Goal: Use online tool/utility: Utilize a website feature to perform a specific function

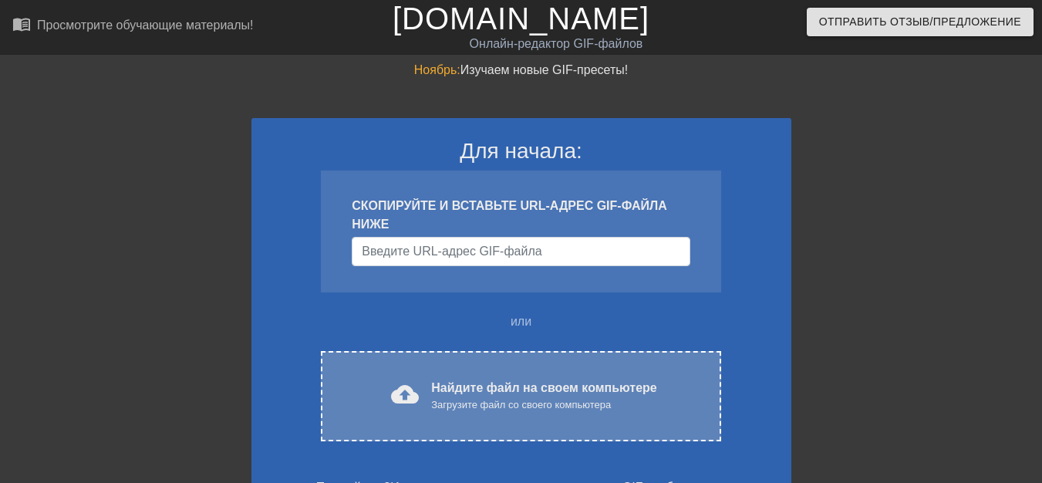
click at [463, 394] on font "Найдите файл на своем компьютере" at bounding box center [543, 387] width 225 height 13
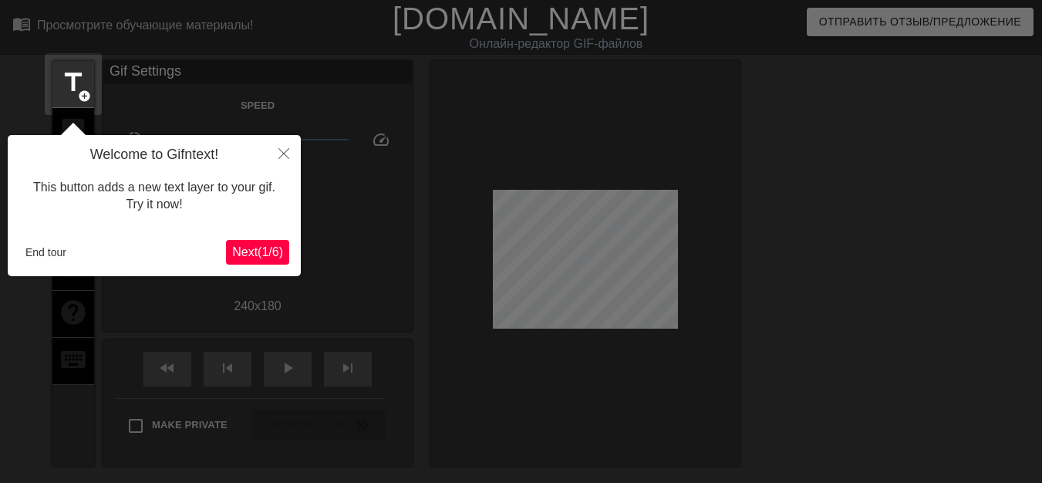
scroll to position [38, 0]
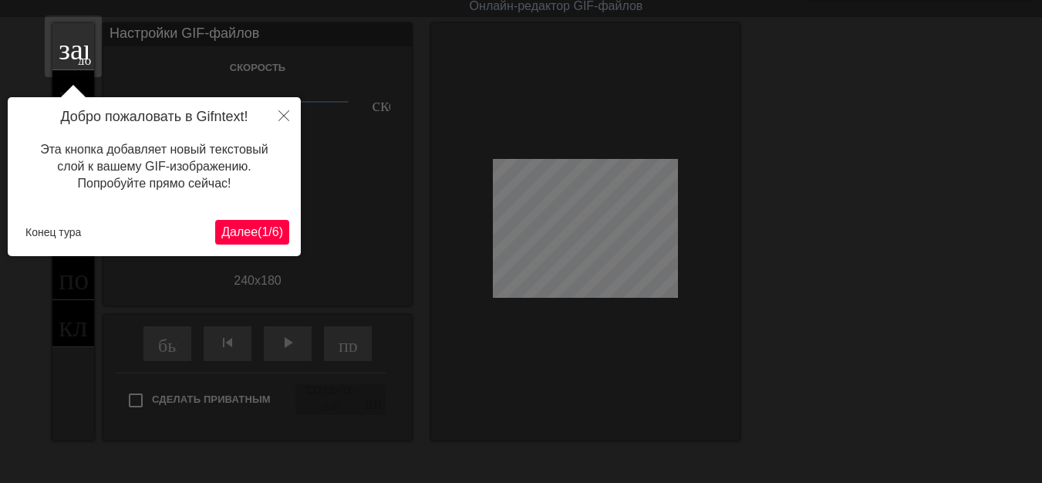
click at [238, 235] on font "Далее" at bounding box center [239, 231] width 36 height 13
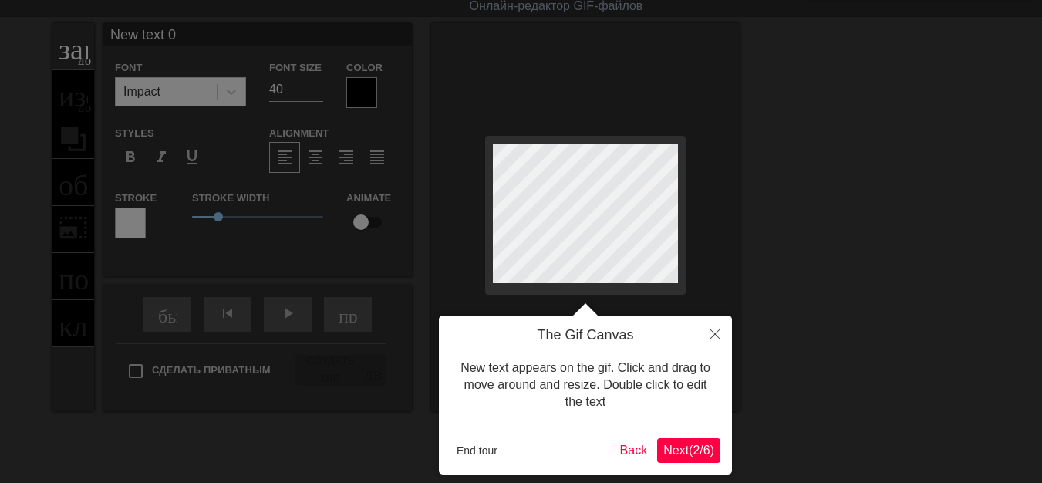
scroll to position [0, 0]
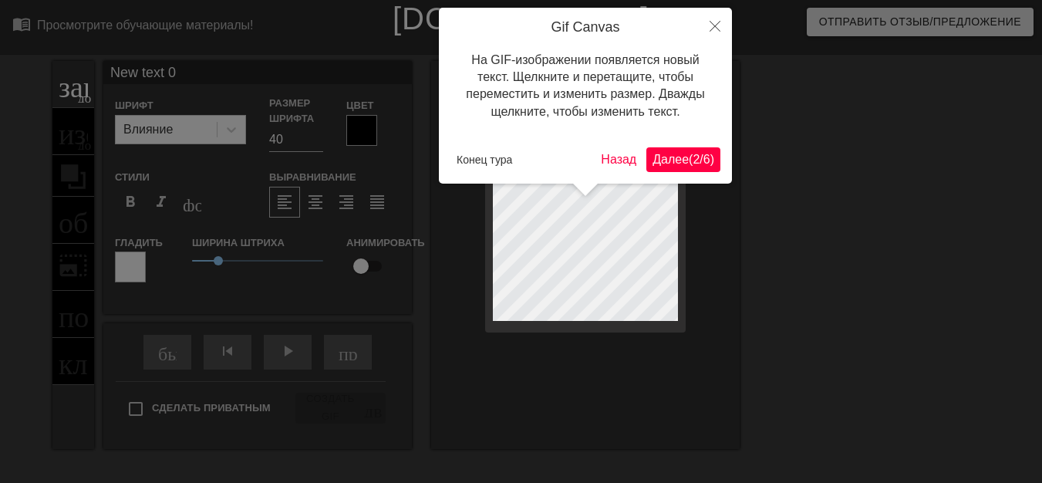
click at [667, 158] on font "Далее" at bounding box center [671, 159] width 36 height 13
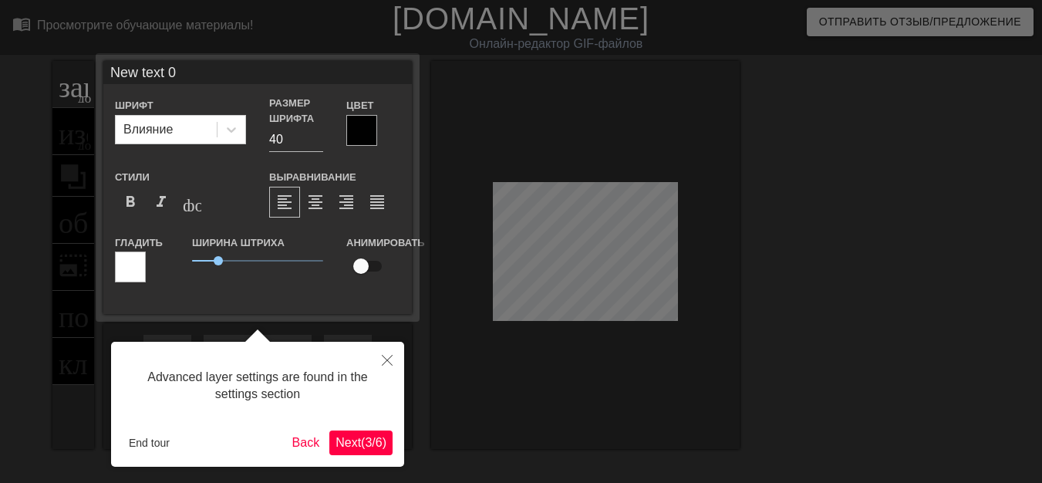
scroll to position [38, 0]
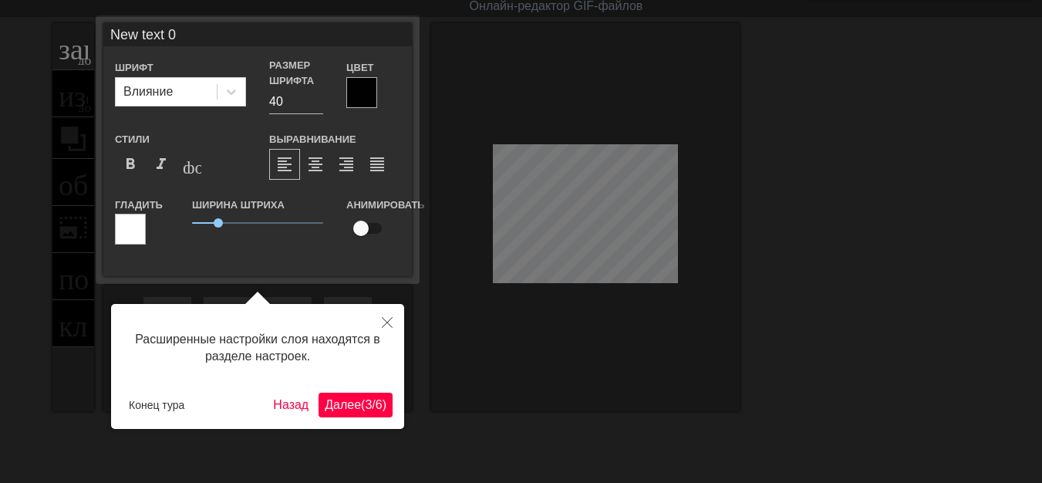
click at [361, 406] on font "(" at bounding box center [363, 404] width 4 height 13
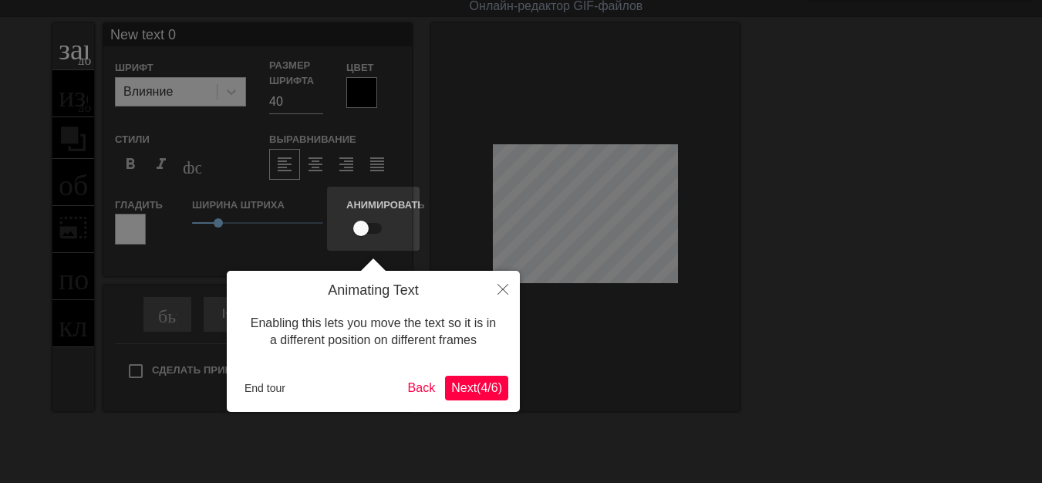
scroll to position [0, 0]
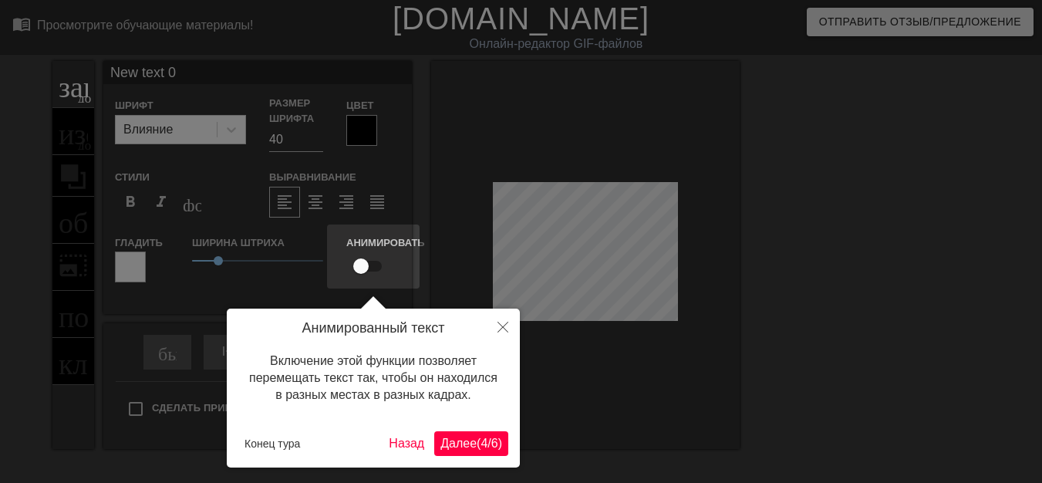
click at [440, 439] on font "Далее" at bounding box center [458, 443] width 36 height 13
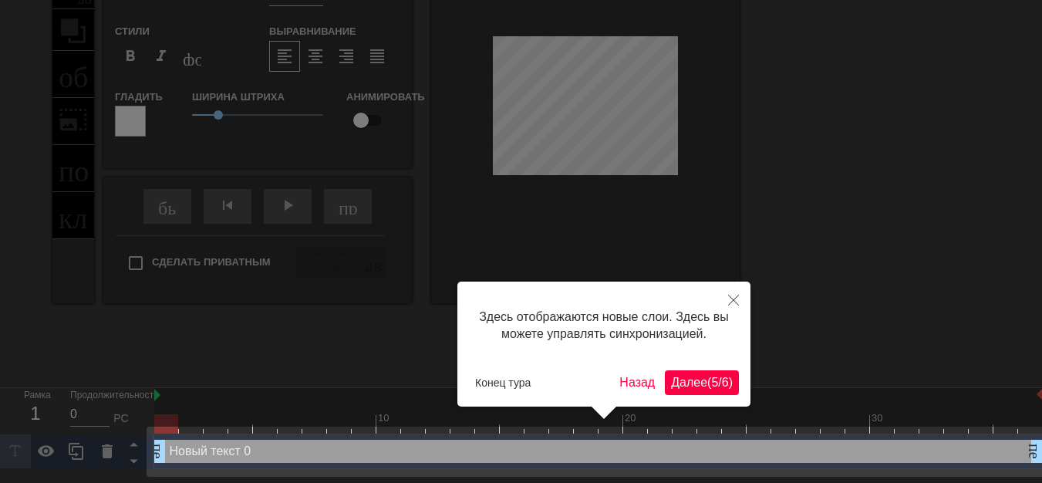
click at [671, 387] on font "Далее" at bounding box center [689, 382] width 36 height 13
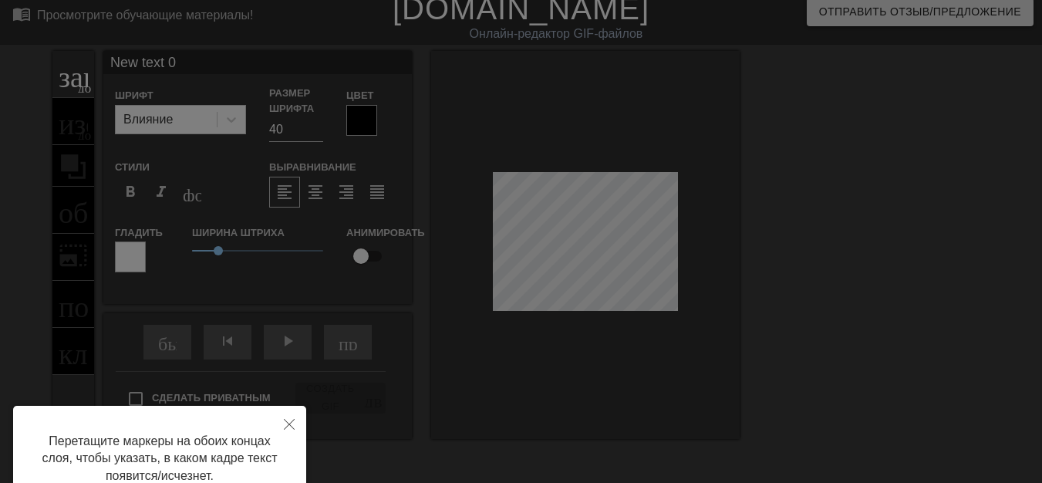
scroll to position [0, 0]
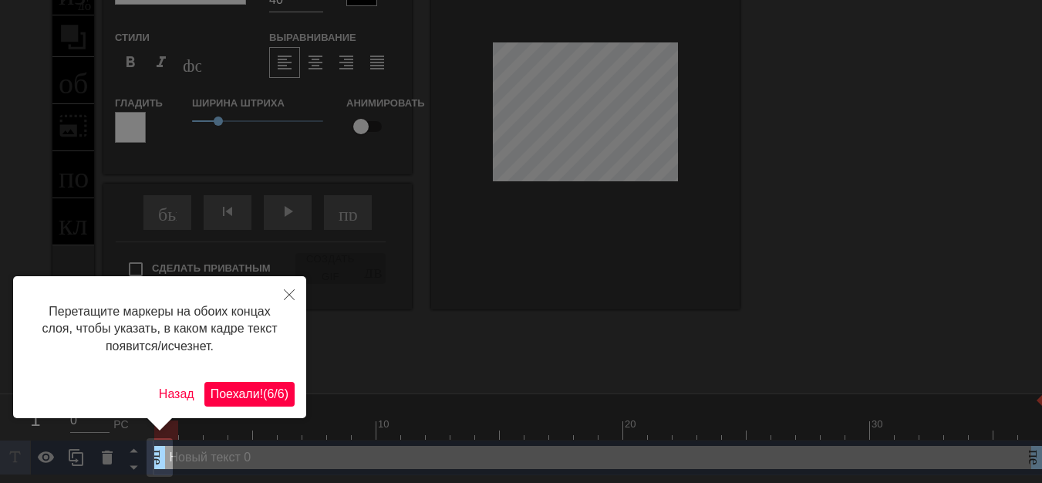
click at [267, 398] on font "6" at bounding box center [270, 393] width 7 height 13
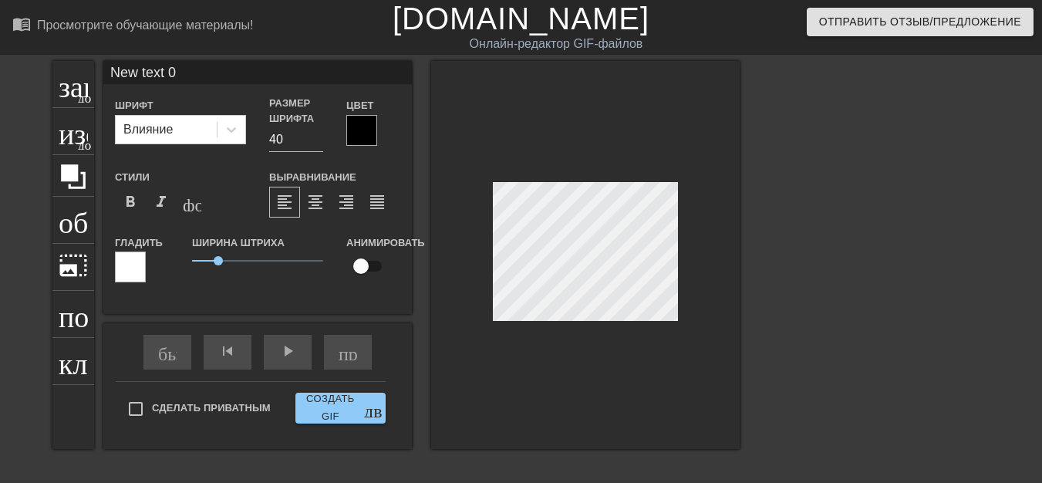
scroll to position [2, 4]
type input "New text"
type textarea "New text"
type input "New text"
type textarea "New text"
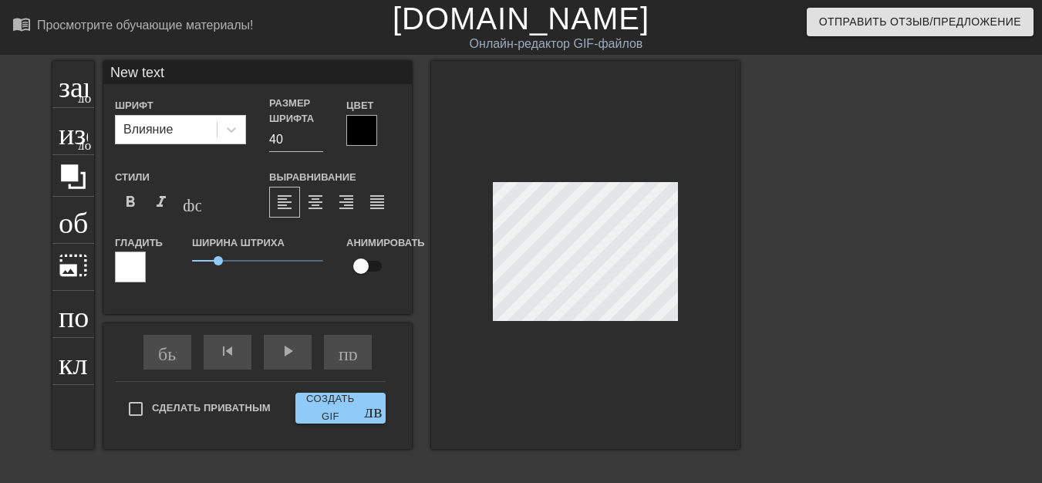
type input "New tex"
type textarea "New tex"
type input "New te"
type textarea "New te"
type input "New t"
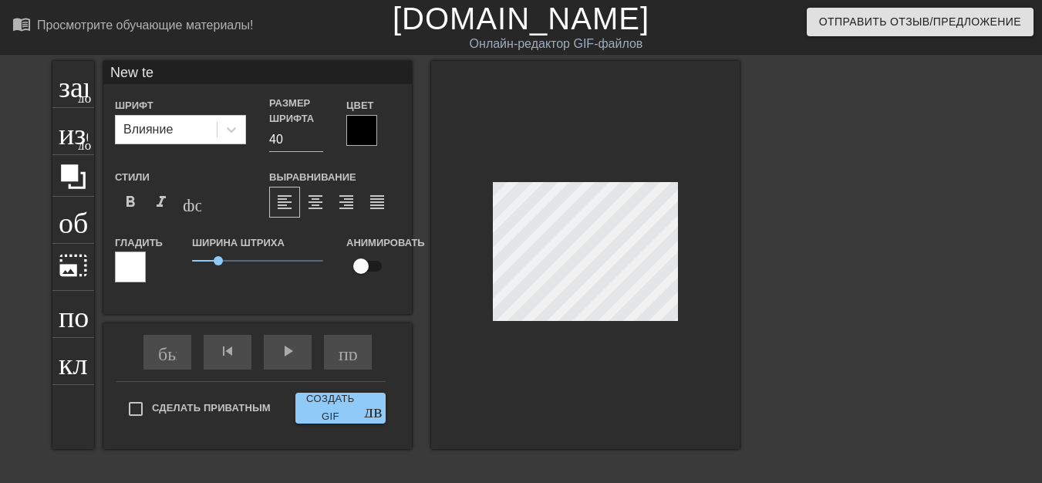
type textarea "New t"
type input "New"
type textarea "New"
type input "New"
type textarea "New"
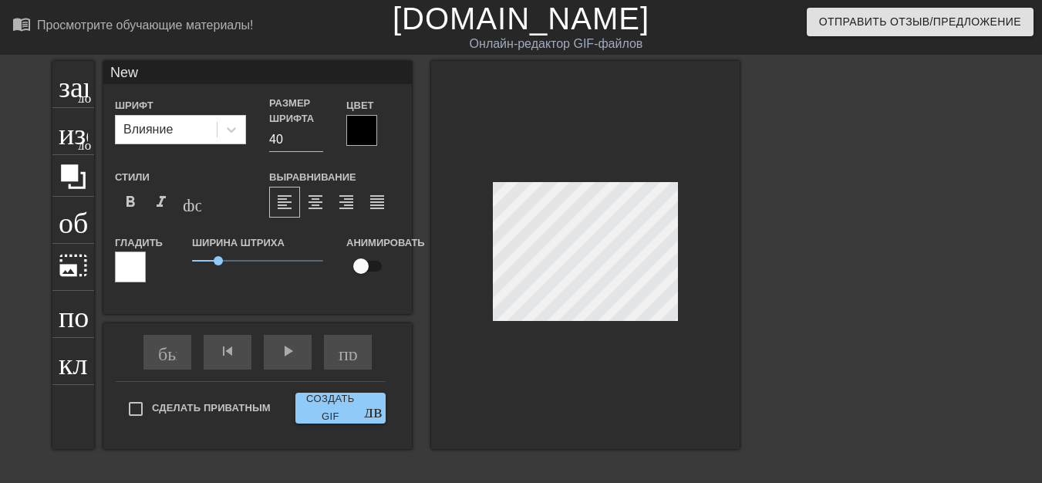
type input "Ne"
type textarea "Ne"
type input "N"
type textarea "N"
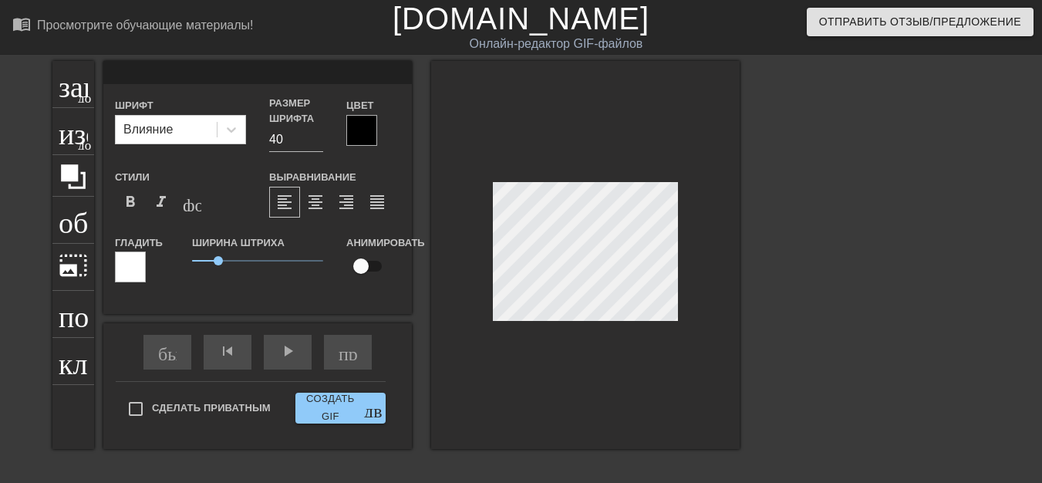
type input "Р"
type textarea "Р"
type input "РЮ"
type textarea "РЮ"
type input "РЮР"
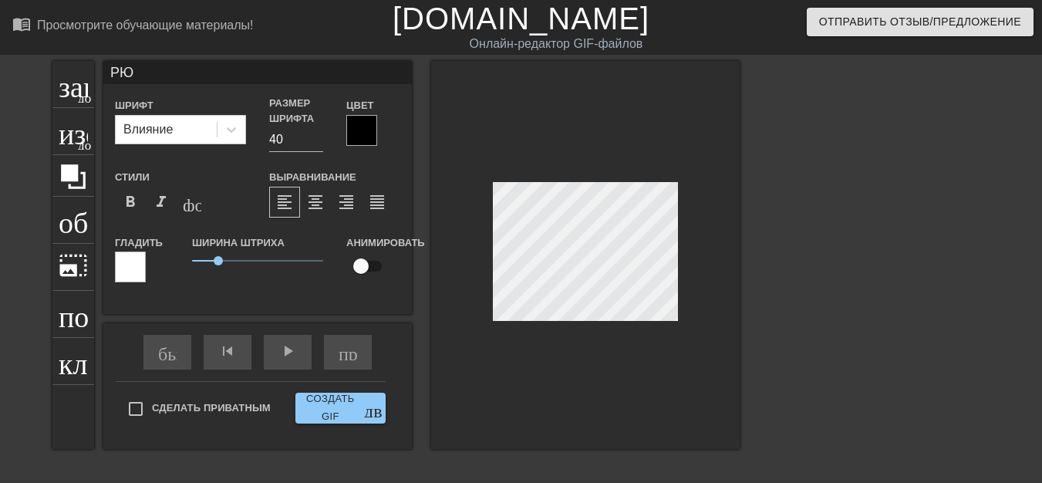
type textarea "РЮР"
type input "РЮРИ"
type textarea "РЮРИ"
type input "РЮРИК"
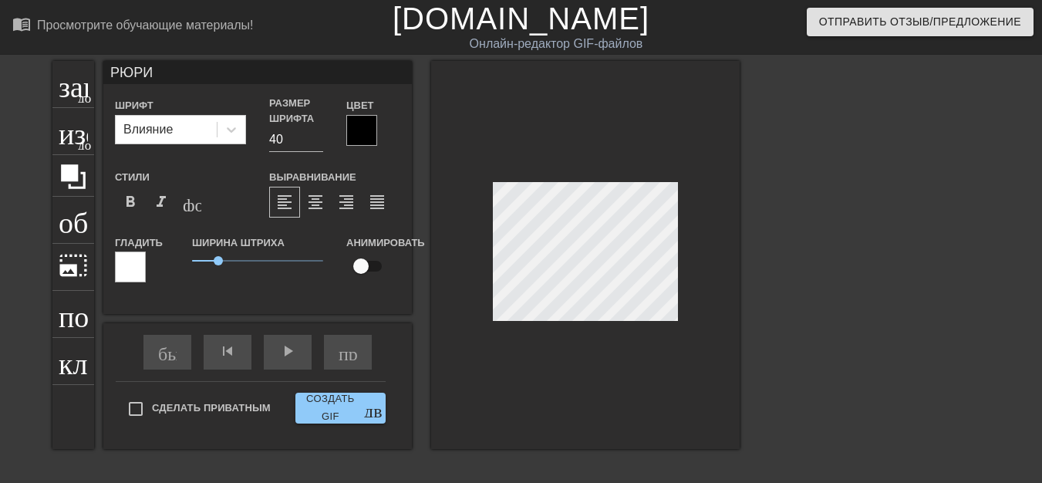
type textarea "РЮРИК"
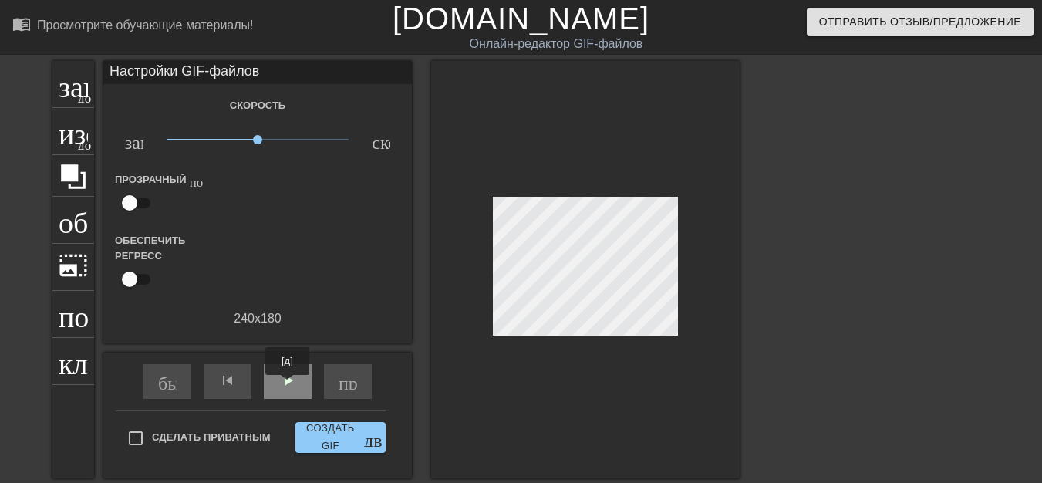
click at [287, 386] on font "play_arrow" at bounding box center [287, 380] width 19 height 19
click at [78, 100] on font "добавить_круг" at bounding box center [122, 95] width 89 height 13
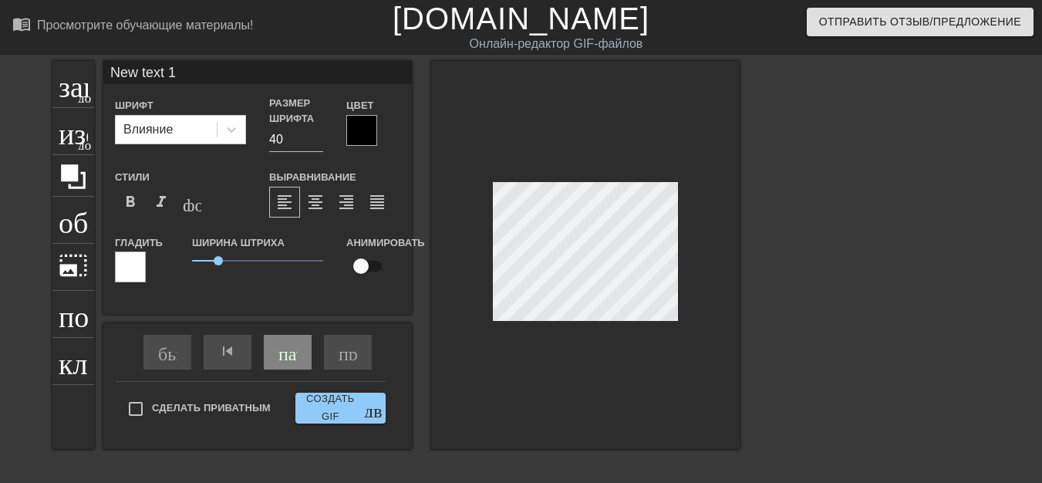
scroll to position [2, 4]
type input "30"
type input "РЮРИК"
click at [775, 357] on div "заголовок добавить_круг изображение добавить_круг обрезать photo_size_select_la…" at bounding box center [521, 292] width 1042 height 463
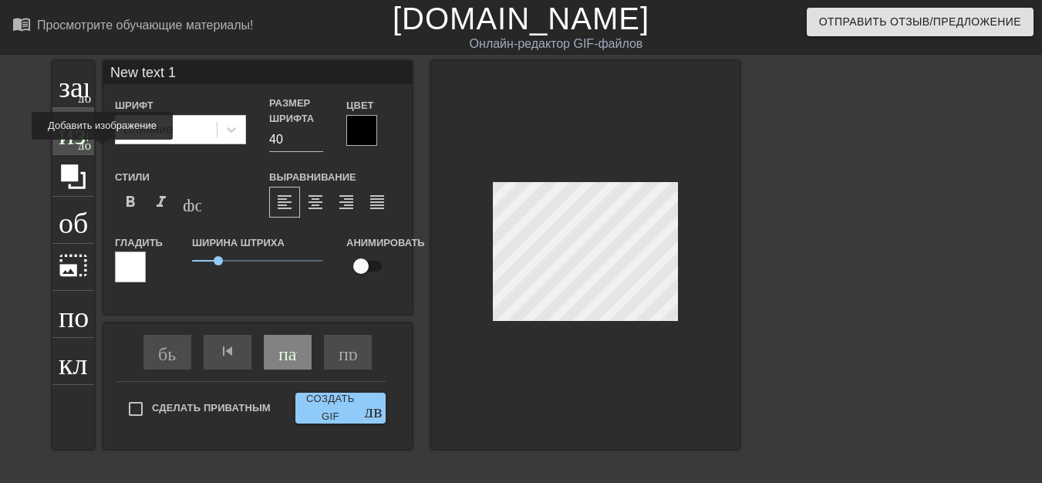
click at [72, 150] on div "изображение добавить_круг" at bounding box center [73, 131] width 42 height 47
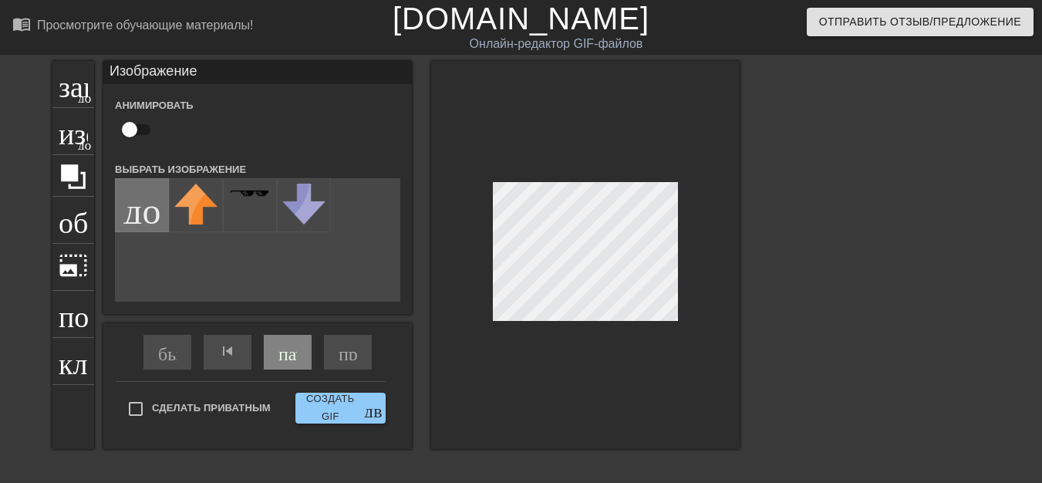
click at [137, 221] on input "file" at bounding box center [142, 205] width 52 height 52
type input "40"
type input "C:\fakepath\image-2024-08-06 14_54_42.jpg"
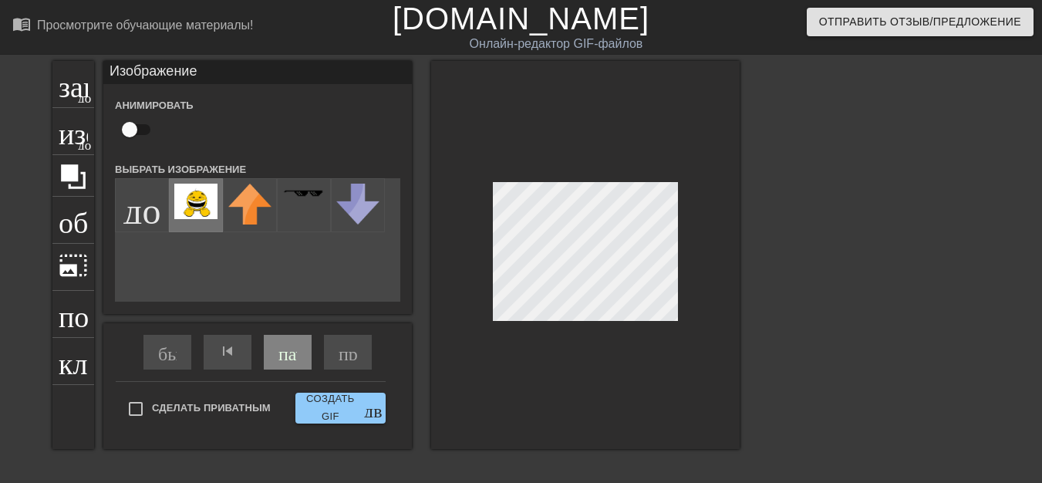
click at [206, 218] on img at bounding box center [195, 201] width 43 height 35
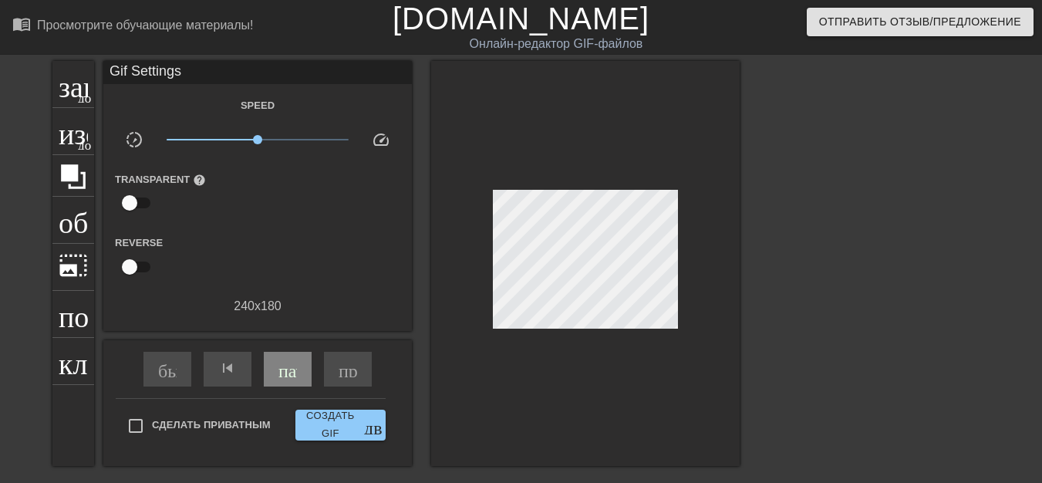
click at [546, 326] on div at bounding box center [585, 263] width 309 height 405
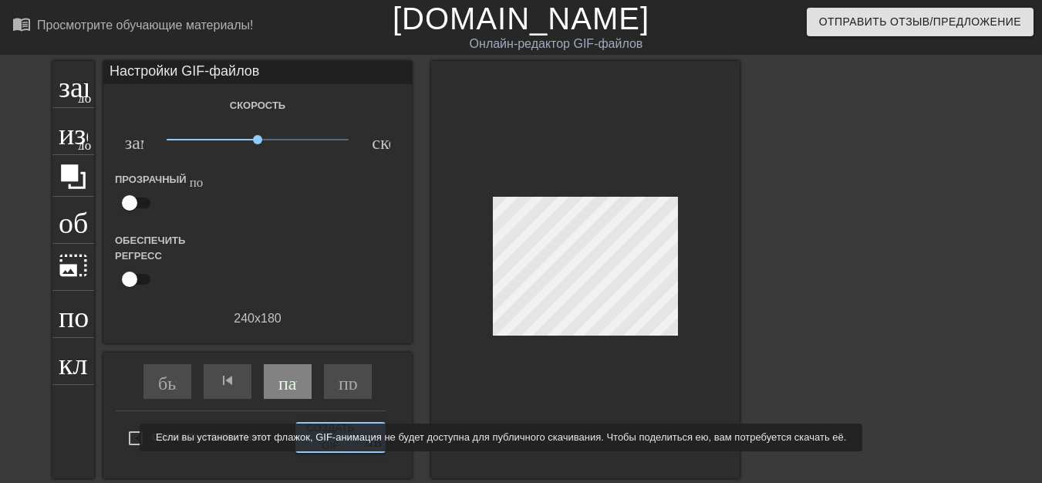
type input "40"
click at [130, 438] on input "Сделать приватным" at bounding box center [136, 438] width 32 height 32
checkbox input "true"
type input "30"
click at [130, 438] on input "Сделать приватным" at bounding box center [136, 438] width 32 height 32
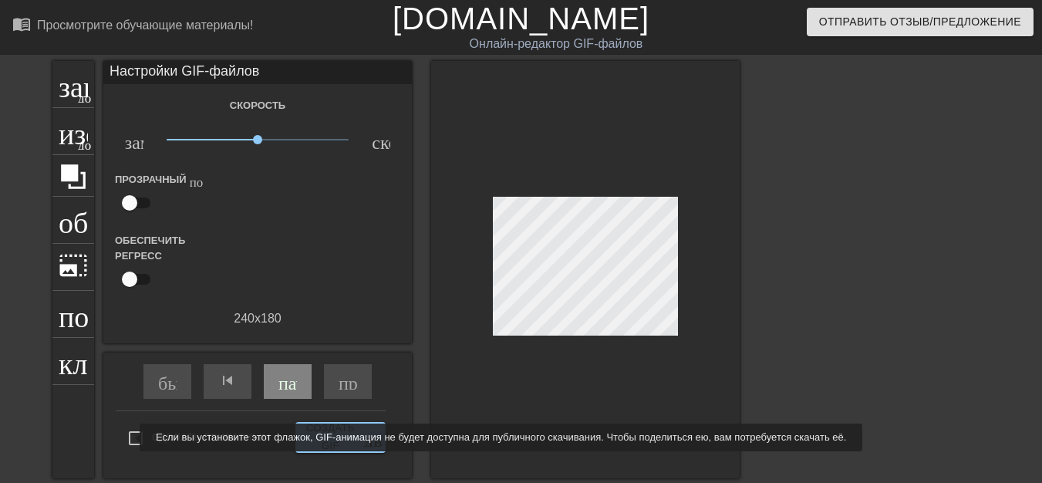
checkbox input "false"
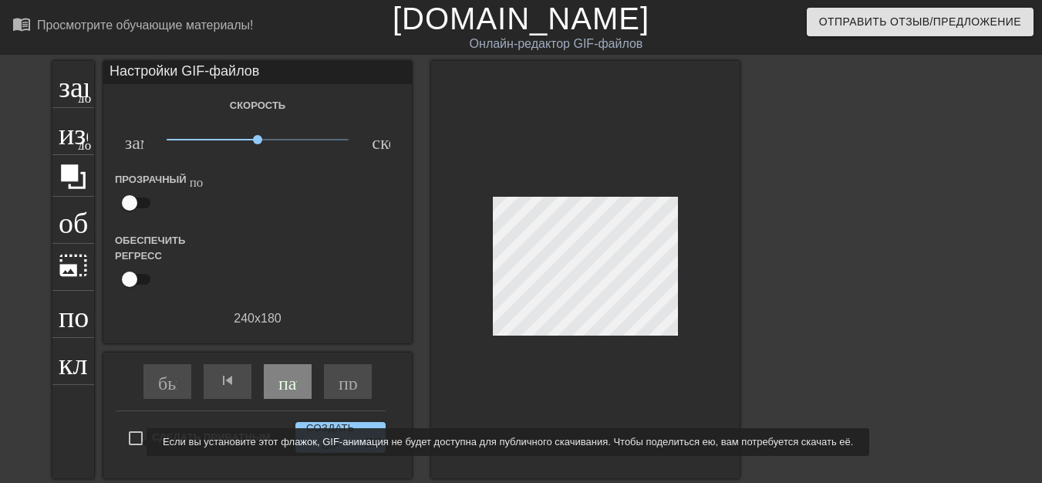
type input "30"
click at [137, 442] on input "Сделать приватным" at bounding box center [136, 438] width 32 height 32
checkbox input "true"
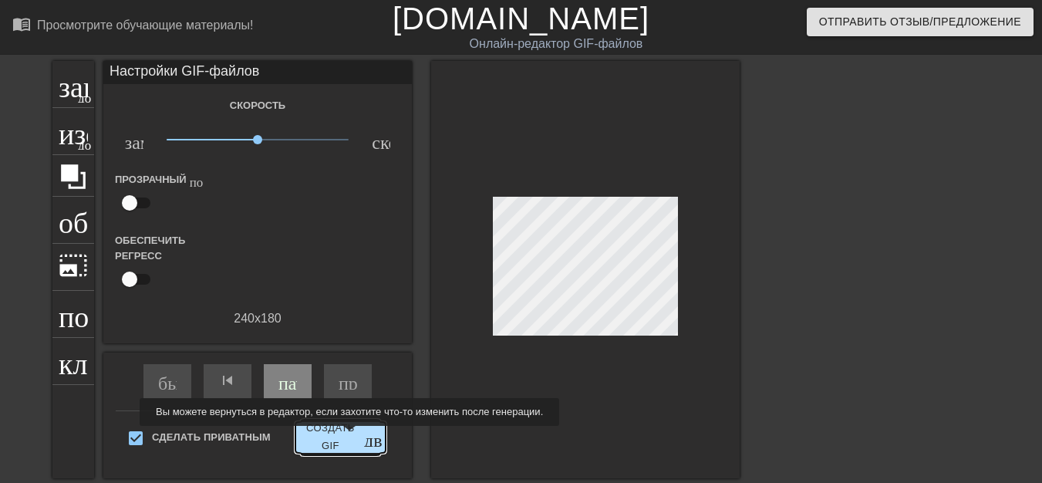
type input "30"
click at [347, 437] on font "Создать GIF" at bounding box center [331, 437] width 58 height 35
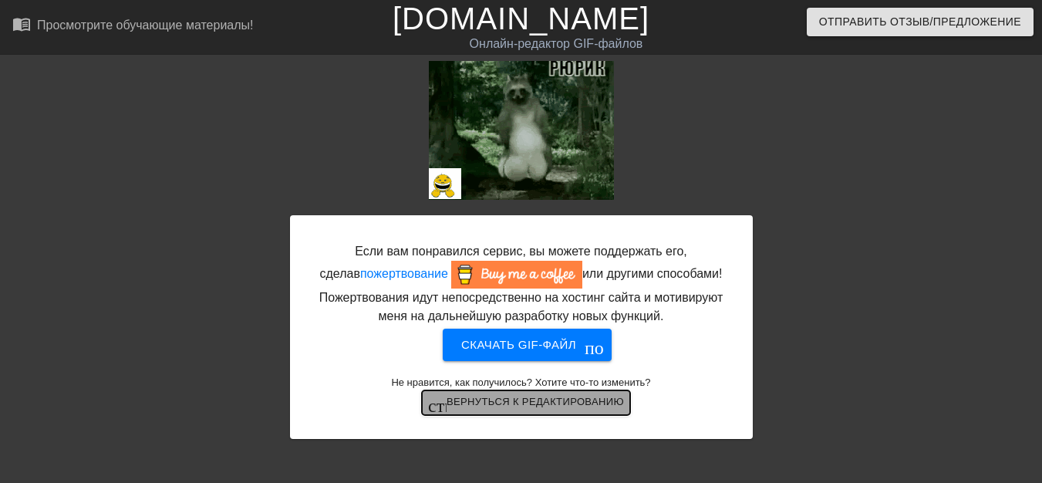
click at [523, 408] on font "Вернуться к редактированию" at bounding box center [535, 402] width 177 height 18
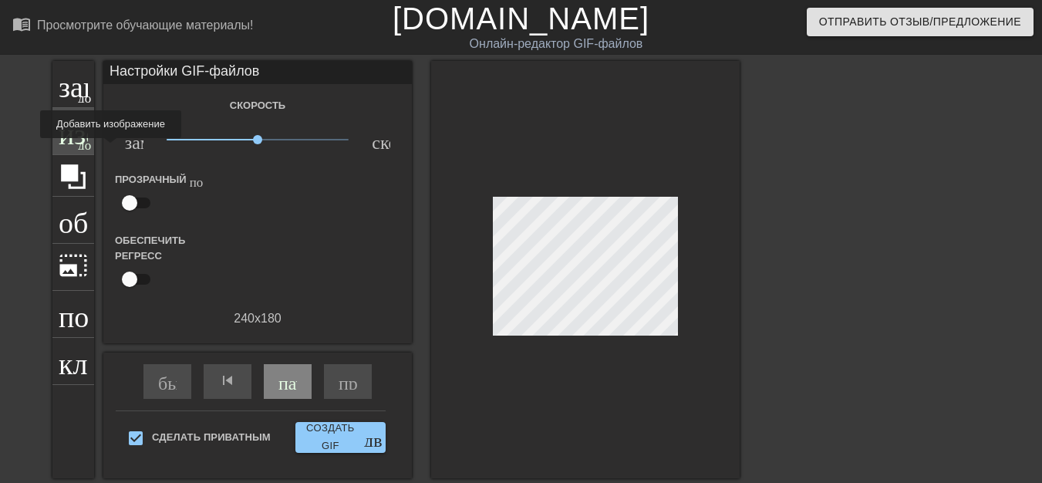
click at [80, 149] on div "изображение добавить_круг" at bounding box center [73, 131] width 42 height 47
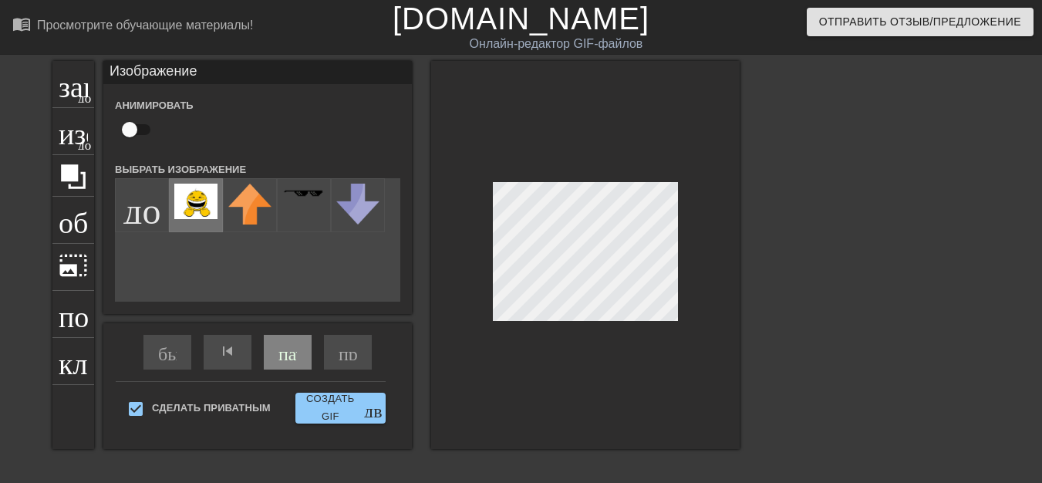
click at [204, 209] on img at bounding box center [195, 201] width 43 height 35
click at [204, 211] on img at bounding box center [195, 201] width 43 height 35
click at [81, 102] on div "заголовок добавить_круг" at bounding box center [73, 84] width 42 height 47
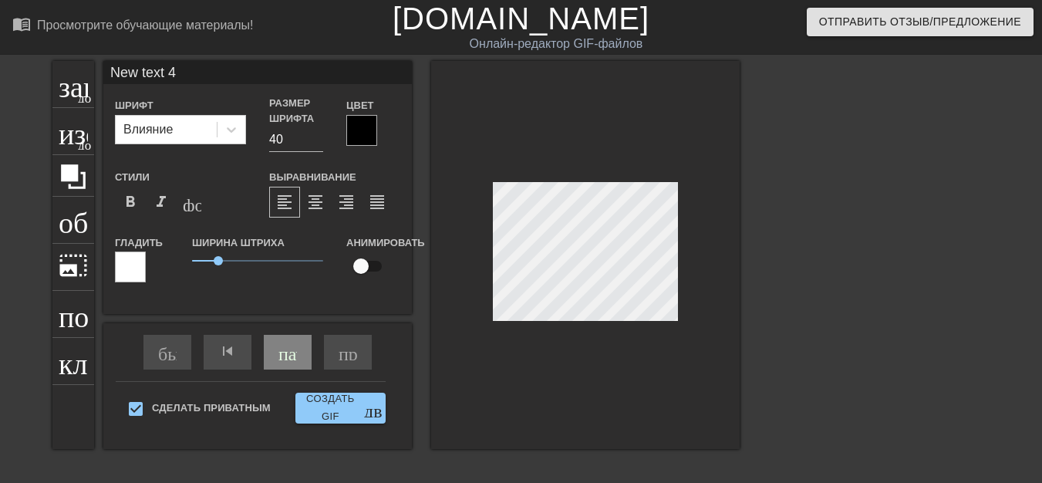
scroll to position [2, 4]
type input "30"
type input "New text"
type textarea "New text"
type input "40"
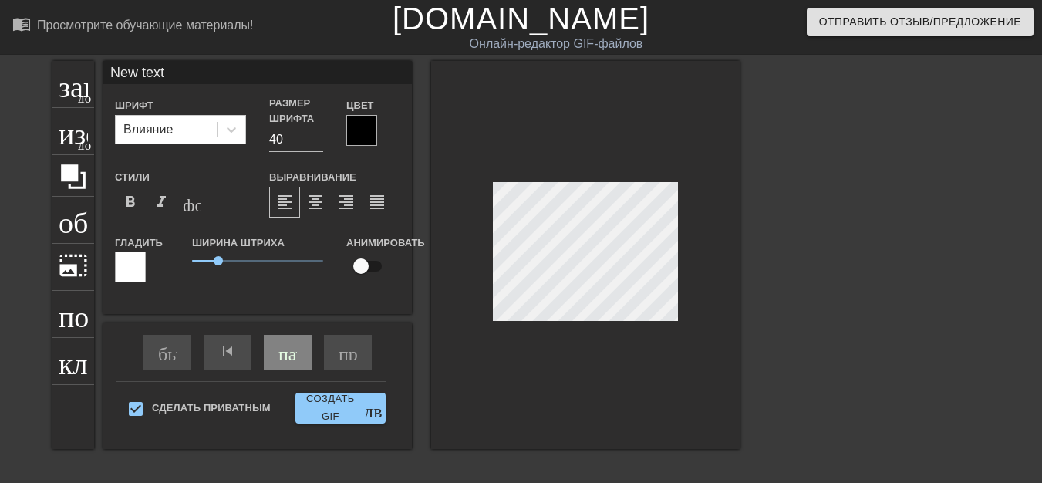
type input "New text"
type textarea "New text"
type input "30"
type input "New tex"
type textarea "New tex"
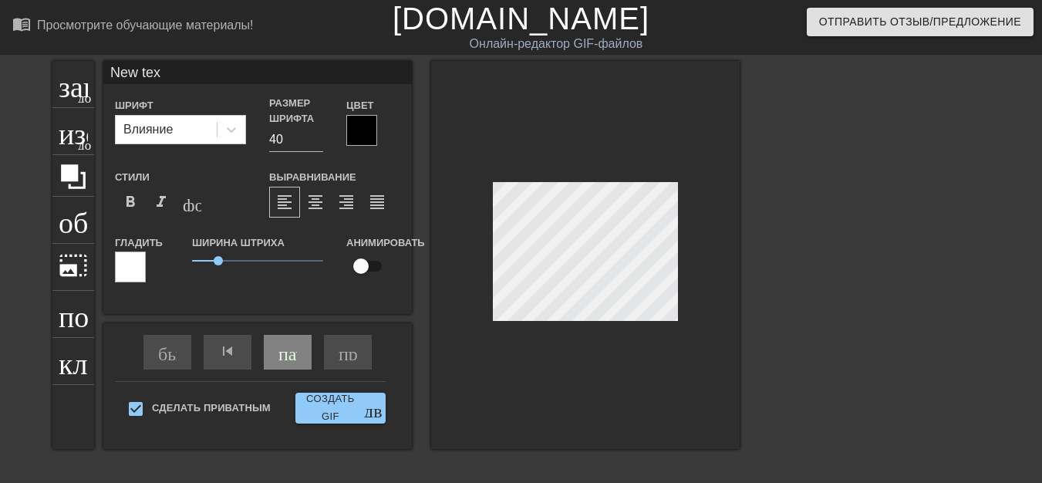
type input "New te"
type textarea "New te"
type input "New t"
type textarea "New t"
type input "40"
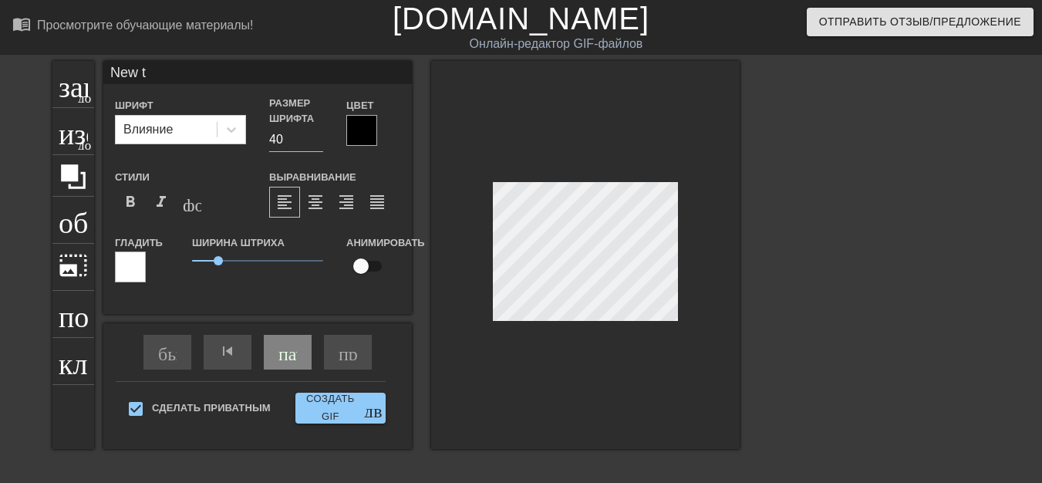
type input "New"
type textarea "New"
type input "New"
type textarea "New"
type input "30"
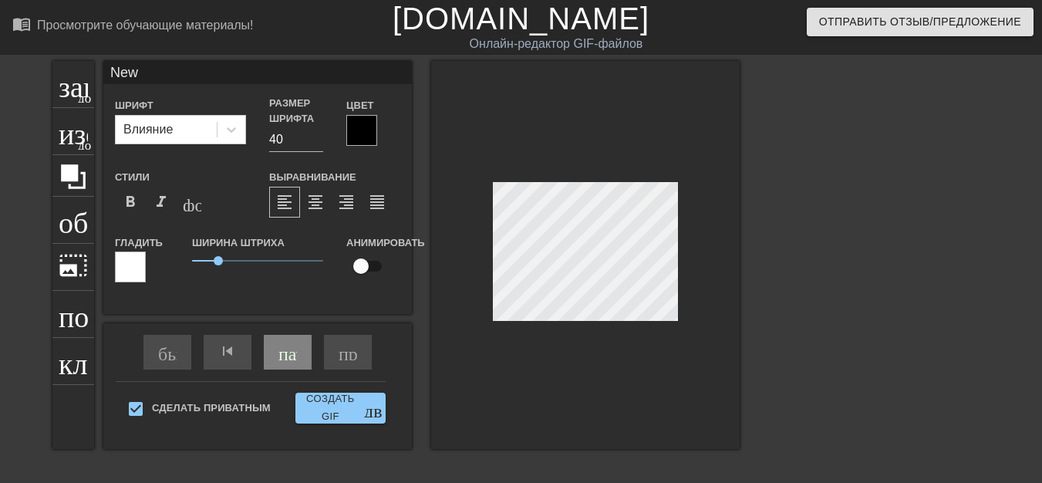
type input "Ne"
type textarea "Ne"
type input "N"
type textarea "N"
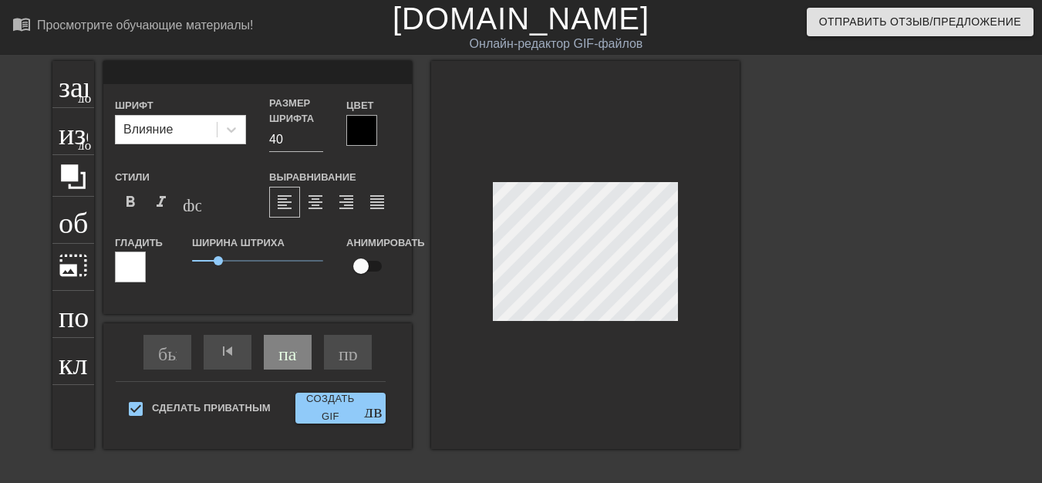
type input "40"
type input "Р"
type textarea "Р"
type input "30"
type input "РЮ"
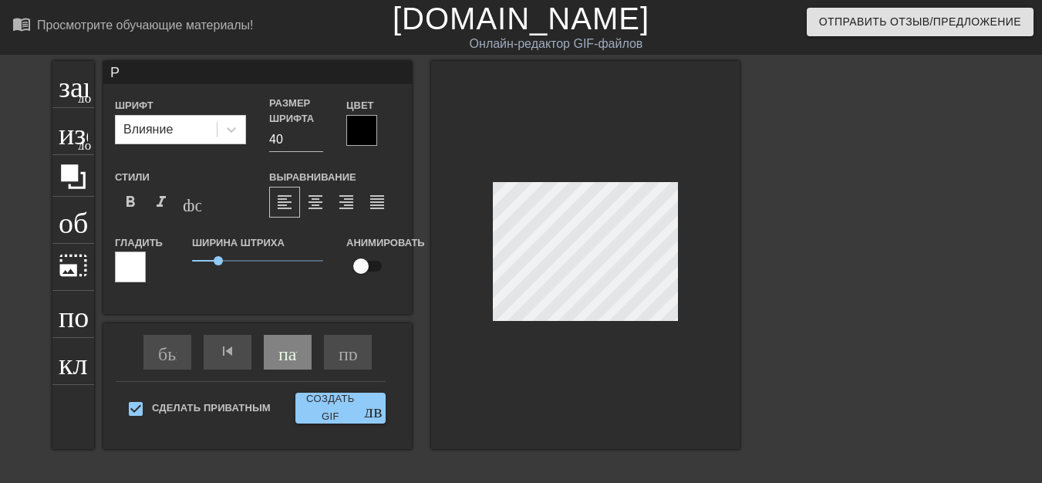
type textarea "РЮ"
type input "40"
type input "РЮР"
type textarea "РЮР"
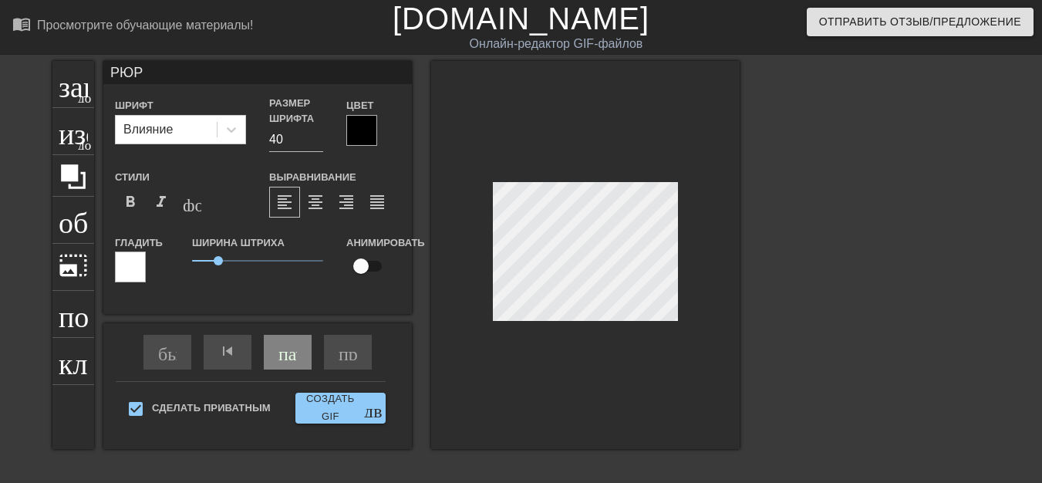
type input "40"
type input "РЮРИ"
type textarea "РЮРИ"
type input "30"
type input "РЮРИК"
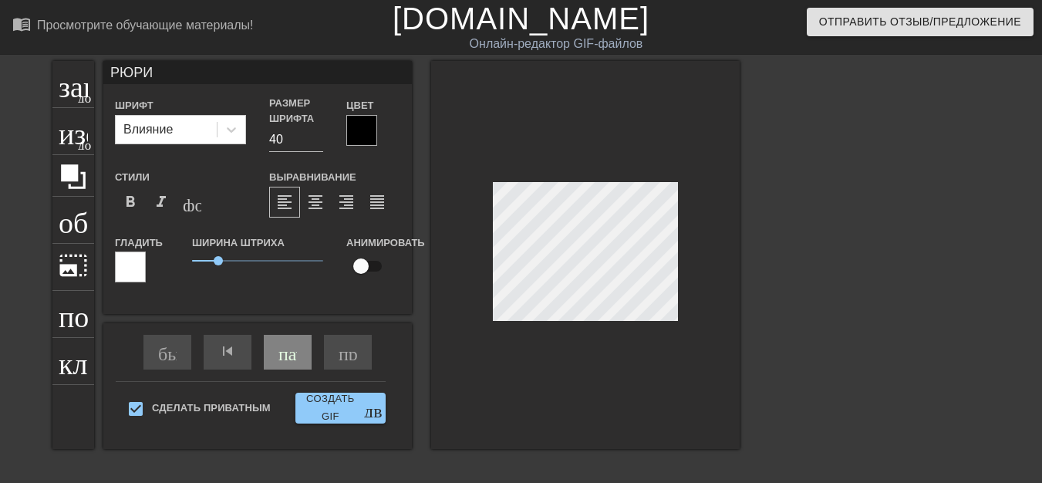
type textarea "РЮРИК"
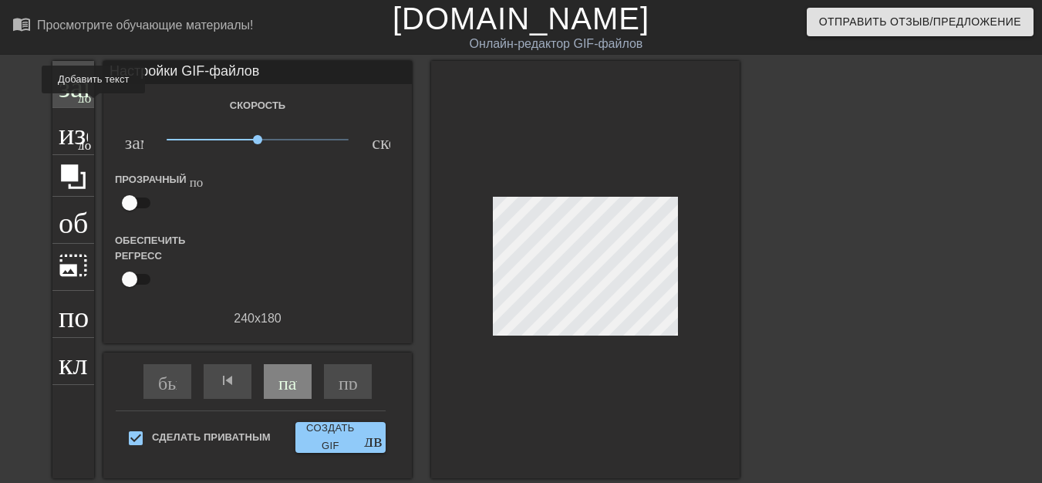
click at [76, 104] on div "заголовок добавить_круг" at bounding box center [73, 84] width 42 height 47
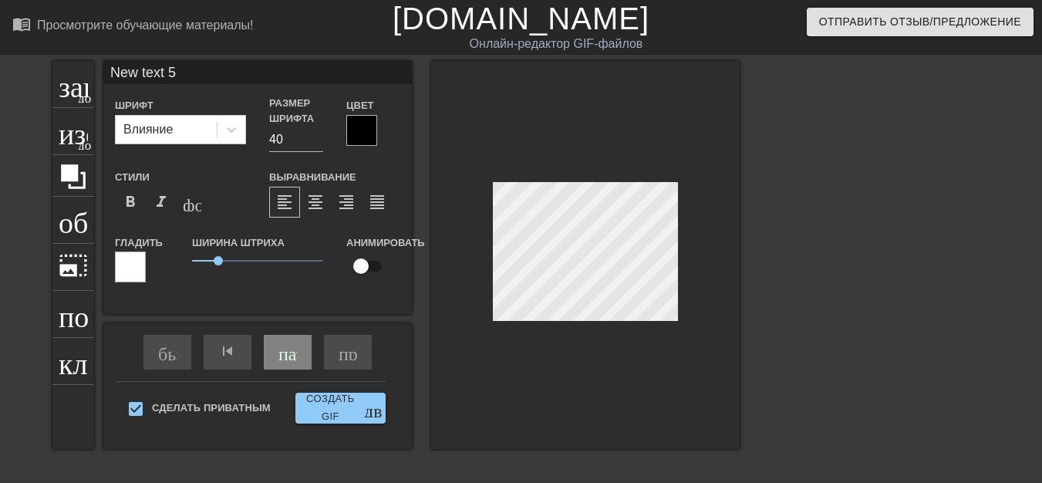
scroll to position [2, 4]
type input "30"
type input "New text"
type textarea "New text"
type input "0"
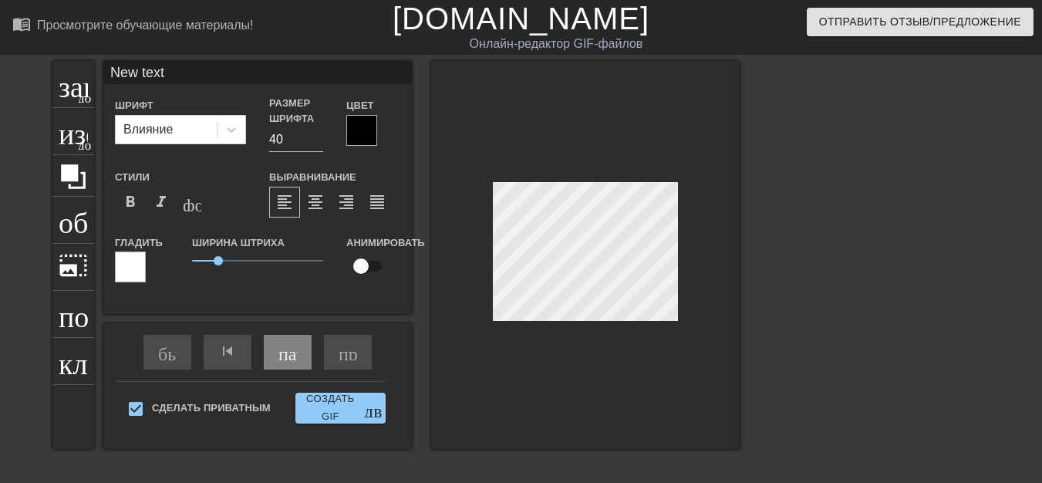
type input "New text"
type textarea "New text"
type input "30"
type input "New tex"
type textarea "New tex"
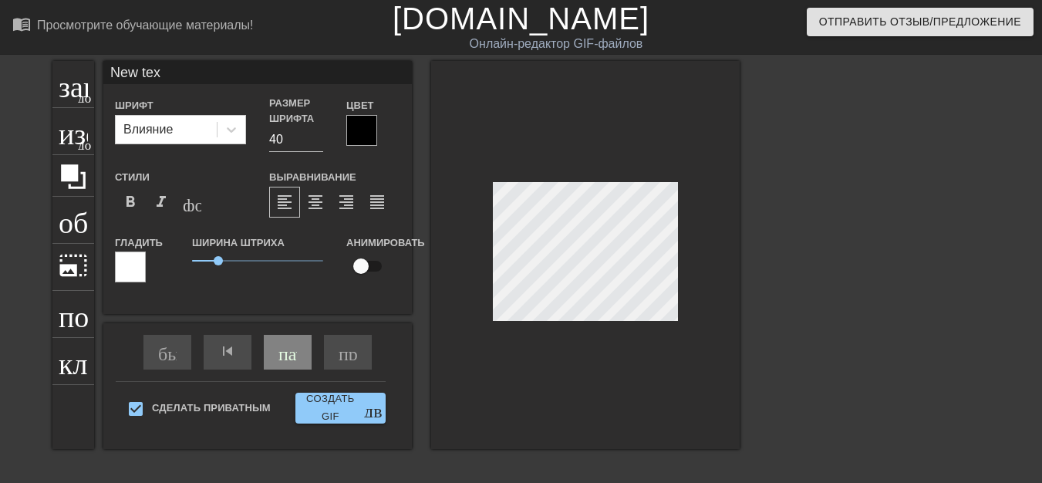
type input "New te"
type textarea "New t"
type input "40"
type input "New"
type textarea "New"
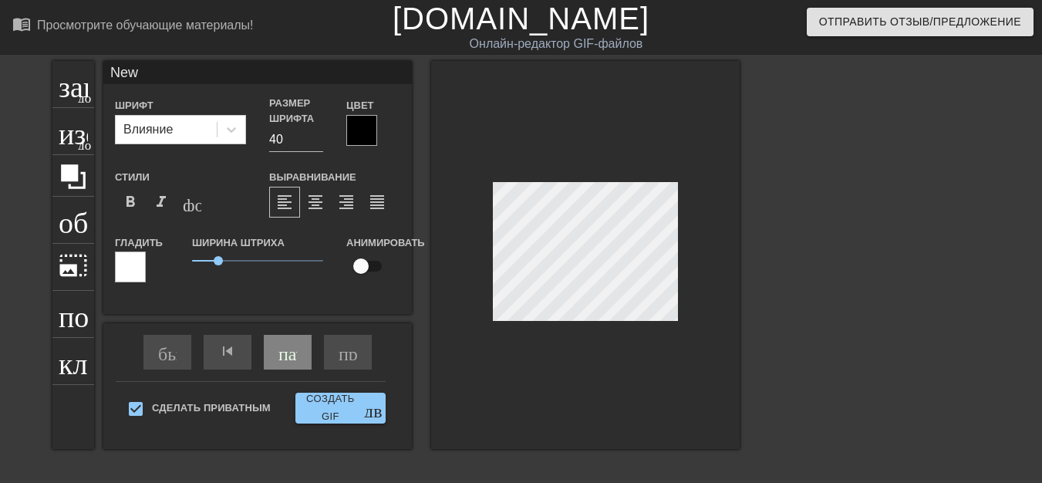
type input "30"
type input "New"
type textarea "New"
type input "Ne"
type textarea "Ne"
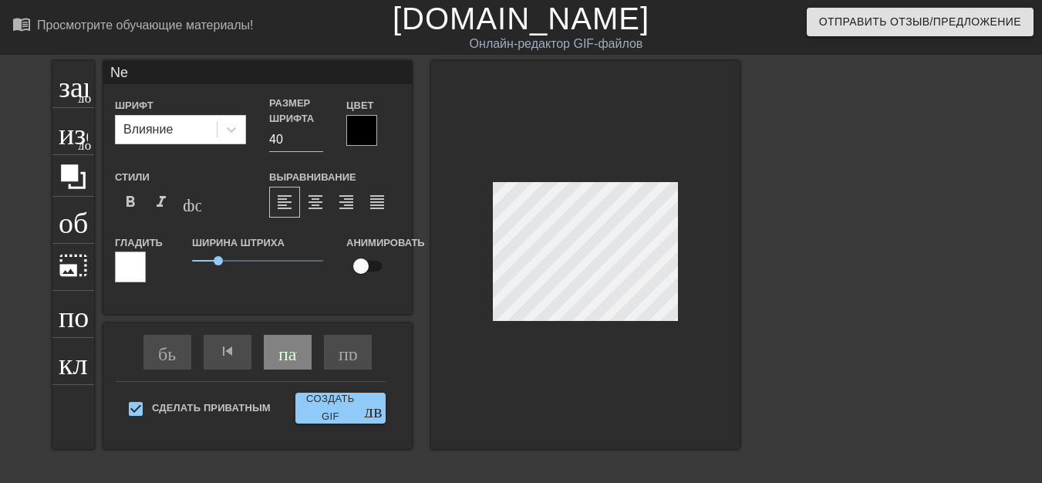
type input "N"
type textarea "N"
type input "40"
type input "30"
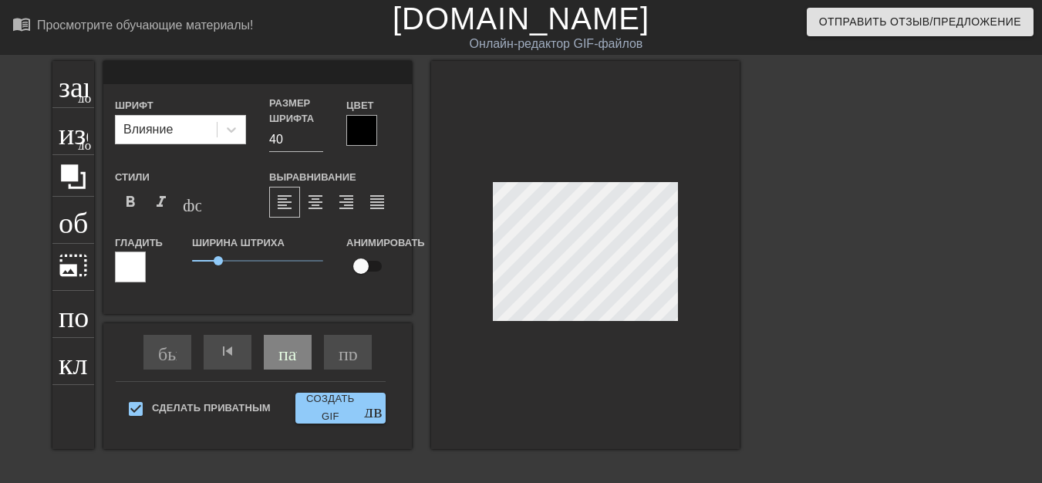
type input "Р"
type textarea "Р"
type input "30"
type input "РЮ"
type textarea "РЮ"
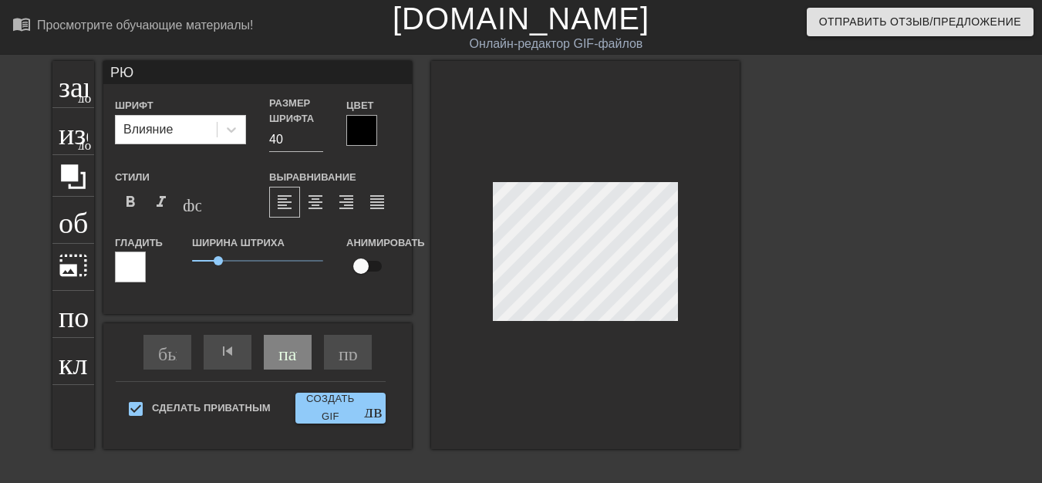
type input "40"
type input "РЮР"
type textarea "РЮР"
type input "0"
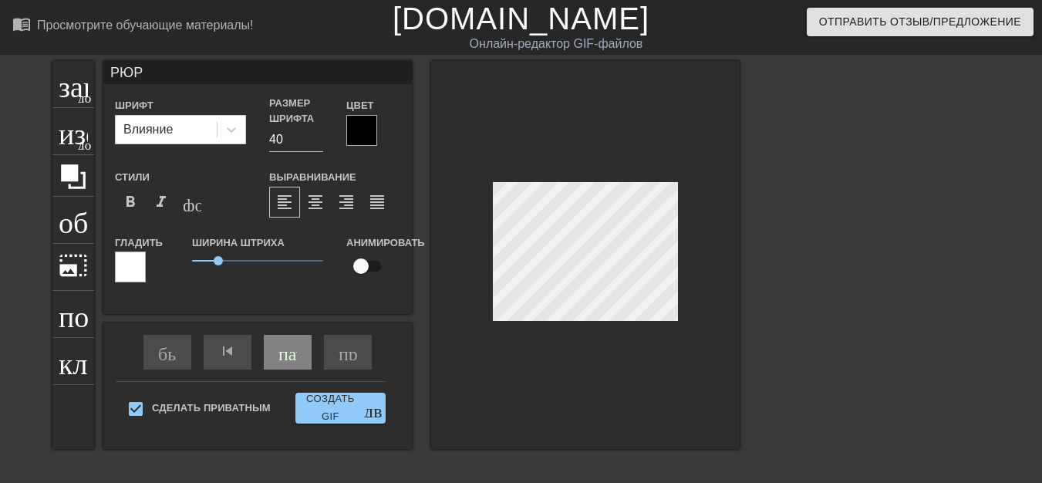
type input "РЮРИ"
type textarea "РЮРИ"
type input "40"
type input "РЮРИК"
type textarea "РЮРИК"
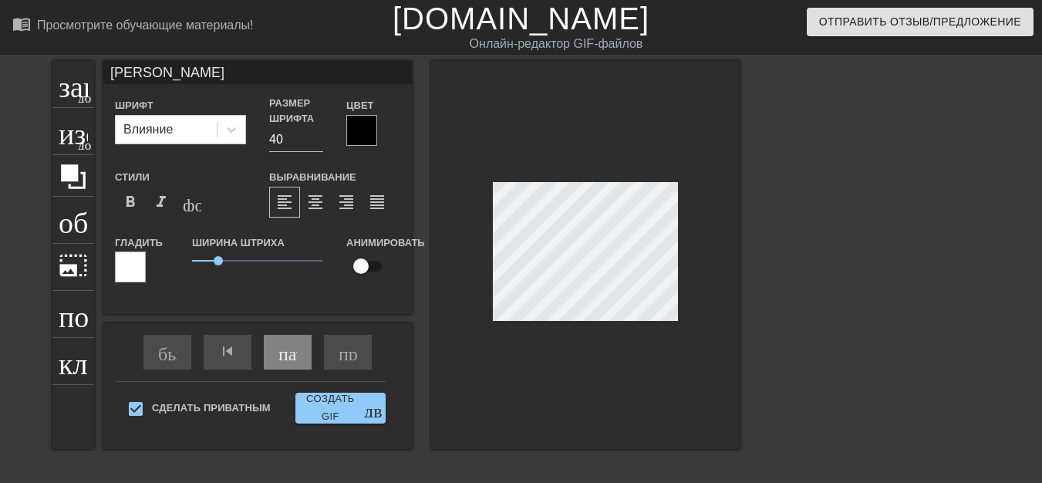
click at [816, 226] on div "заголовок добавить_круг изображение добавить_круг обрезать photo_size_select_la…" at bounding box center [521, 292] width 1042 height 463
click at [73, 139] on font "изображение" at bounding box center [139, 129] width 161 height 29
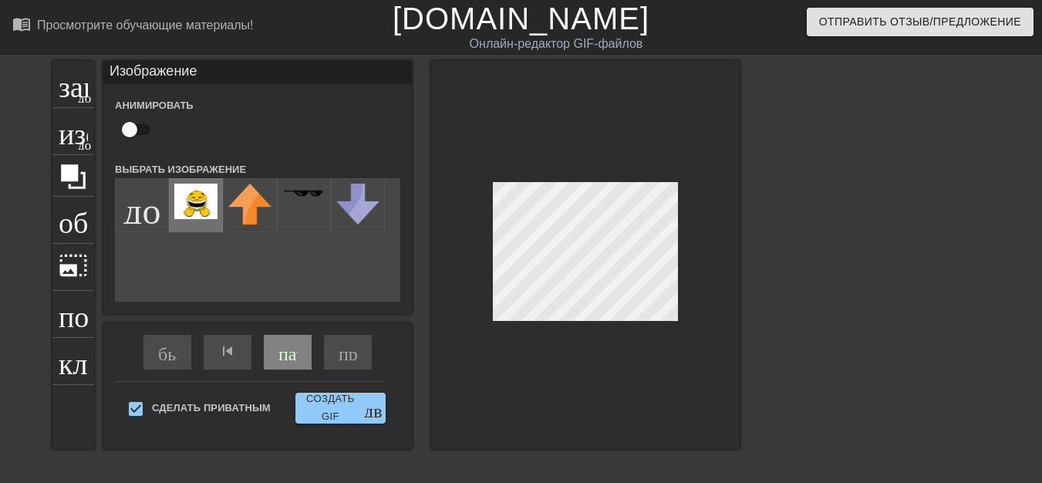
click at [191, 211] on img at bounding box center [195, 201] width 43 height 35
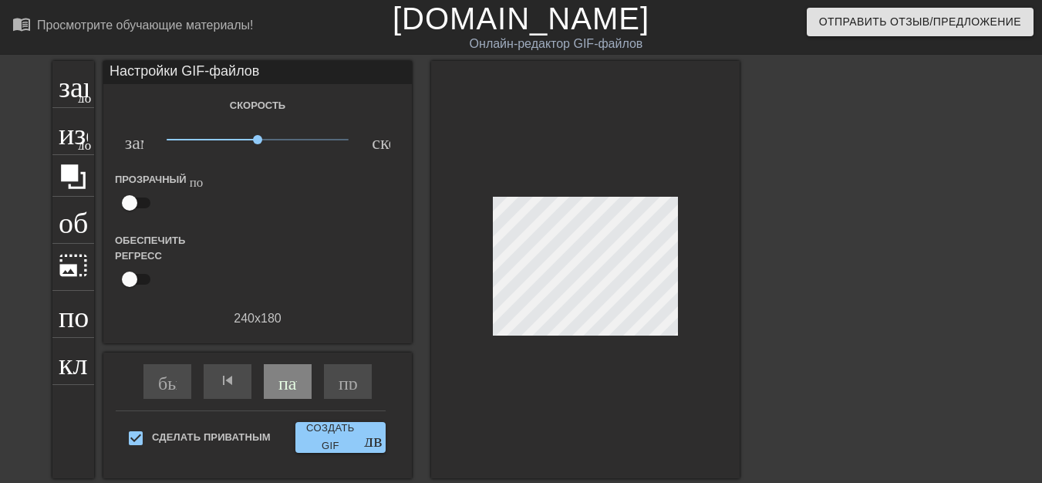
click at [529, 191] on div at bounding box center [585, 269] width 309 height 417
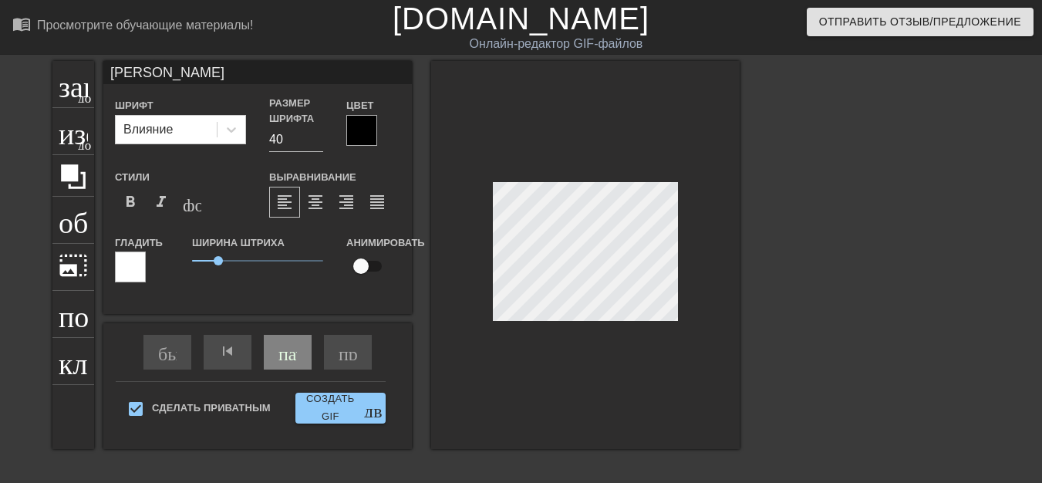
click at [775, 218] on div "заголовок добавить_круг изображение добавить_круг обрезать photo_size_select_la…" at bounding box center [521, 292] width 1042 height 463
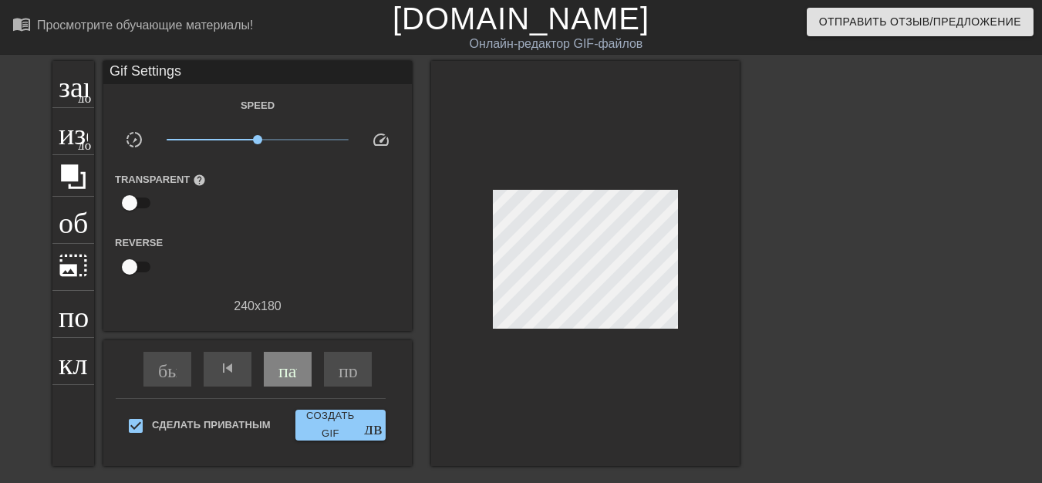
click at [670, 329] on div at bounding box center [585, 263] width 309 height 405
click at [623, 321] on div at bounding box center [585, 263] width 309 height 405
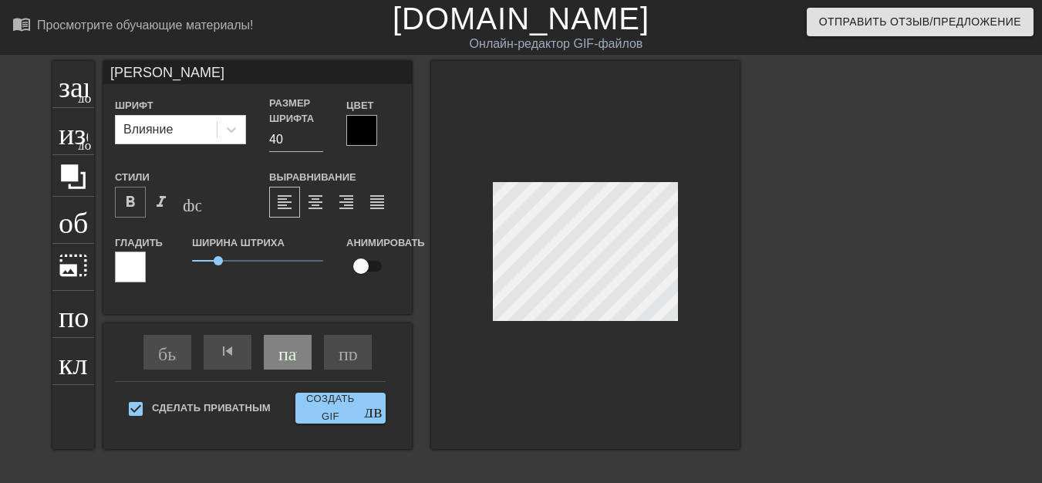
click at [130, 204] on font "format_bold" at bounding box center [130, 202] width 19 height 19
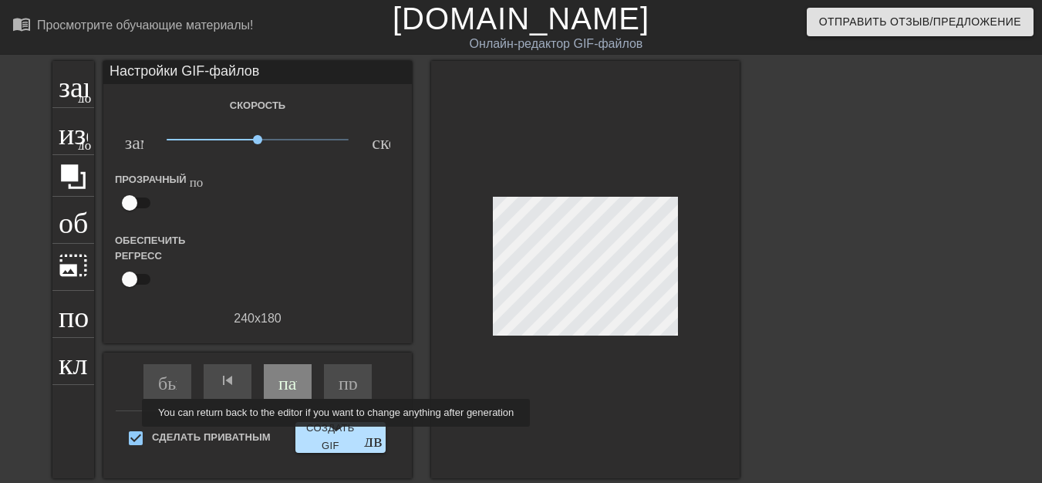
type input "30"
click at [336, 434] on font "Создать GIF" at bounding box center [331, 437] width 58 height 35
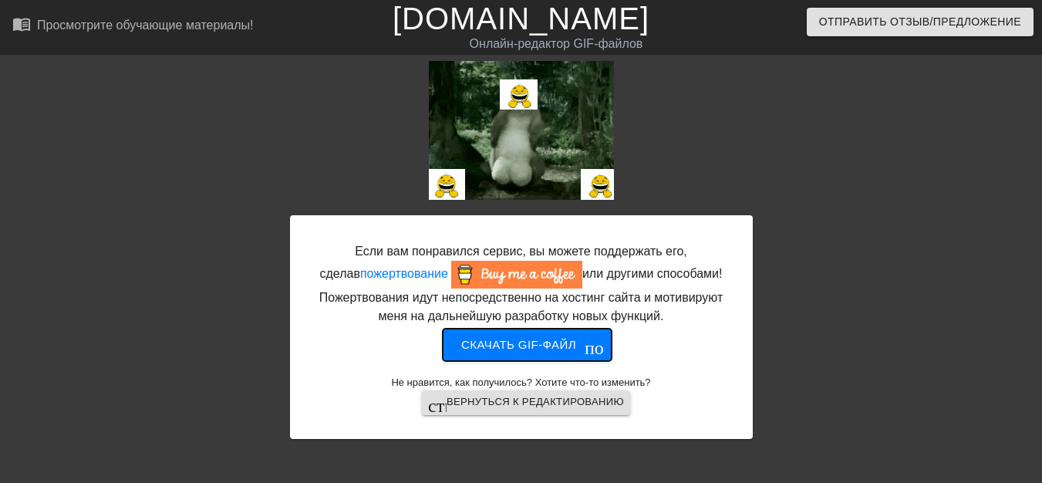
click at [542, 349] on font "Скачать gif-файл" at bounding box center [518, 344] width 115 height 13
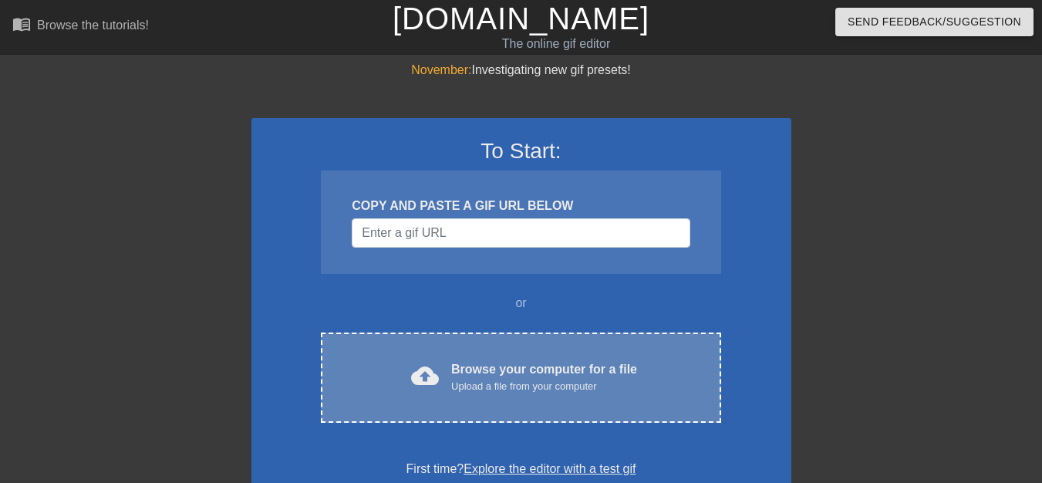
click at [492, 380] on div "Upload a file from your computer" at bounding box center [544, 386] width 186 height 15
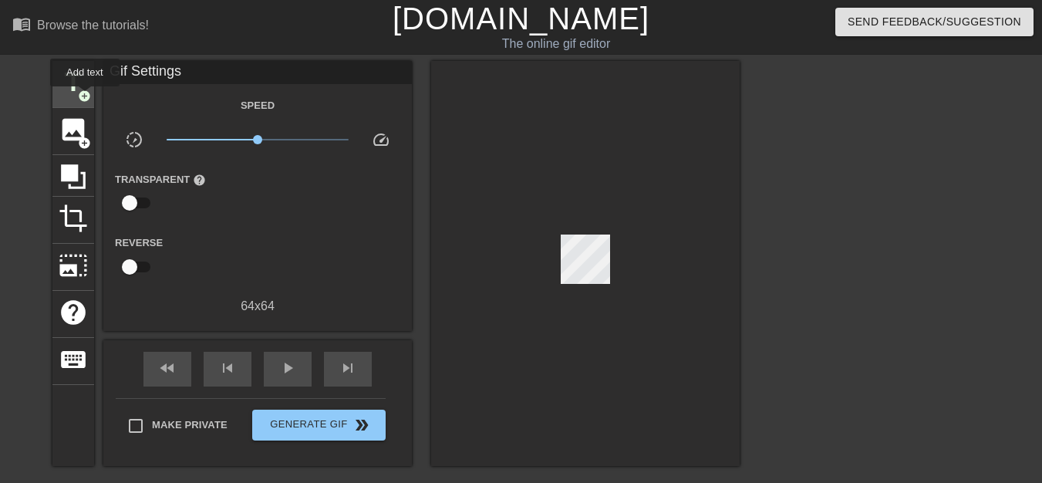
click at [85, 97] on span "add_circle" at bounding box center [84, 95] width 13 height 13
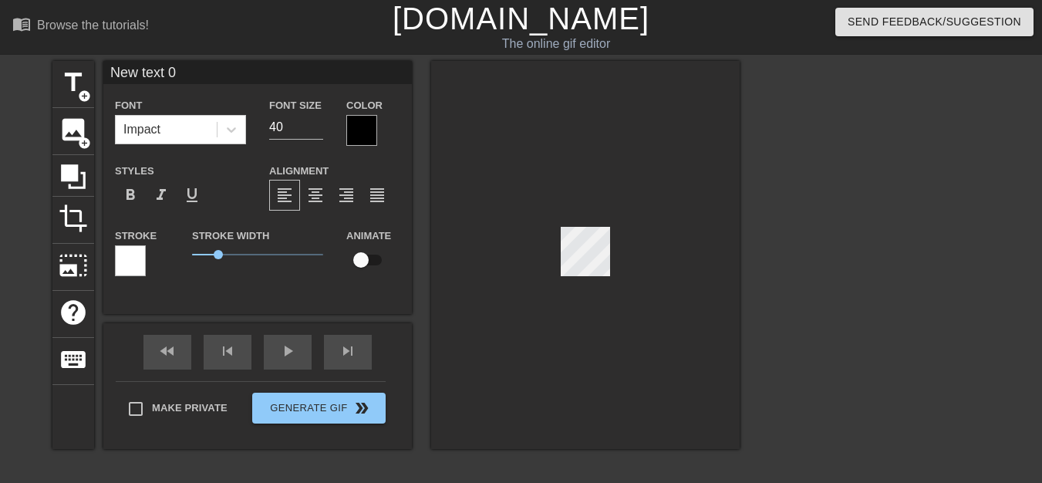
click at [525, 255] on div at bounding box center [585, 255] width 309 height 388
type input "New text"
type textarea "New text"
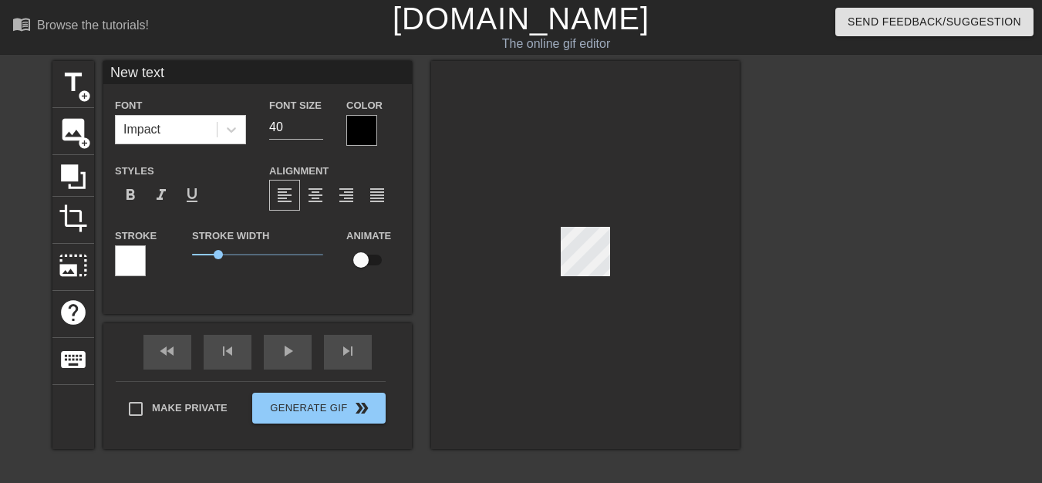
type input "New text"
type textarea "New text"
type input "New tex"
type textarea "New tex"
type input "New te"
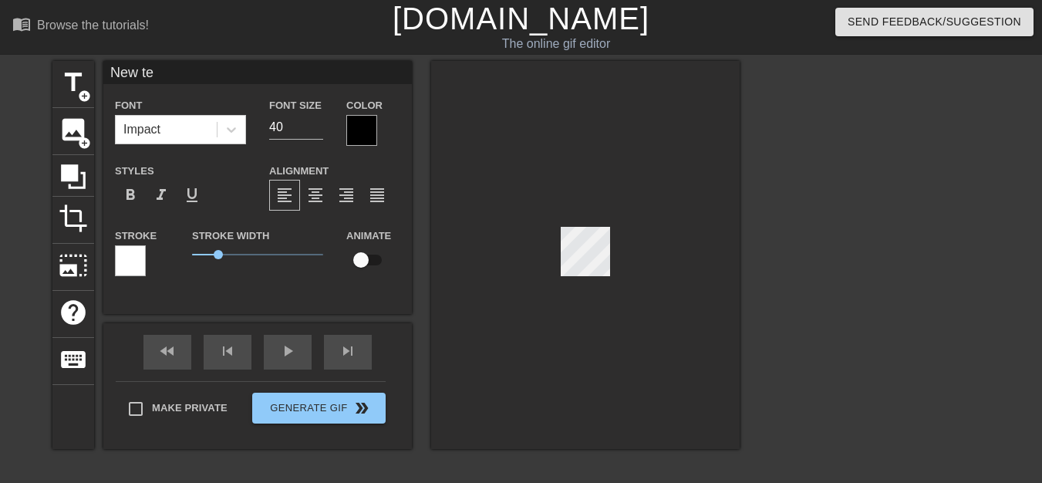
type textarea "New te"
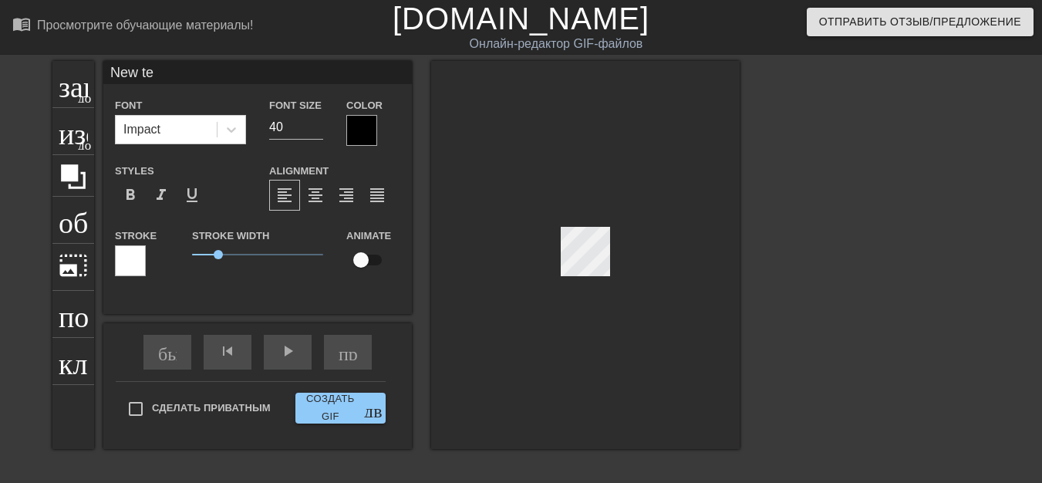
click at [563, 282] on div at bounding box center [585, 255] width 309 height 388
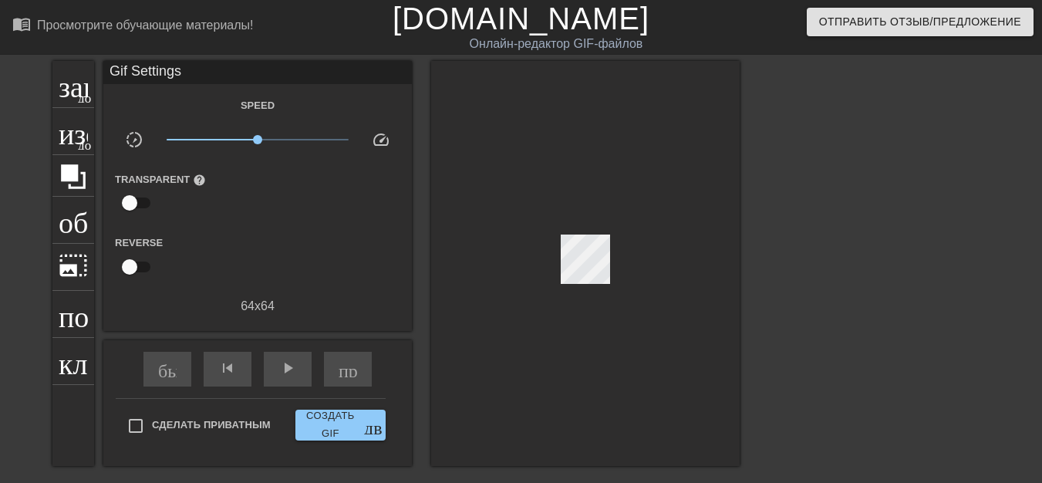
click at [563, 282] on div at bounding box center [585, 263] width 309 height 405
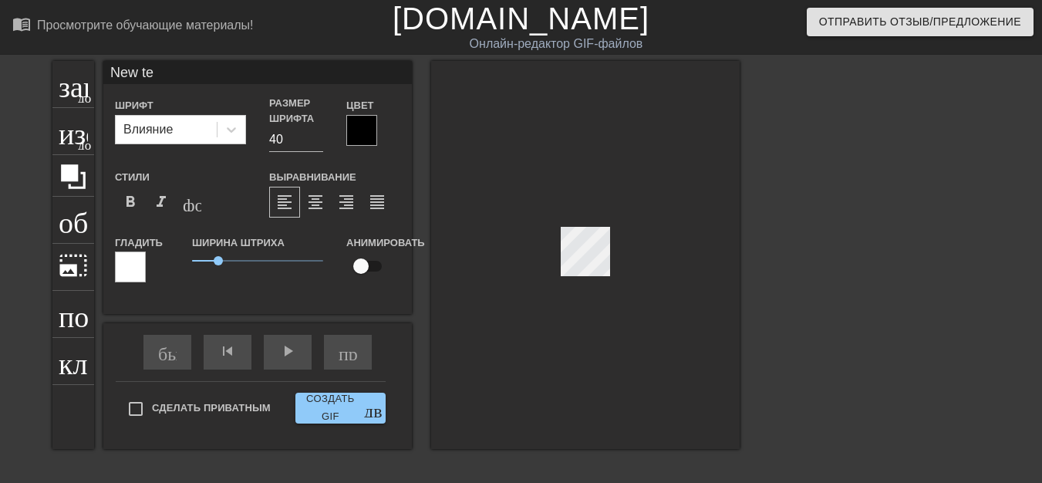
scroll to position [2, 2]
click at [77, 268] on font "photo_size_select_large" at bounding box center [73, 265] width 29 height 29
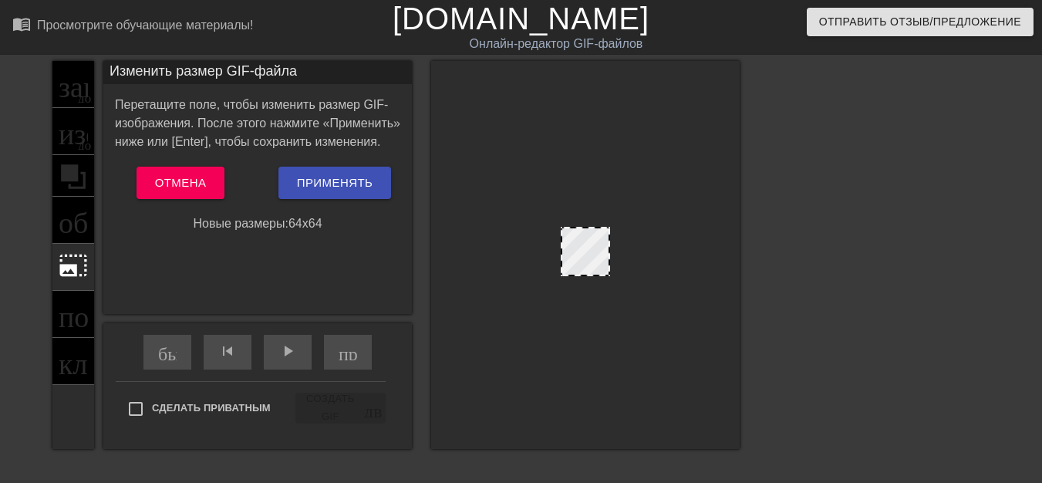
drag, startPoint x: 577, startPoint y: 272, endPoint x: 567, endPoint y: 272, distance: 10.0
click at [573, 284] on div at bounding box center [585, 255] width 309 height 388
drag, startPoint x: 561, startPoint y: 245, endPoint x: 546, endPoint y: 249, distance: 15.2
click at [546, 249] on div at bounding box center [585, 255] width 309 height 388
drag, startPoint x: 606, startPoint y: 251, endPoint x: 626, endPoint y: 245, distance: 20.0
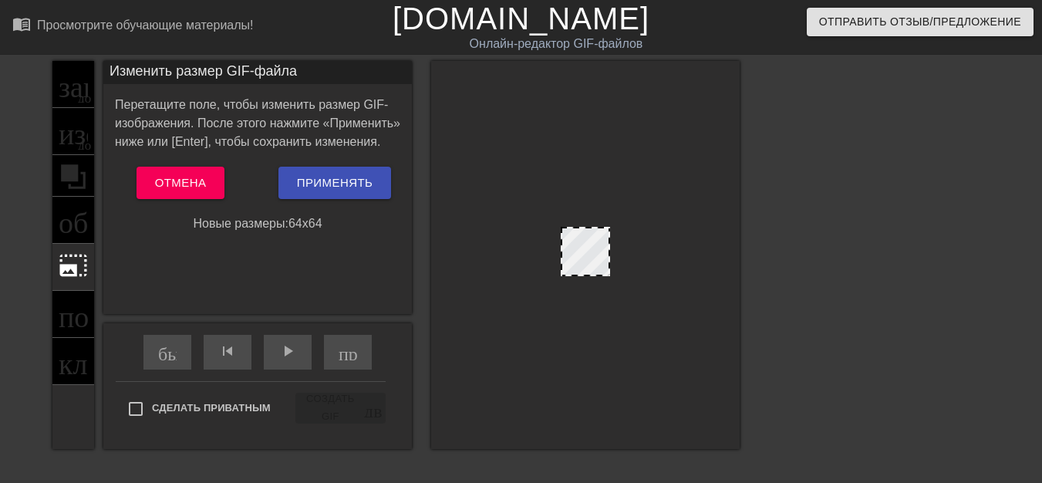
click at [626, 245] on div at bounding box center [585, 255] width 309 height 388
drag, startPoint x: 583, startPoint y: 226, endPoint x: 583, endPoint y: 206, distance: 20.1
click at [583, 207] on div at bounding box center [585, 255] width 309 height 388
drag, startPoint x: 584, startPoint y: 269, endPoint x: 584, endPoint y: 284, distance: 14.7
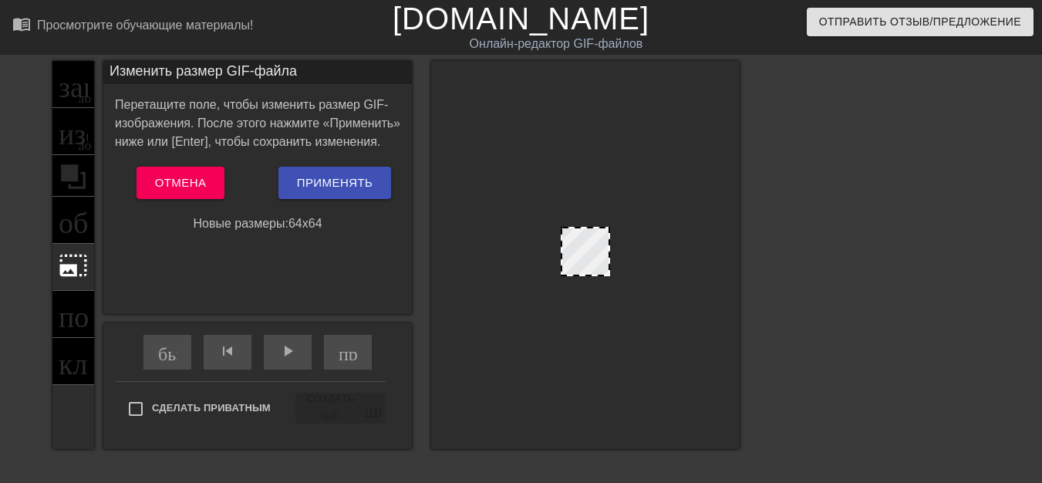
click at [584, 284] on div at bounding box center [585, 255] width 309 height 388
drag, startPoint x: 576, startPoint y: 229, endPoint x: 577, endPoint y: 212, distance: 17.0
click at [577, 211] on div at bounding box center [585, 255] width 309 height 388
drag, startPoint x: 606, startPoint y: 252, endPoint x: 616, endPoint y: 250, distance: 10.3
click at [616, 250] on div at bounding box center [585, 255] width 309 height 388
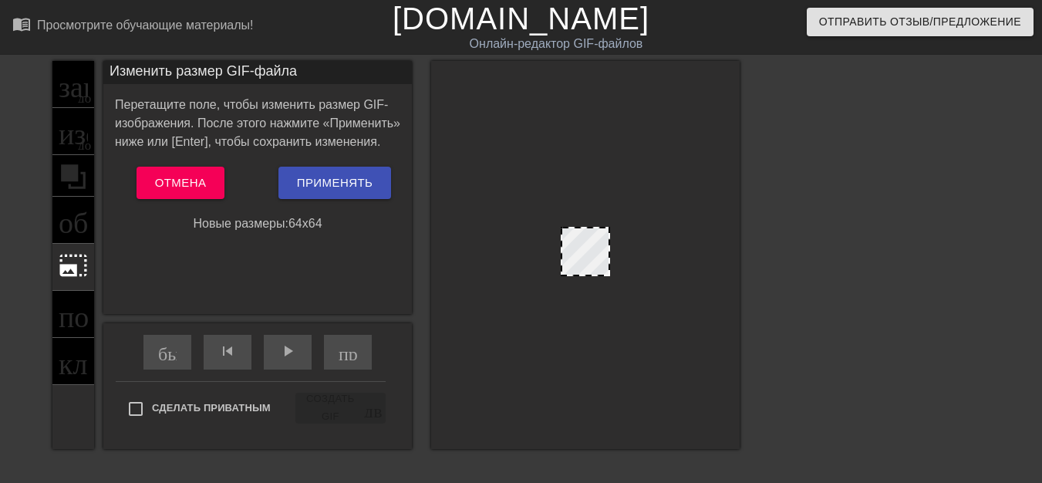
click at [616, 252] on div at bounding box center [585, 255] width 309 height 388
drag, startPoint x: 606, startPoint y: 266, endPoint x: 605, endPoint y: 291, distance: 24.7
click at [607, 292] on div at bounding box center [585, 255] width 309 height 388
drag, startPoint x: 591, startPoint y: 271, endPoint x: 595, endPoint y: 288, distance: 17.4
click at [595, 288] on div at bounding box center [585, 255] width 309 height 388
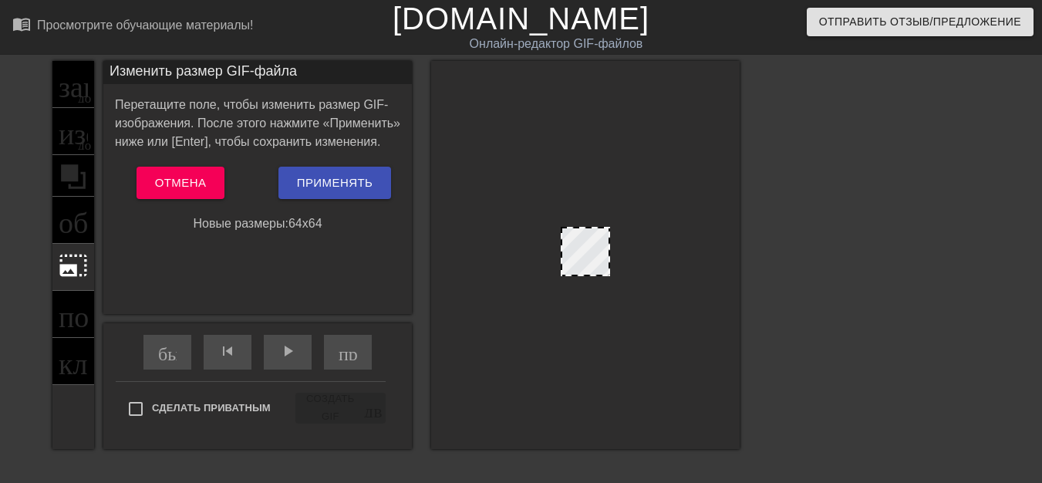
click at [585, 260] on div at bounding box center [585, 251] width 49 height 49
click at [587, 224] on div at bounding box center [585, 255] width 309 height 388
drag, startPoint x: 587, startPoint y: 221, endPoint x: 590, endPoint y: 211, distance: 9.8
click at [590, 211] on div at bounding box center [585, 255] width 309 height 388
drag, startPoint x: 562, startPoint y: 228, endPoint x: 550, endPoint y: 229, distance: 12.4
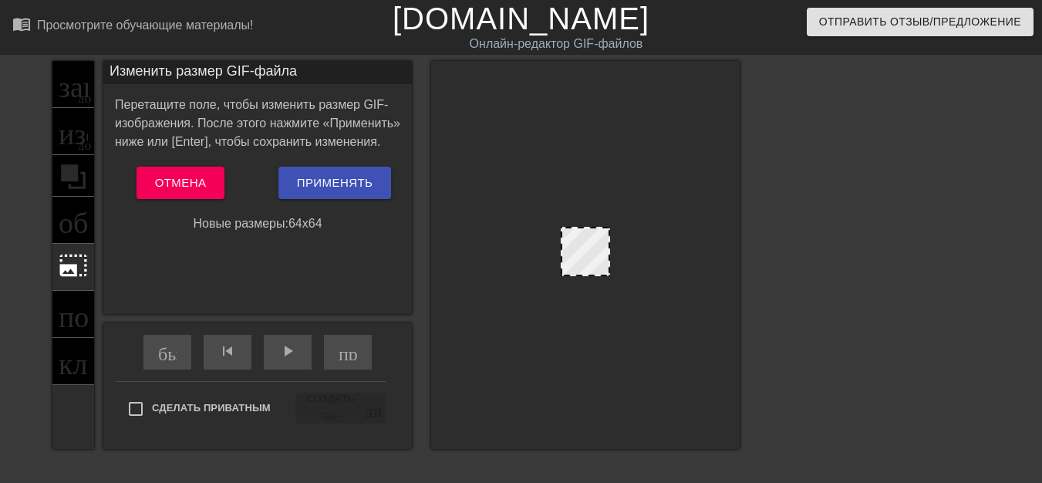
click at [550, 229] on div at bounding box center [585, 255] width 309 height 388
click at [545, 229] on div at bounding box center [585, 255] width 309 height 388
click at [262, 228] on font "Новые размеры:" at bounding box center [241, 223] width 96 height 13
drag, startPoint x: 562, startPoint y: 238, endPoint x: 553, endPoint y: 240, distance: 8.6
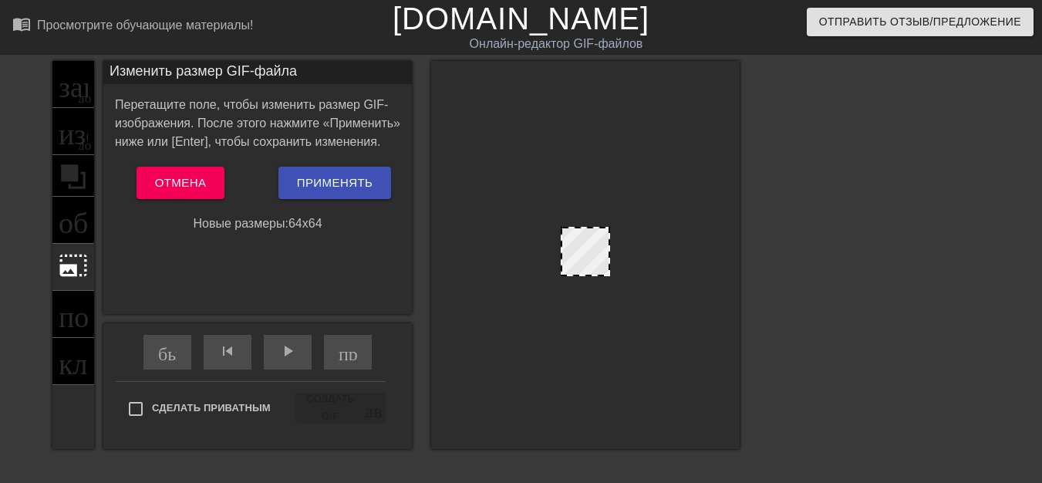
click at [554, 240] on div at bounding box center [585, 255] width 309 height 388
click at [542, 244] on div at bounding box center [585, 255] width 309 height 388
click at [610, 245] on div at bounding box center [585, 255] width 309 height 388
drag, startPoint x: 610, startPoint y: 265, endPoint x: 609, endPoint y: 285, distance: 20.1
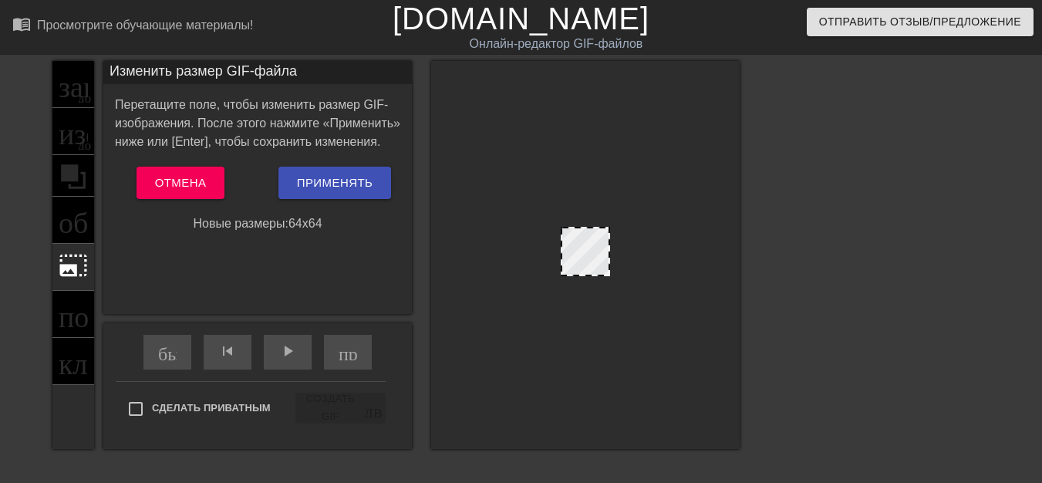
click at [609, 285] on div at bounding box center [585, 255] width 309 height 388
click at [611, 247] on div at bounding box center [585, 255] width 309 height 388
drag, startPoint x: 612, startPoint y: 259, endPoint x: 610, endPoint y: 273, distance: 14.0
click at [612, 268] on div at bounding box center [585, 255] width 309 height 388
click at [610, 275] on div at bounding box center [585, 255] width 309 height 388
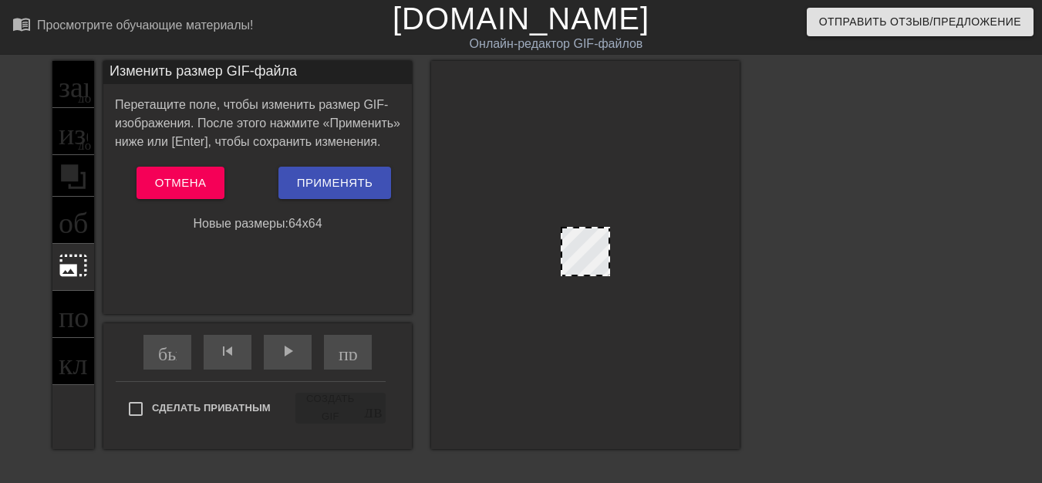
click at [609, 275] on div at bounding box center [585, 255] width 309 height 388
drag, startPoint x: 606, startPoint y: 274, endPoint x: 609, endPoint y: 282, distance: 8.1
click at [609, 282] on div at bounding box center [585, 255] width 309 height 388
drag, startPoint x: 606, startPoint y: 274, endPoint x: 622, endPoint y: 295, distance: 27.0
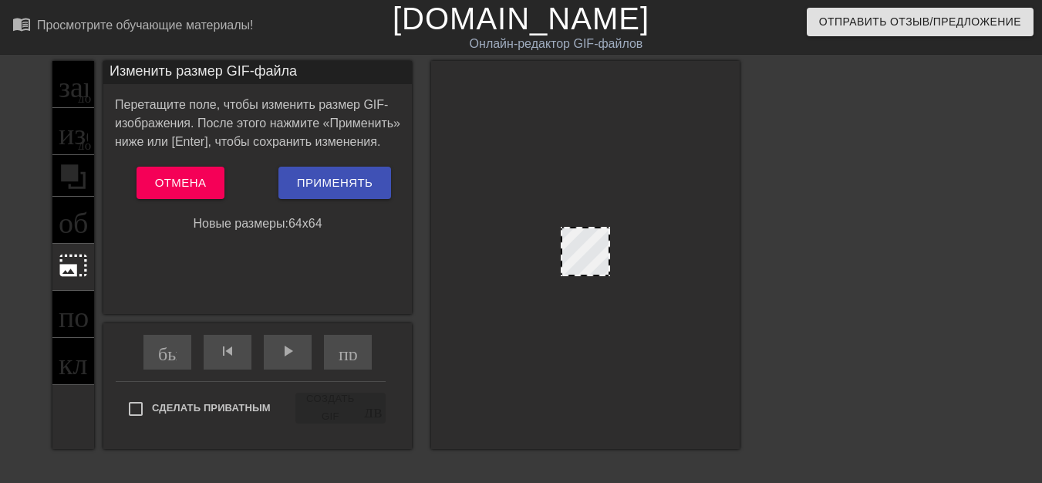
click at [622, 295] on div at bounding box center [585, 255] width 309 height 388
drag, startPoint x: 561, startPoint y: 226, endPoint x: 556, endPoint y: 218, distance: 9.7
click at [557, 218] on div at bounding box center [585, 255] width 309 height 388
click at [556, 218] on div at bounding box center [585, 255] width 309 height 388
drag, startPoint x: 564, startPoint y: 235, endPoint x: 550, endPoint y: 185, distance: 52.0
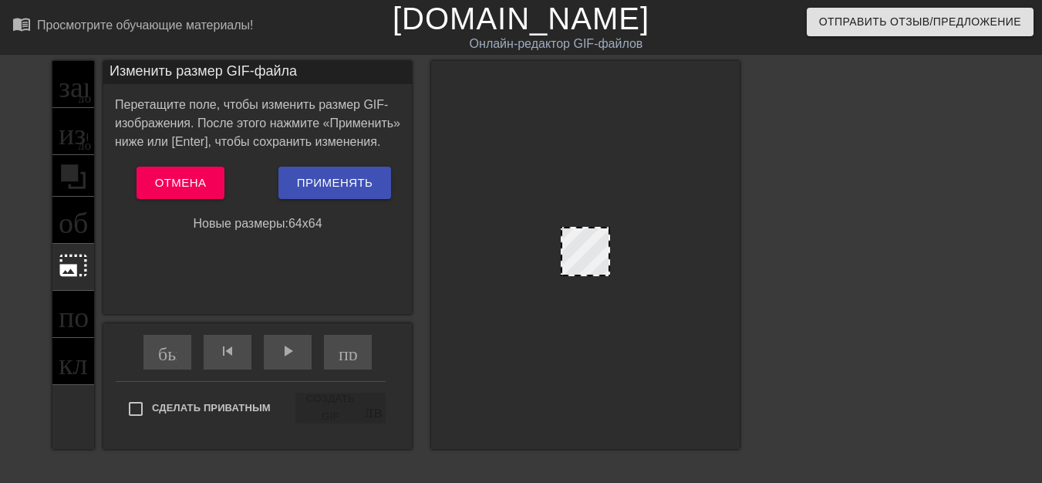
click at [548, 193] on div at bounding box center [585, 255] width 309 height 388
drag, startPoint x: 587, startPoint y: 227, endPoint x: 599, endPoint y: 209, distance: 21.2
click at [599, 209] on div at bounding box center [585, 255] width 309 height 388
click at [318, 188] on font "Применять" at bounding box center [335, 182] width 76 height 13
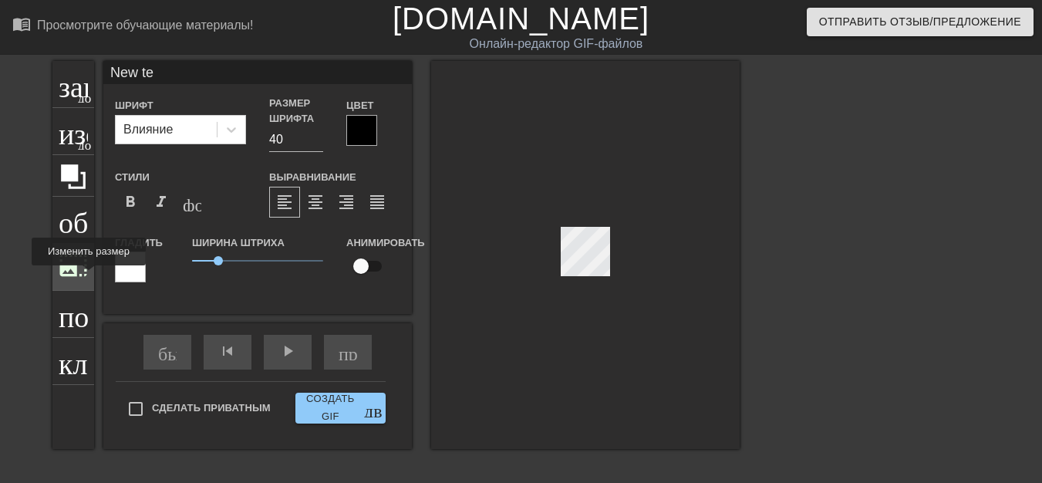
click at [88, 275] on div "photo_size_select_large" at bounding box center [73, 267] width 42 height 47
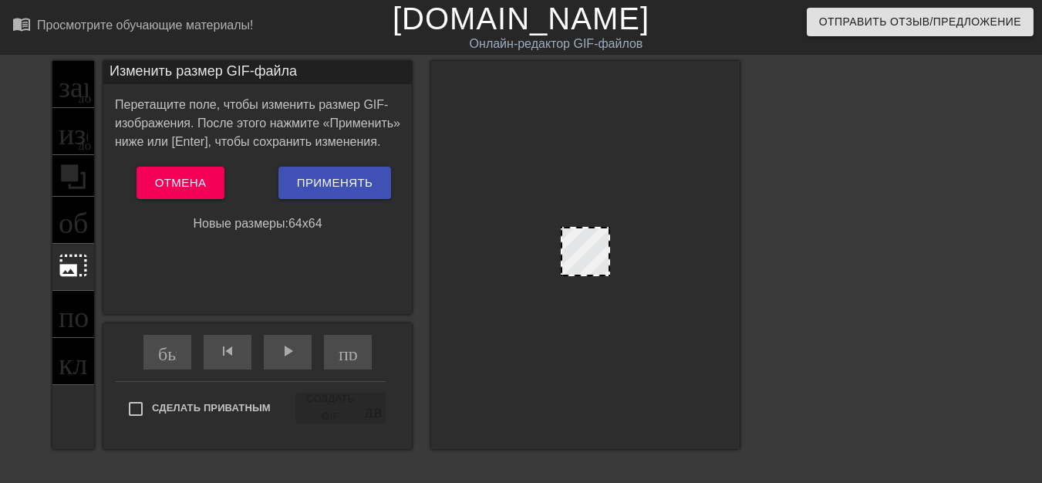
drag, startPoint x: 599, startPoint y: 228, endPoint x: 609, endPoint y: 216, distance: 15.9
click at [608, 217] on div at bounding box center [585, 255] width 309 height 388
drag, startPoint x: 609, startPoint y: 241, endPoint x: 613, endPoint y: 252, distance: 12.0
click at [617, 251] on div at bounding box center [585, 255] width 309 height 388
drag, startPoint x: 608, startPoint y: 257, endPoint x: 602, endPoint y: 279, distance: 23.2
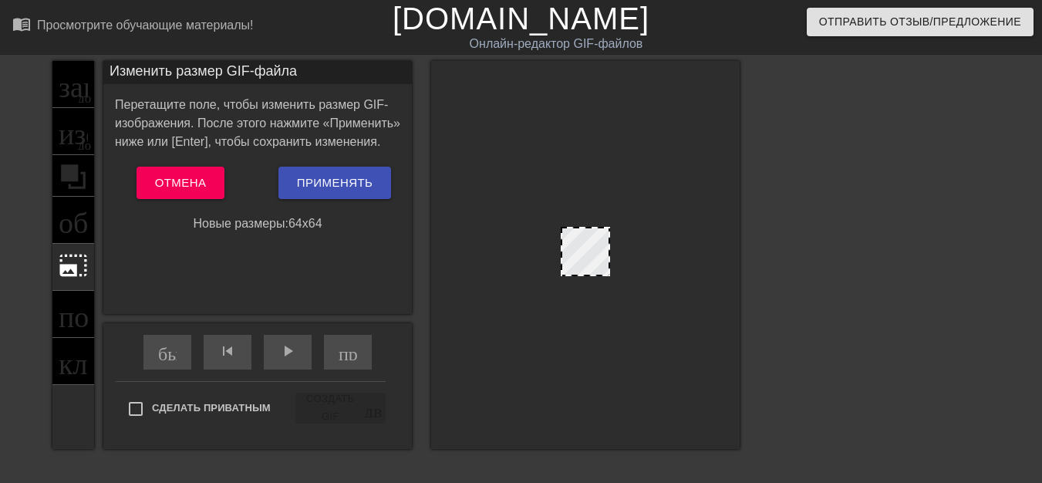
click at [616, 275] on div at bounding box center [585, 255] width 309 height 388
click at [606, 279] on div at bounding box center [585, 255] width 309 height 388
drag, startPoint x: 587, startPoint y: 271, endPoint x: 565, endPoint y: 286, distance: 26.5
click at [574, 299] on div at bounding box center [585, 255] width 309 height 388
drag, startPoint x: 562, startPoint y: 246, endPoint x: 535, endPoint y: 246, distance: 27.0
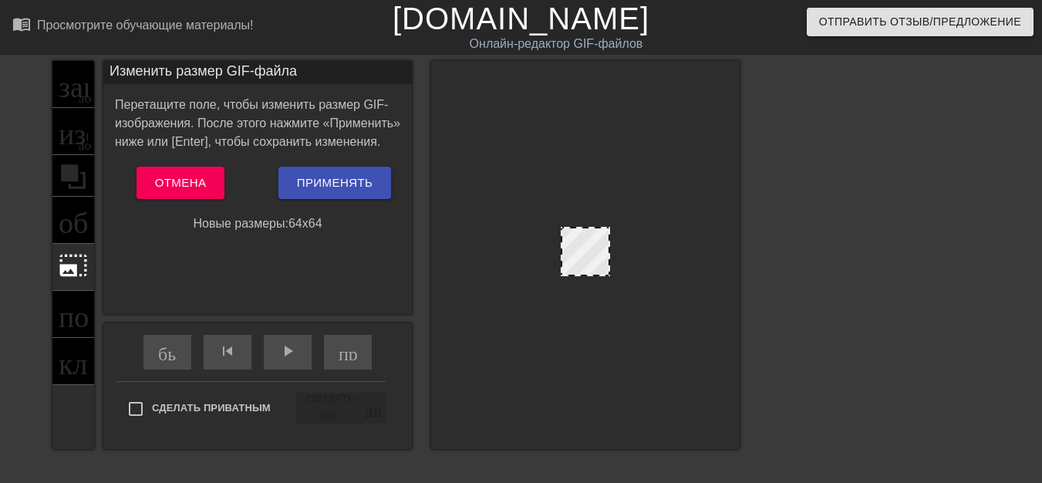
click at [535, 246] on div at bounding box center [585, 255] width 309 height 388
drag, startPoint x: 572, startPoint y: 228, endPoint x: 579, endPoint y: 208, distance: 21.2
click at [579, 208] on div at bounding box center [585, 255] width 309 height 388
drag, startPoint x: 582, startPoint y: 238, endPoint x: 606, endPoint y: 259, distance: 32.2
click at [593, 266] on div at bounding box center [585, 251] width 49 height 49
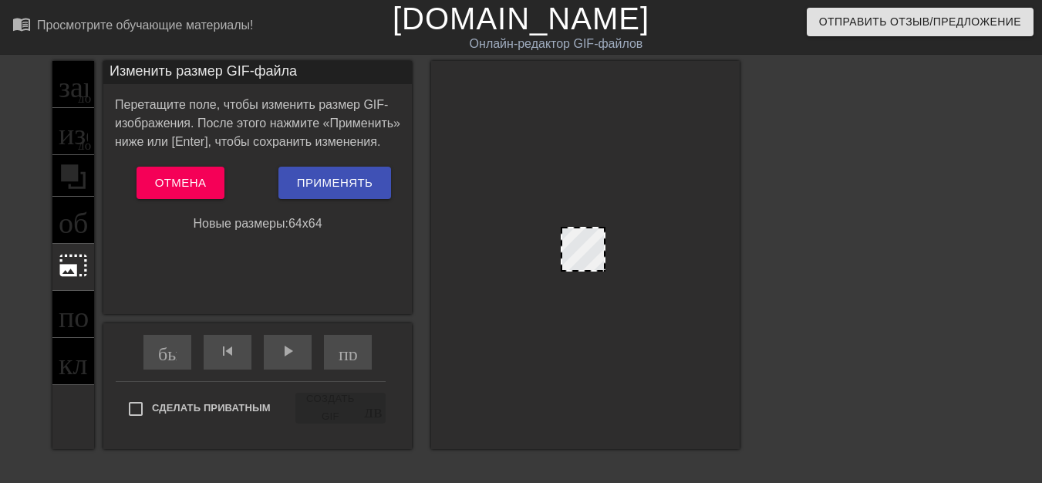
drag, startPoint x: 607, startPoint y: 249, endPoint x: 594, endPoint y: 247, distance: 13.3
drag, startPoint x: 594, startPoint y: 247, endPoint x: 701, endPoint y: 262, distance: 108.2
click at [701, 262] on div at bounding box center [585, 255] width 309 height 388
drag, startPoint x: 701, startPoint y: 262, endPoint x: 677, endPoint y: 262, distance: 23.9
click at [700, 262] on div at bounding box center [585, 255] width 309 height 388
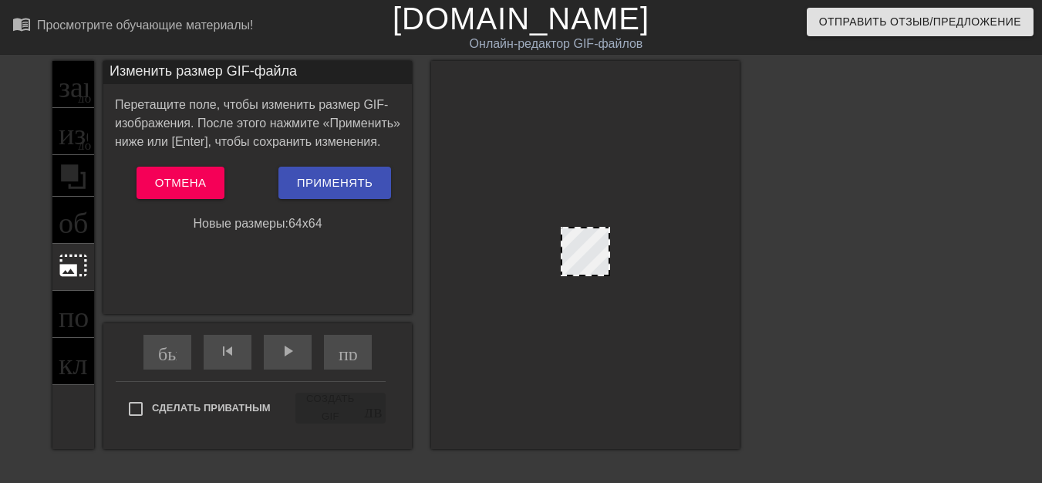
click at [610, 251] on div at bounding box center [585, 255] width 309 height 388
click at [635, 250] on div at bounding box center [585, 255] width 309 height 388
click at [329, 185] on font "Применять" at bounding box center [335, 182] width 76 height 13
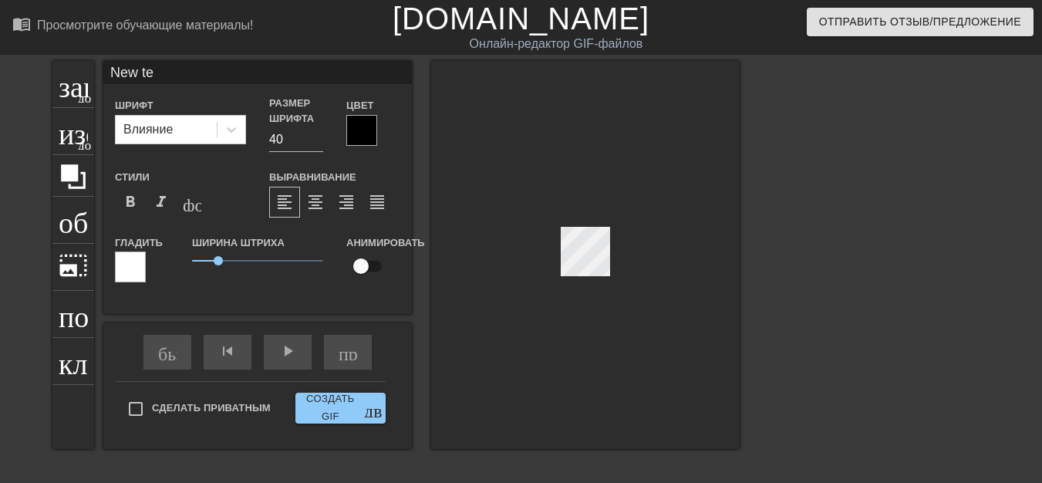
type input "New t"
type textarea "New t"
type input "New"
type textarea "New"
type input "New"
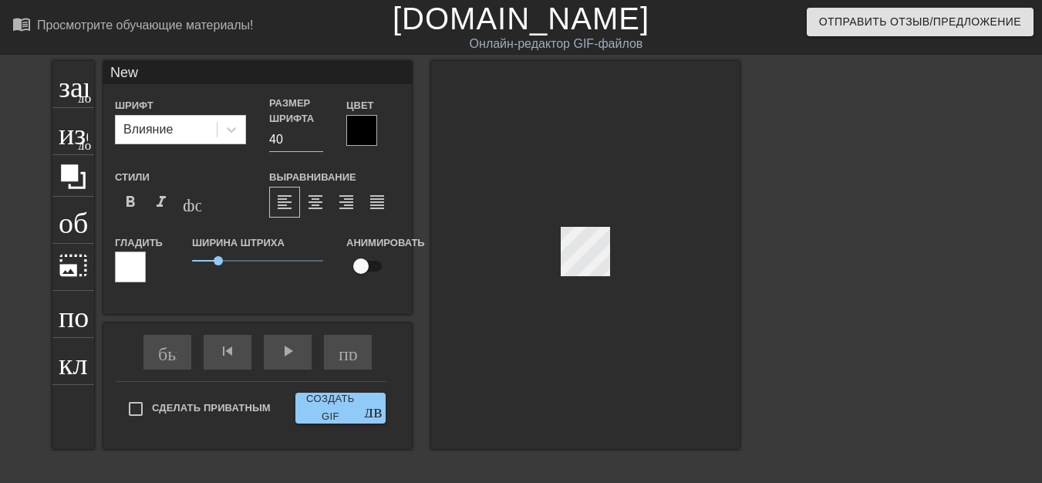
type textarea "New"
type input "Ne"
type textarea "Ne"
type input "N"
type textarea "N"
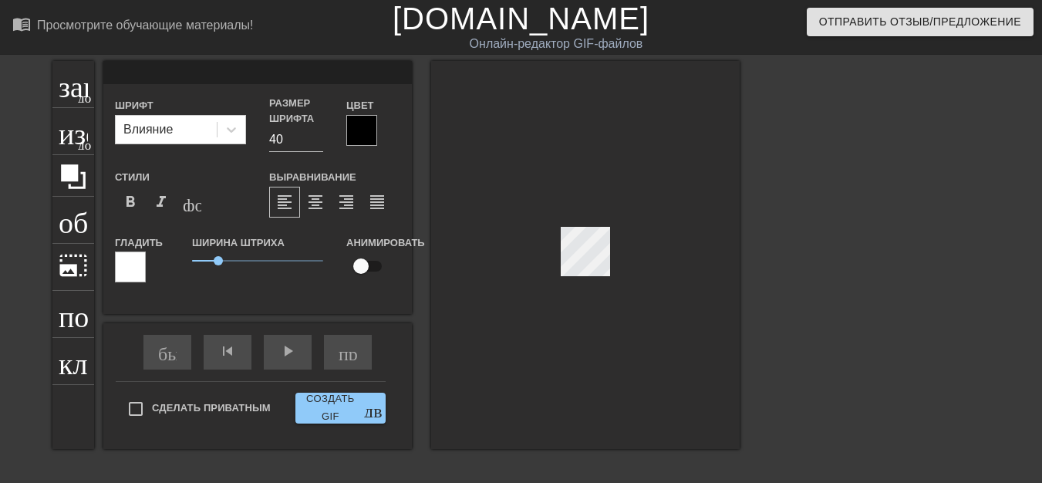
type input "Р"
type textarea "Р"
type input "РЮ"
type textarea "РЮ"
type input "РЮР"
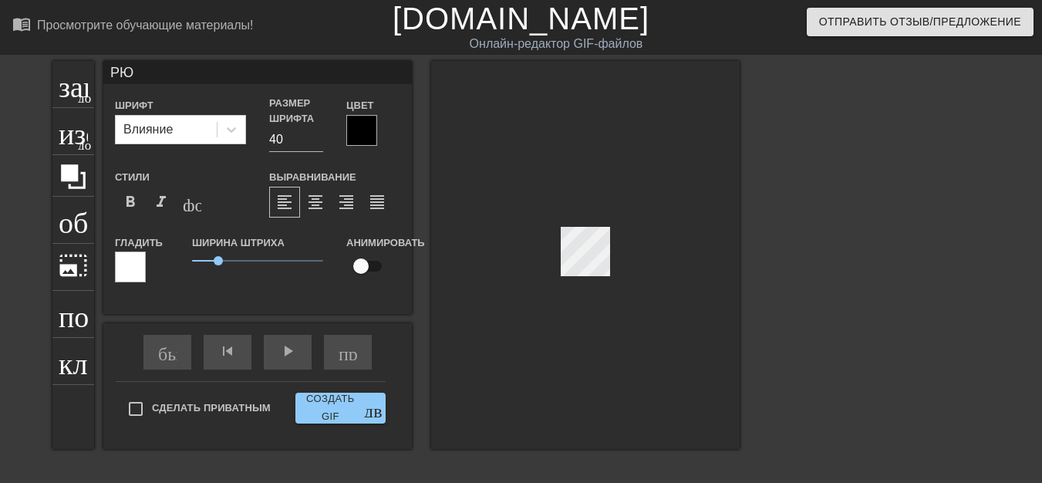
type textarea "РЮР"
type input "РЮРИ"
type textarea "РЮРИ"
type input "РЮРИК"
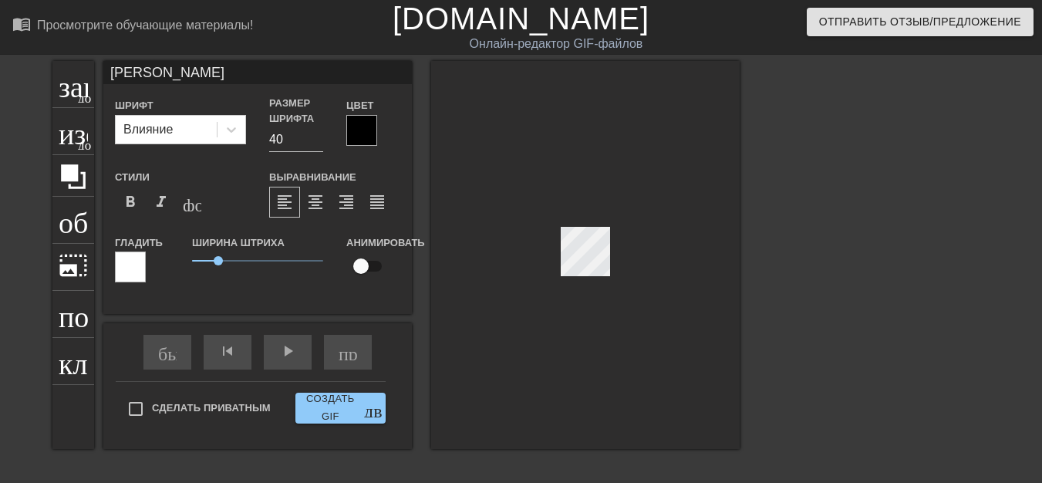
type textarea "РЮРИК"
click at [594, 282] on div at bounding box center [585, 255] width 309 height 388
drag, startPoint x: 594, startPoint y: 282, endPoint x: 615, endPoint y: 244, distance: 43.2
click at [615, 244] on div at bounding box center [585, 255] width 309 height 388
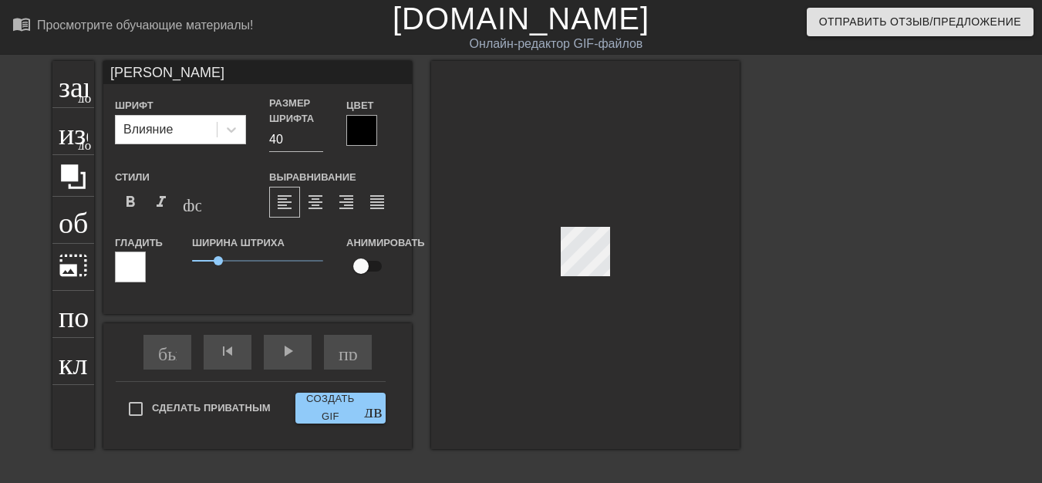
click at [615, 244] on div at bounding box center [585, 255] width 309 height 388
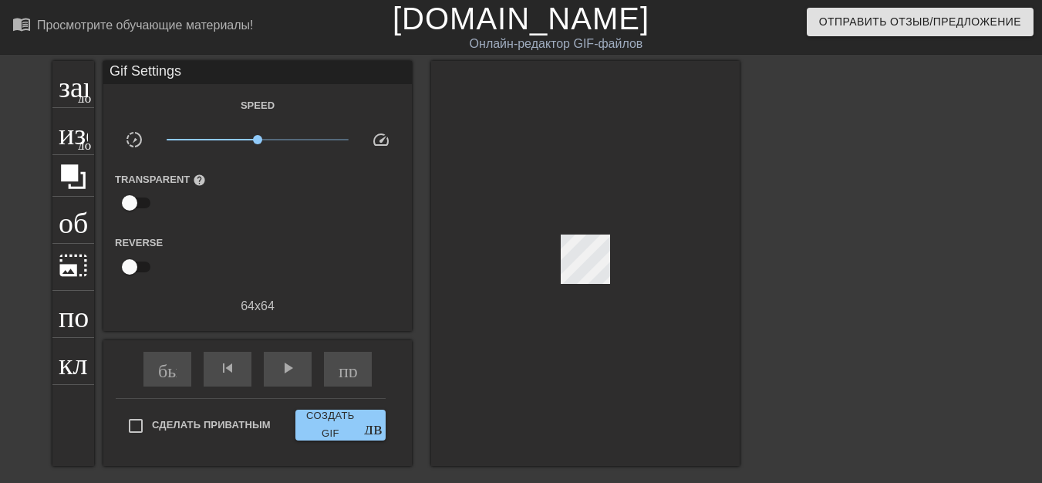
click at [582, 283] on div at bounding box center [585, 263] width 309 height 405
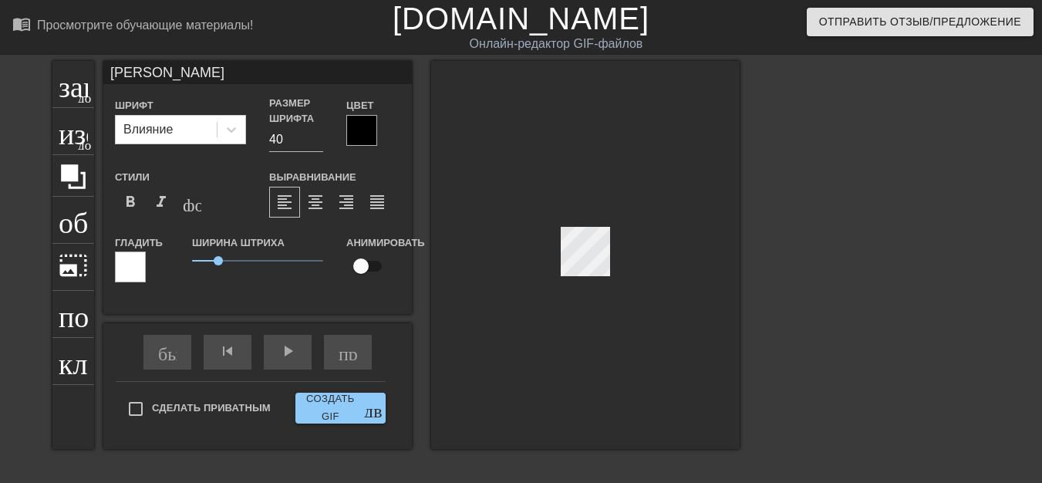
click at [581, 283] on div at bounding box center [585, 255] width 309 height 388
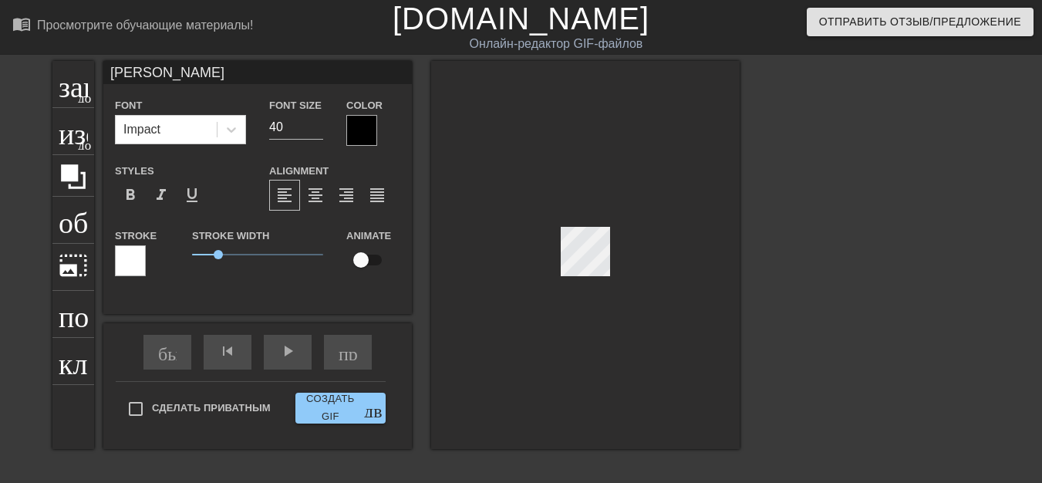
click at [581, 283] on div at bounding box center [585, 255] width 309 height 388
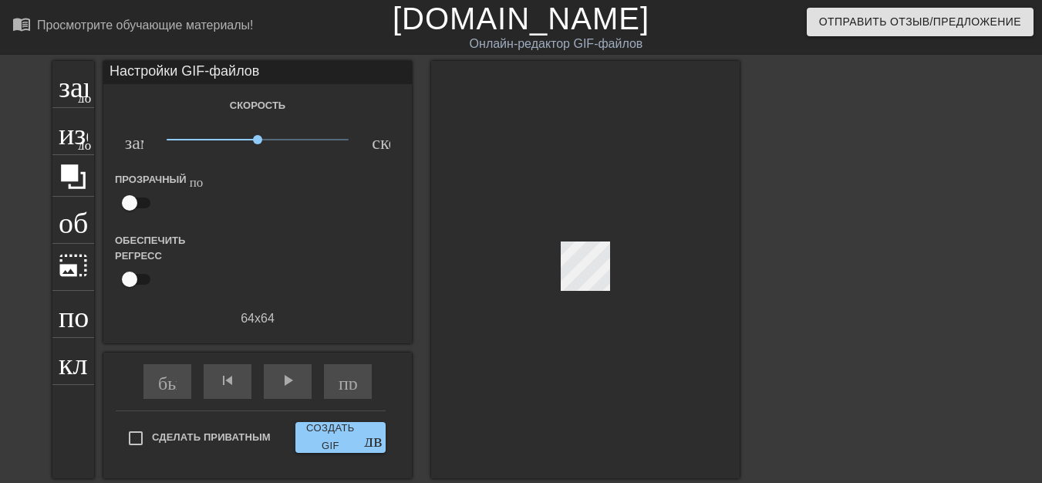
click at [580, 288] on div at bounding box center [585, 269] width 309 height 417
click at [585, 268] on div at bounding box center [585, 269] width 309 height 417
click at [604, 240] on div at bounding box center [585, 269] width 309 height 417
click at [292, 384] on font "play_arrow" at bounding box center [287, 380] width 19 height 19
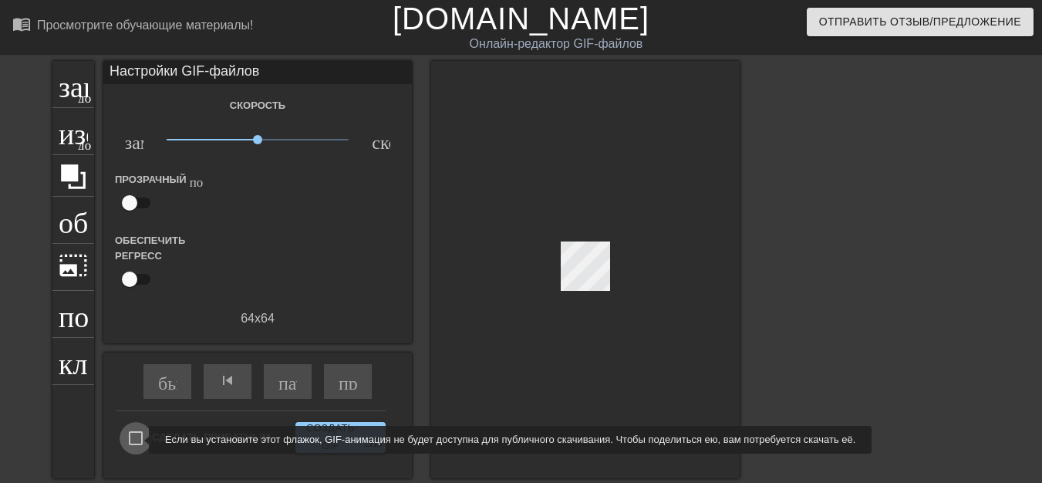
type input "60"
click at [140, 438] on input "Сделать приватным" at bounding box center [136, 438] width 32 height 32
checkbox input "true"
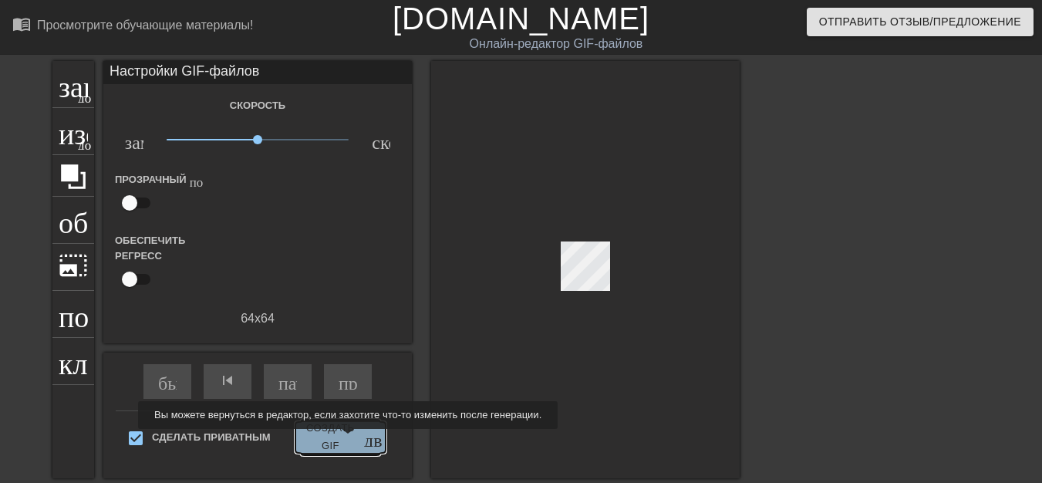
type input "60"
click at [346, 440] on font "Создать GIF" at bounding box center [331, 437] width 58 height 35
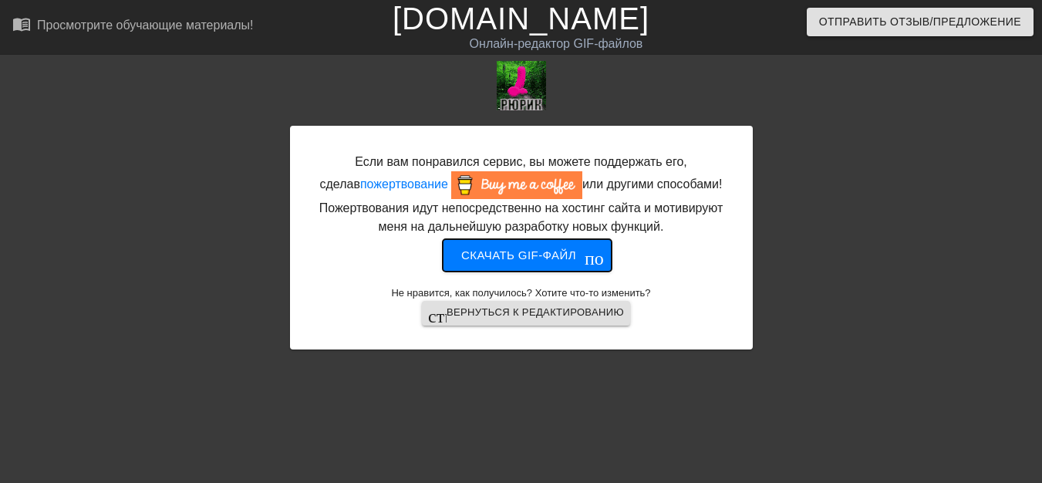
click at [530, 258] on font "Скачать gif-файл" at bounding box center [518, 254] width 115 height 13
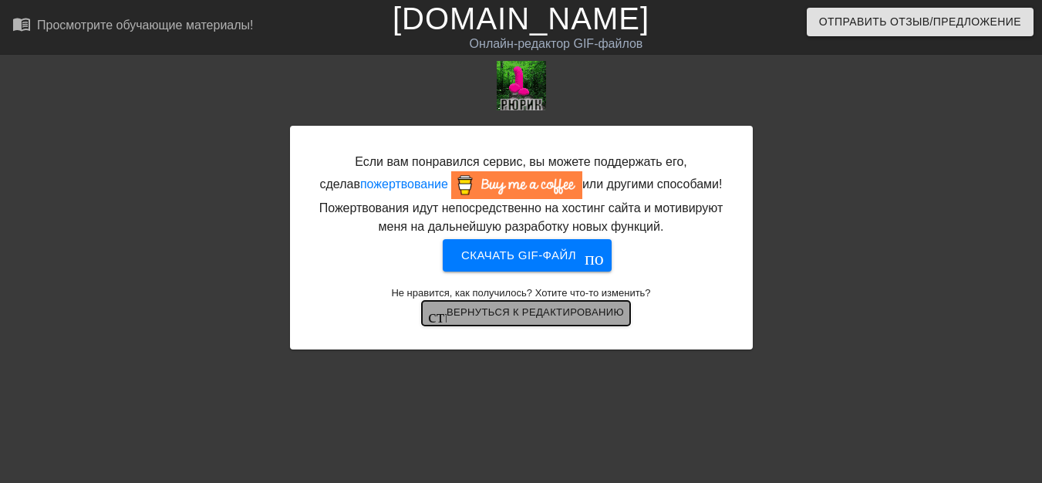
click at [572, 316] on font "Вернуться к редактированию" at bounding box center [535, 312] width 177 height 12
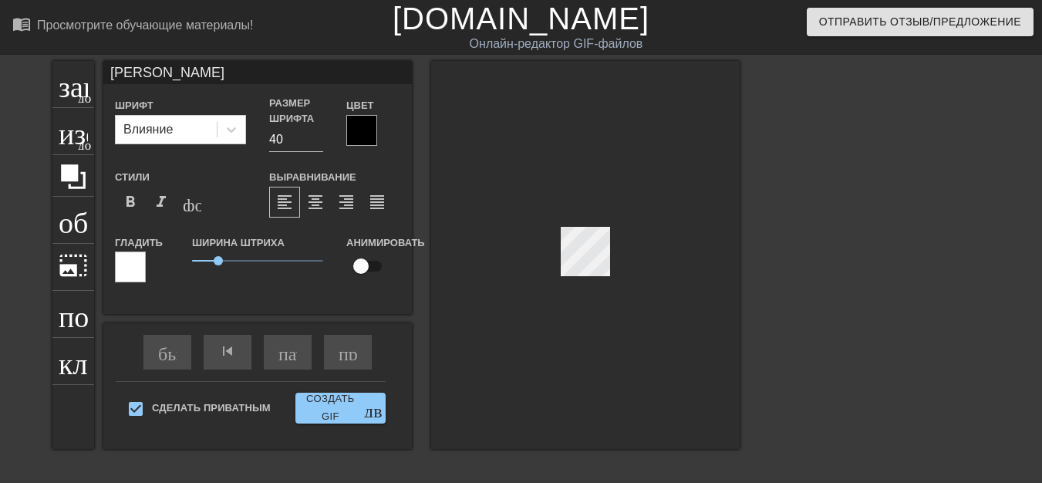
click at [606, 292] on div at bounding box center [585, 255] width 309 height 388
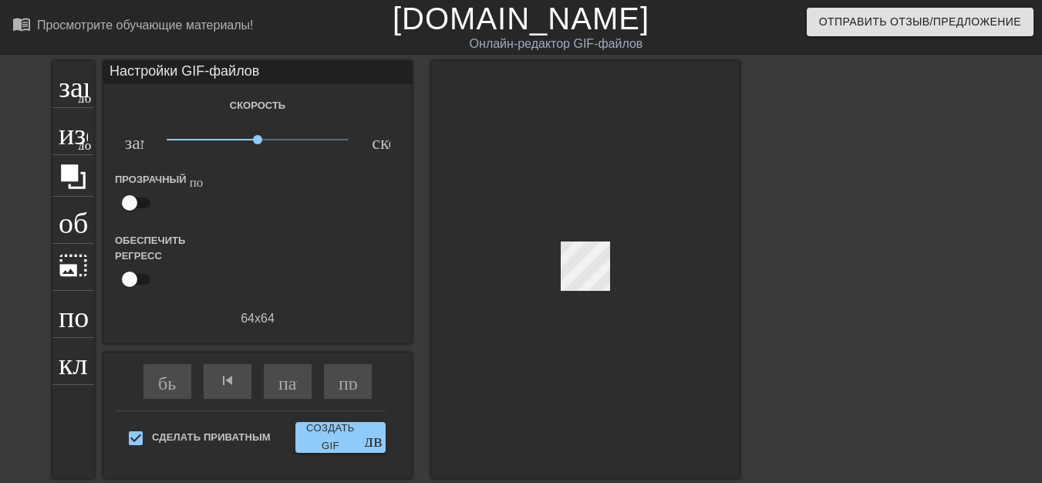
drag, startPoint x: 613, startPoint y: 300, endPoint x: 661, endPoint y: 353, distance: 71.6
click at [665, 354] on div at bounding box center [585, 269] width 309 height 417
click at [83, 101] on font "добавить_круг" at bounding box center [122, 95] width 89 height 13
type input "60"
click at [293, 383] on font "пауза" at bounding box center [299, 380] width 42 height 19
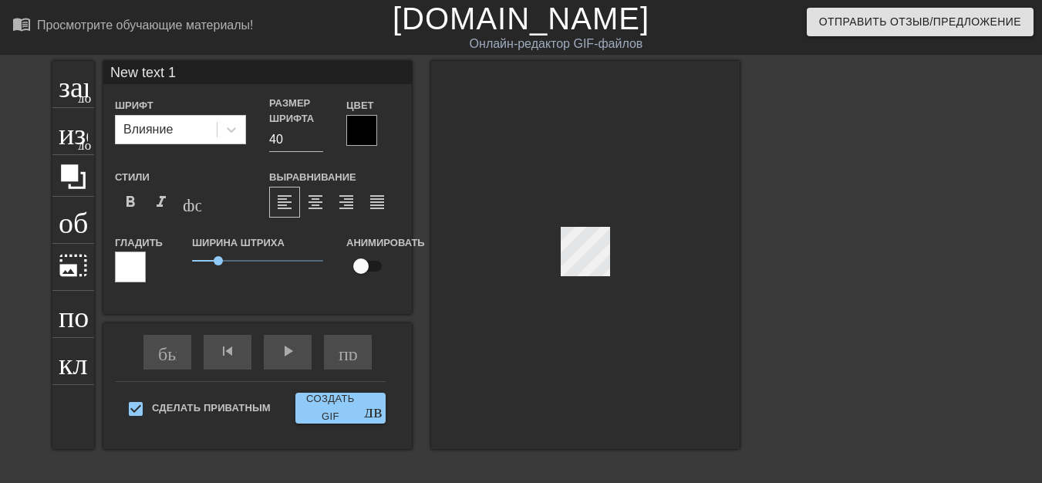
click at [588, 278] on div at bounding box center [585, 255] width 309 height 388
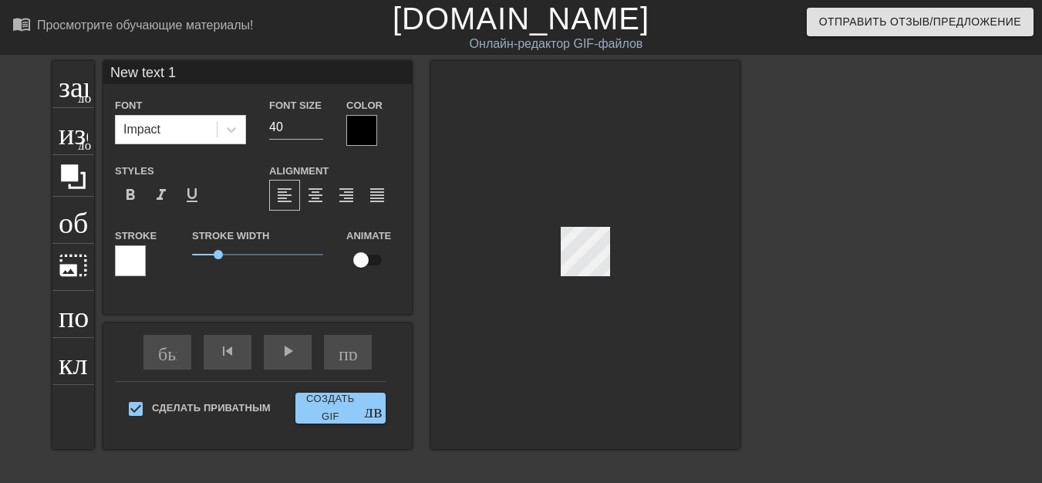
click at [574, 285] on div at bounding box center [585, 255] width 309 height 388
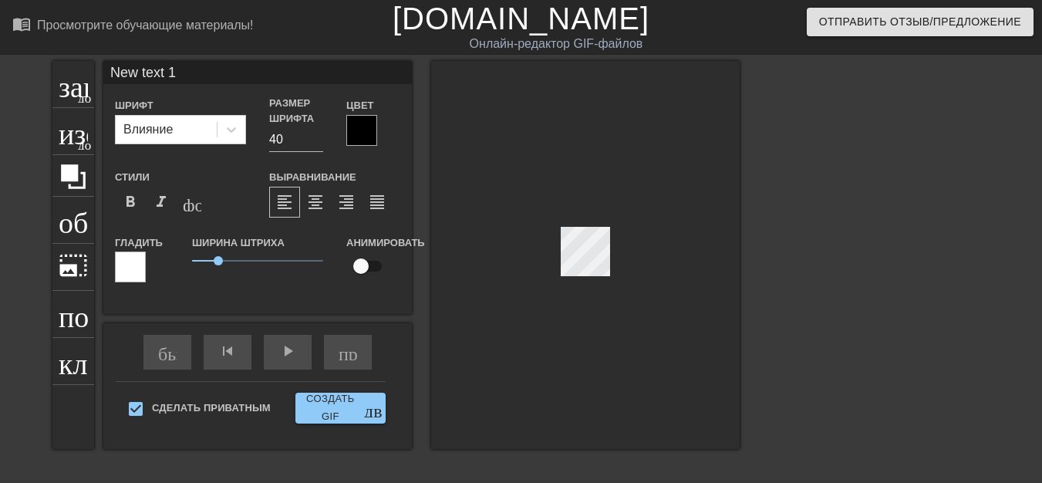
click at [577, 270] on div at bounding box center [585, 255] width 309 height 388
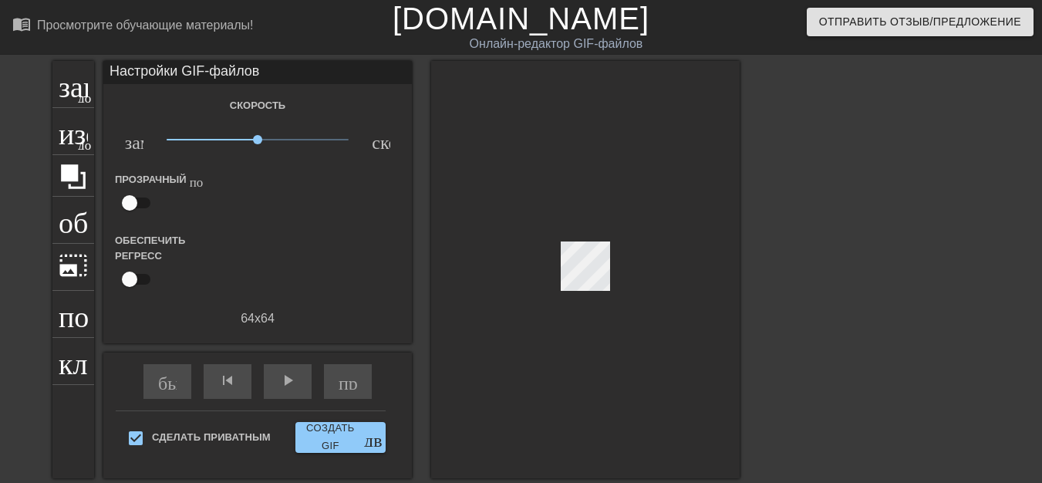
drag, startPoint x: 576, startPoint y: 277, endPoint x: 583, endPoint y: 290, distance: 14.8
click at [585, 286] on div at bounding box center [585, 269] width 309 height 417
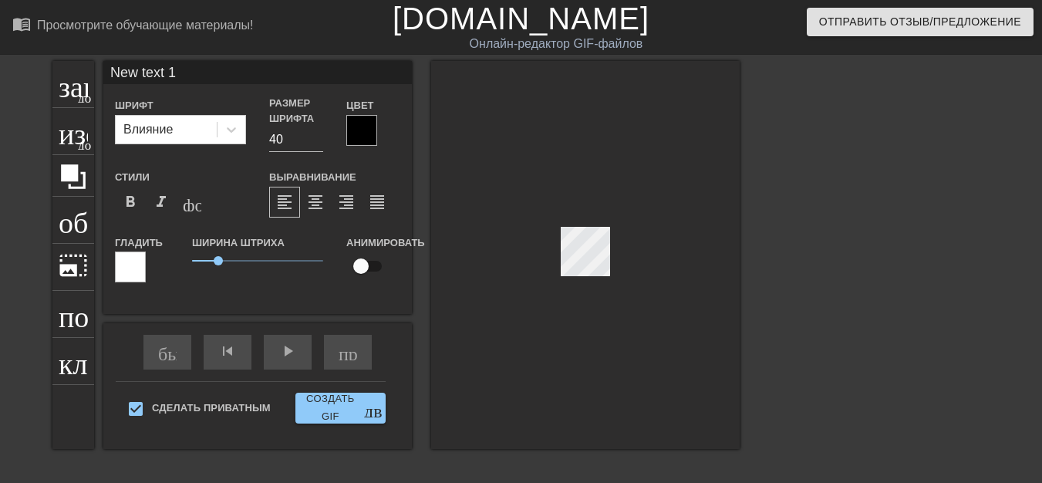
scroll to position [2, 4]
type input "New text"
type textarea "New text"
type input "New text"
type textarea "New text"
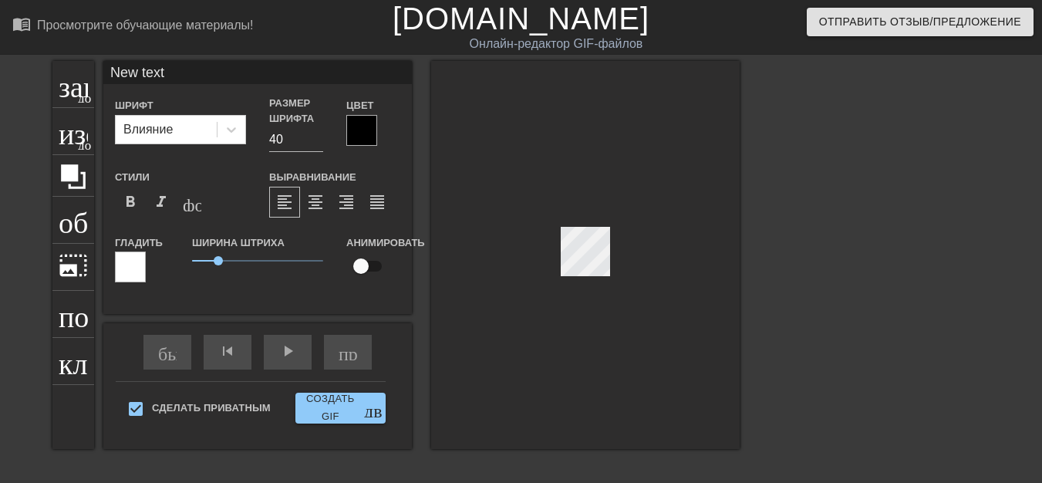
type input "New tex"
type textarea "New tex"
type input "New te"
type textarea "New te"
type input "New t"
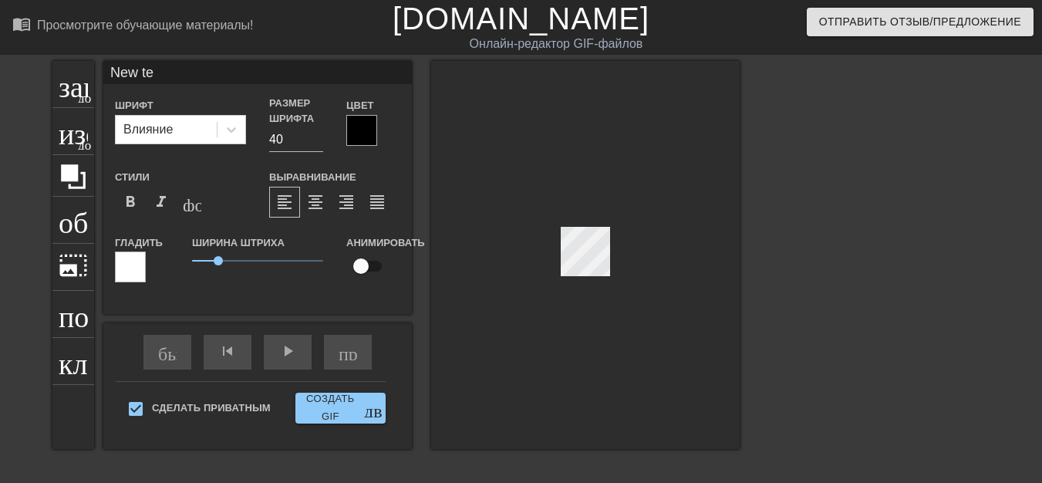
type textarea "New t"
type input "New"
type textarea "New"
type input "New"
type textarea "New"
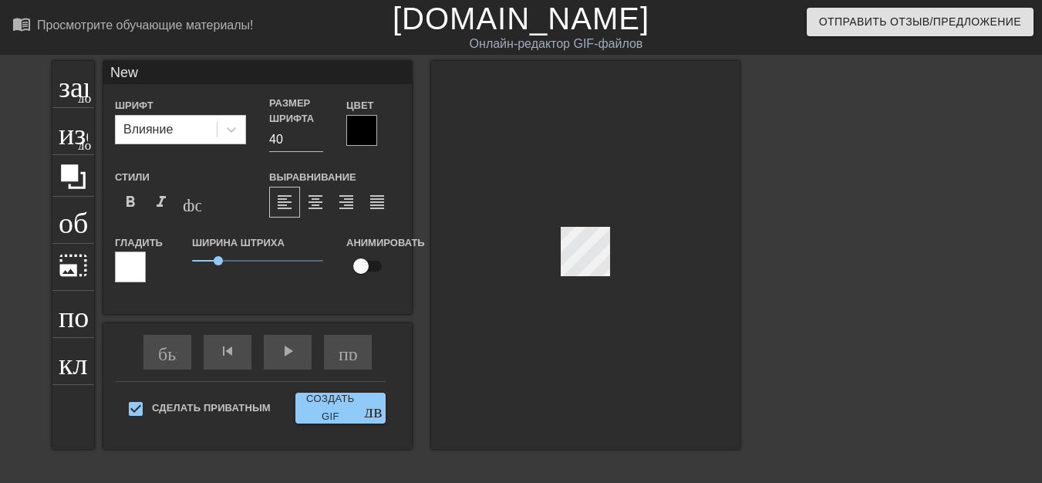
type input "Ne"
type textarea "Ne"
type input "N"
type textarea "N"
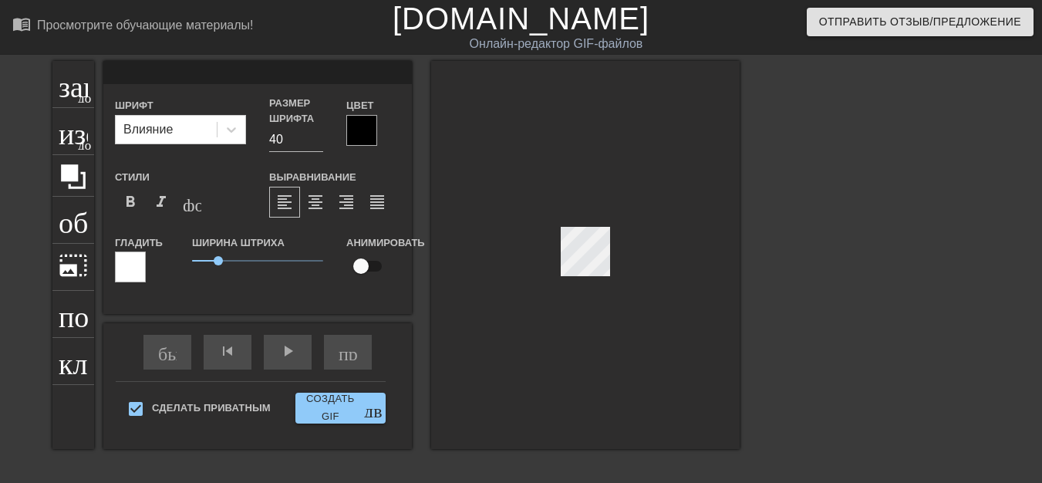
type input "М"
type textarea "М"
type input "МА"
type textarea "МА"
type input "МАС"
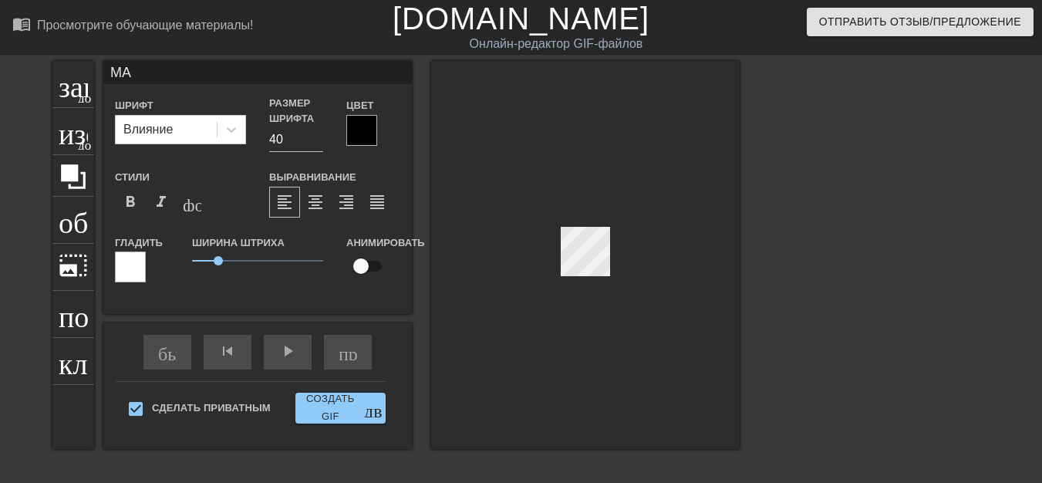
type textarea "МАС"
click at [592, 292] on div at bounding box center [585, 255] width 309 height 388
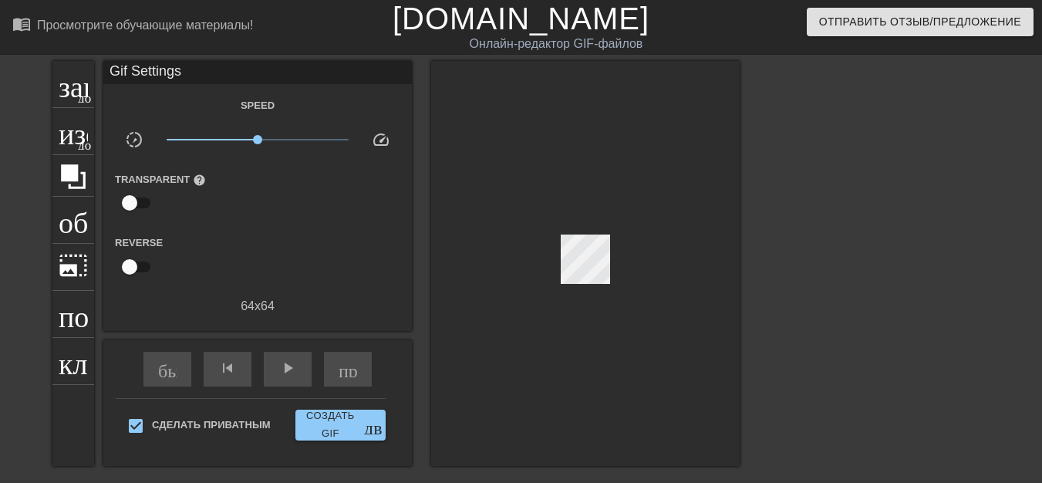
click at [592, 292] on div at bounding box center [585, 263] width 309 height 405
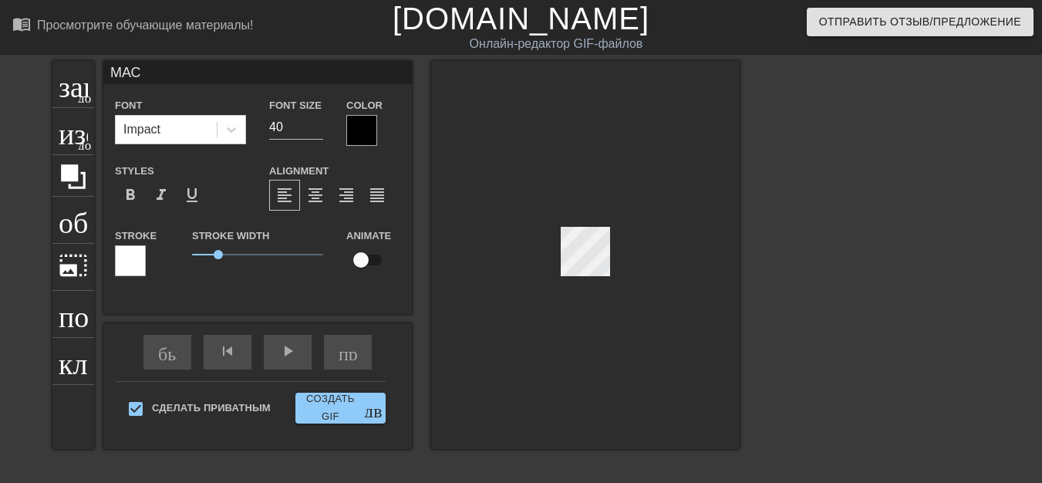
click at [568, 278] on div at bounding box center [585, 255] width 309 height 388
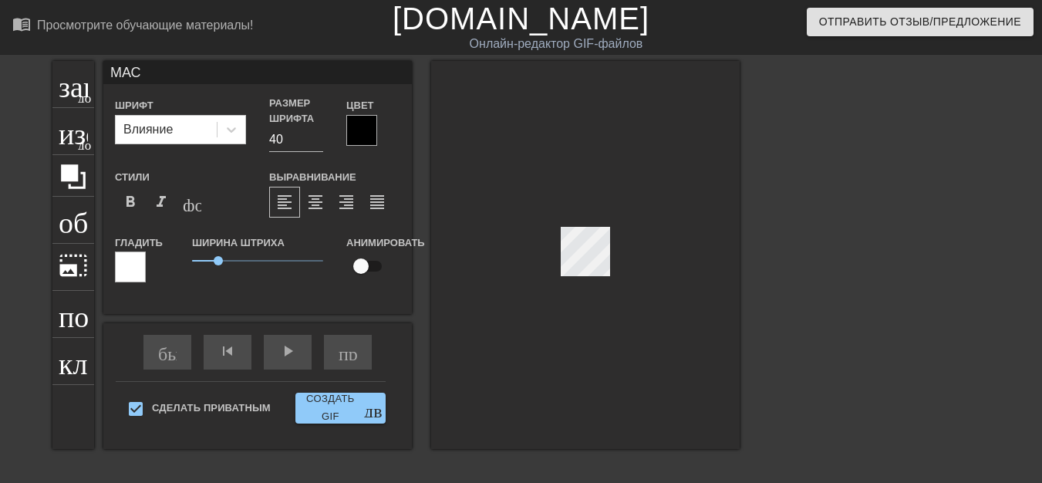
scroll to position [0, 0]
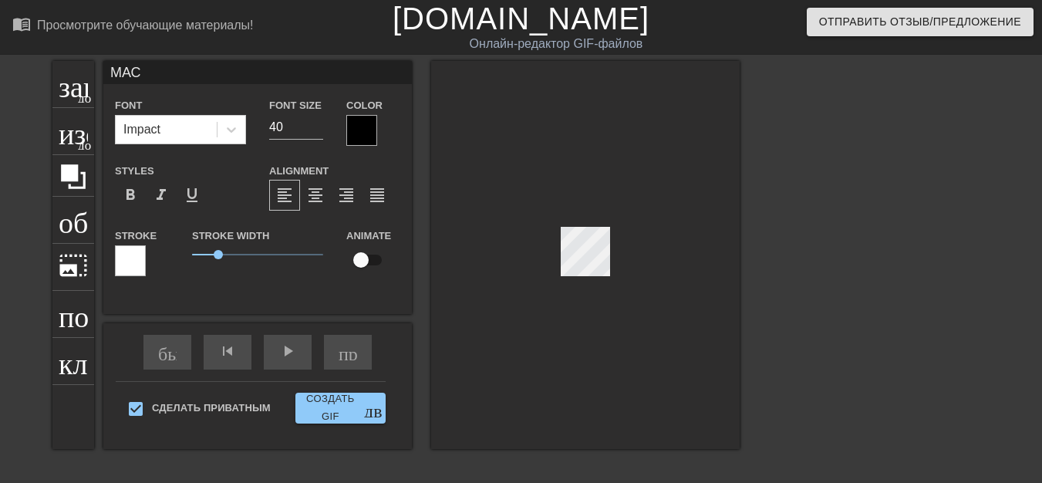
click at [565, 282] on div at bounding box center [585, 255] width 309 height 388
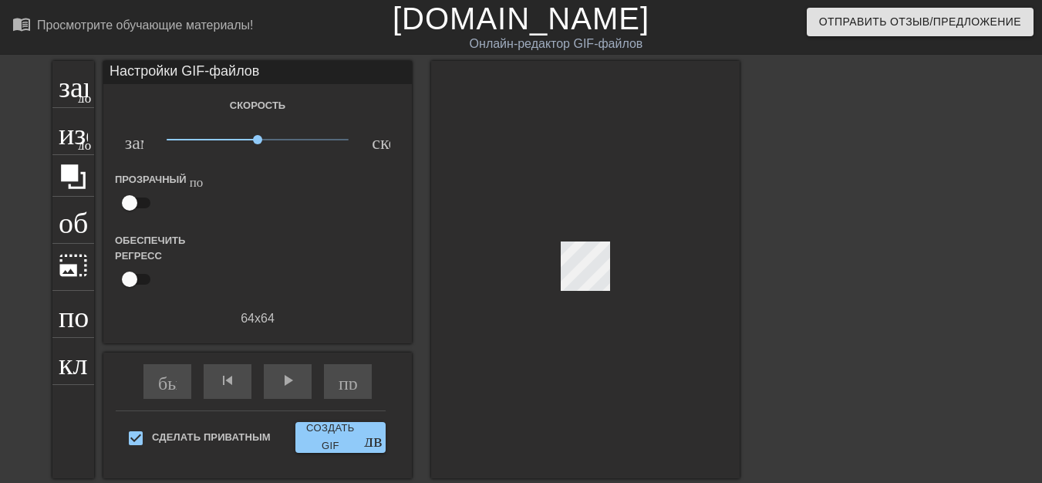
click at [568, 278] on div at bounding box center [585, 269] width 309 height 417
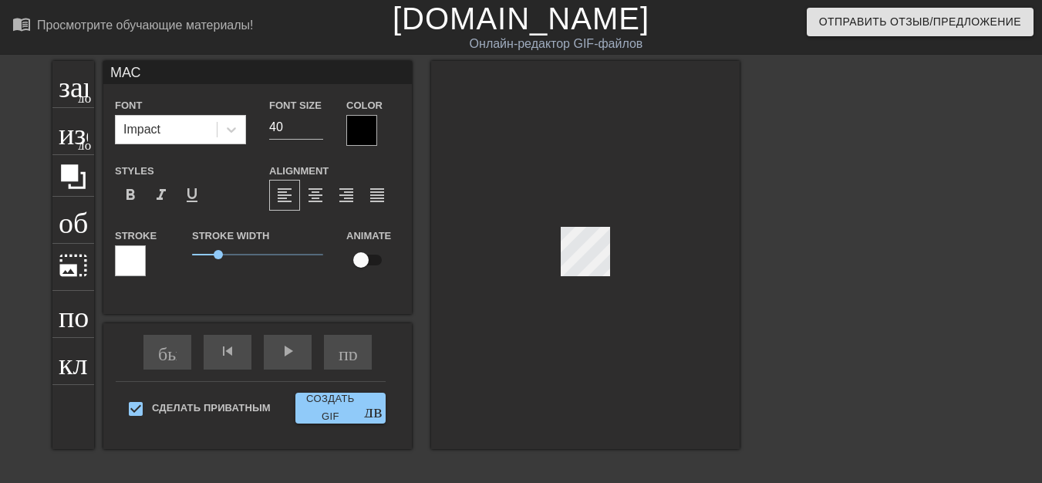
click at [568, 279] on div at bounding box center [585, 255] width 309 height 388
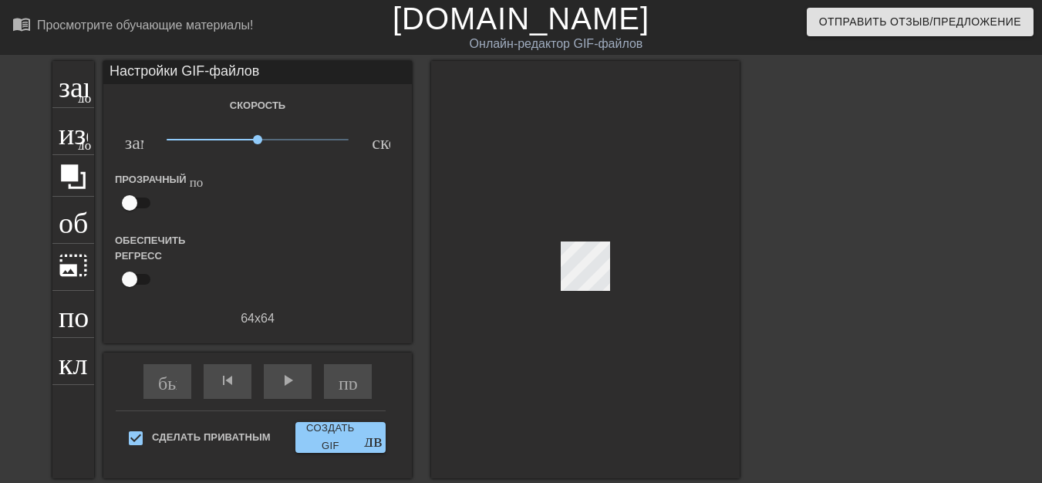
click at [569, 278] on div at bounding box center [585, 269] width 309 height 417
click at [576, 284] on div at bounding box center [585, 269] width 309 height 417
click at [576, 281] on div at bounding box center [585, 269] width 309 height 417
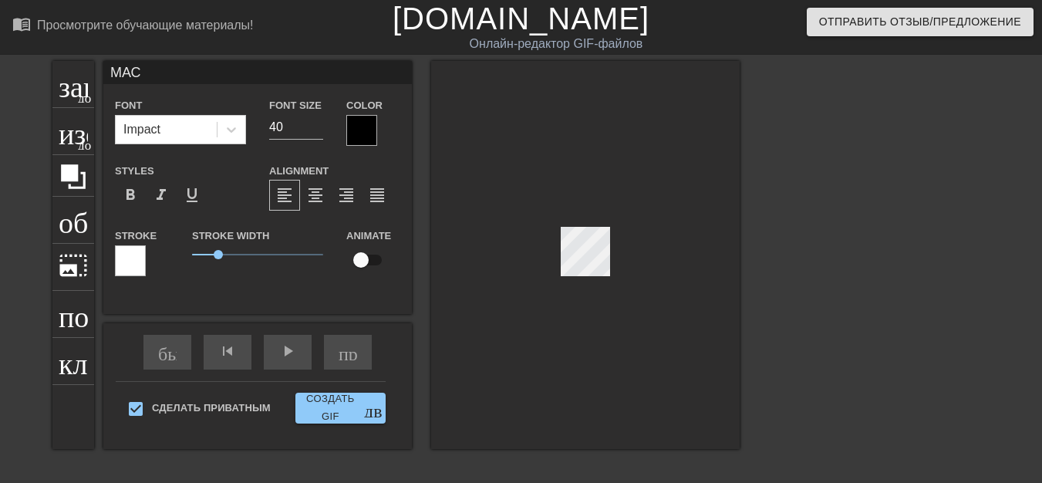
click at [570, 285] on div at bounding box center [585, 255] width 309 height 388
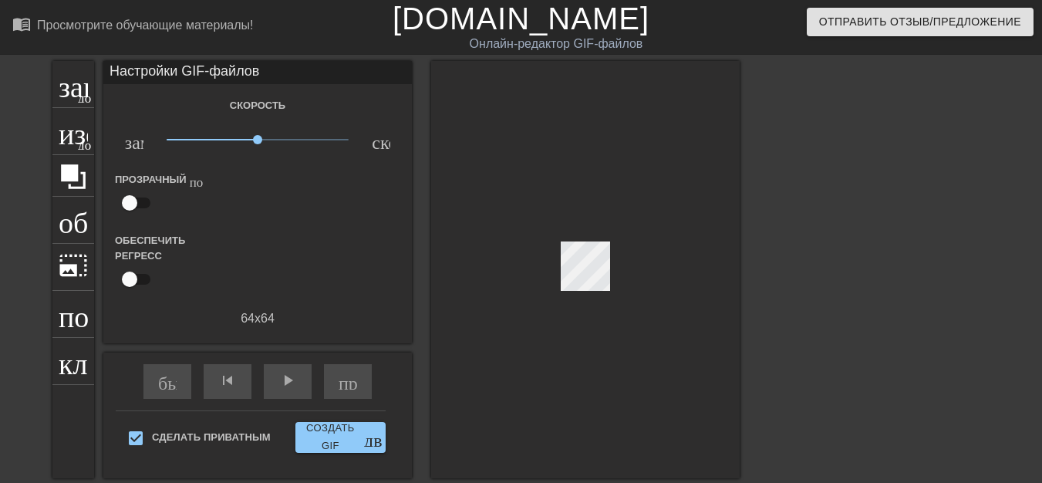
click at [571, 279] on div at bounding box center [585, 269] width 309 height 417
click at [571, 287] on div at bounding box center [585, 269] width 309 height 417
click at [572, 285] on div at bounding box center [585, 269] width 309 height 417
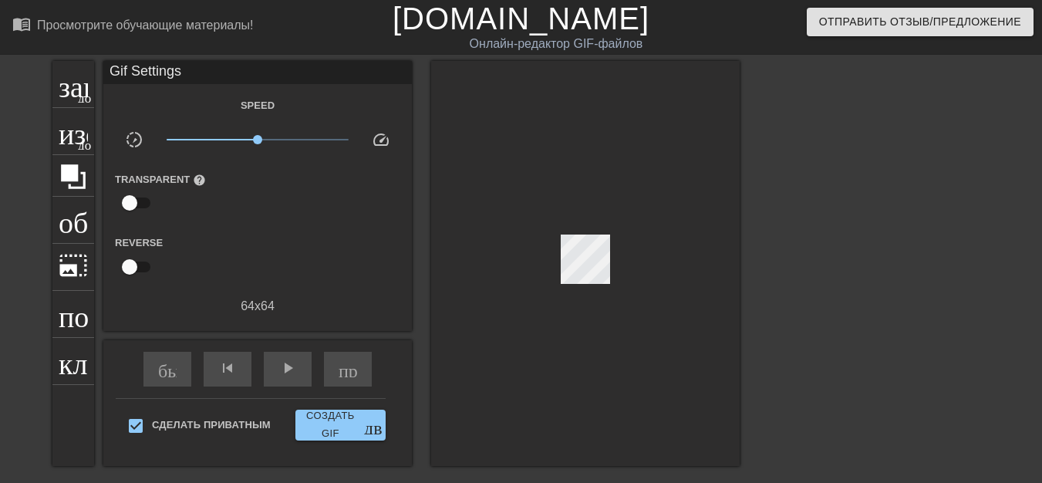
click at [576, 282] on div at bounding box center [585, 263] width 309 height 405
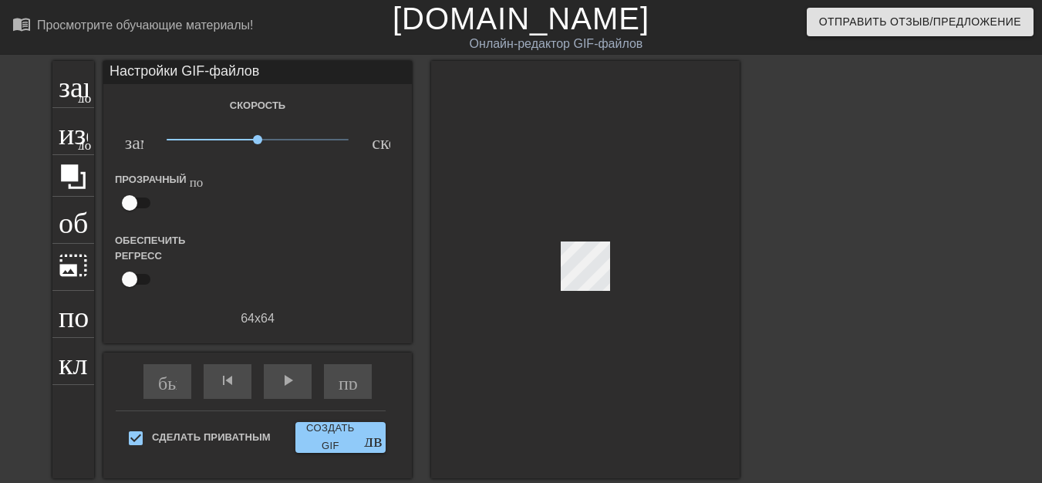
click at [572, 274] on div at bounding box center [585, 269] width 309 height 417
click at [569, 291] on div at bounding box center [585, 269] width 309 height 417
click at [563, 291] on div at bounding box center [585, 269] width 309 height 417
click at [87, 102] on div "заголовок добавить_круг" at bounding box center [73, 84] width 42 height 47
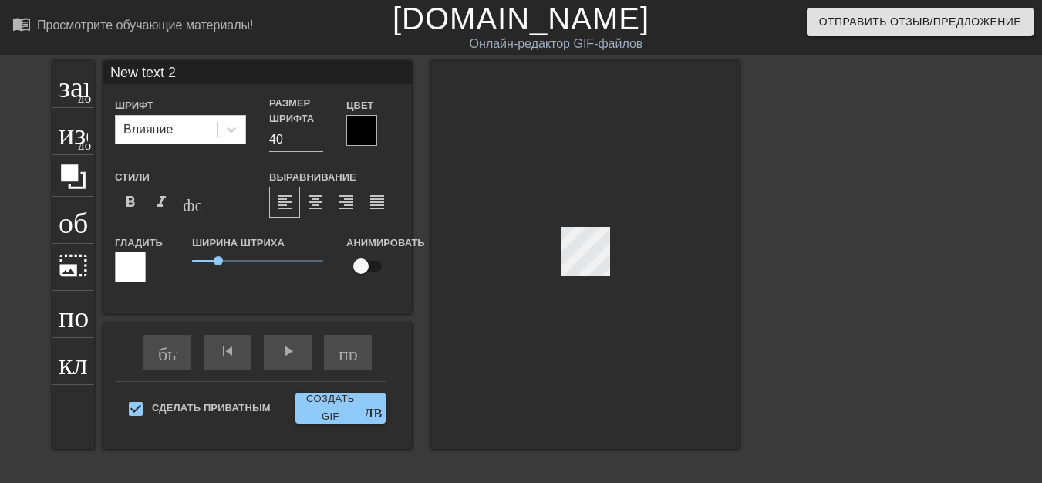
click at [560, 265] on div at bounding box center [585, 255] width 309 height 388
type input "New text"
type textarea "New text"
type input "New text"
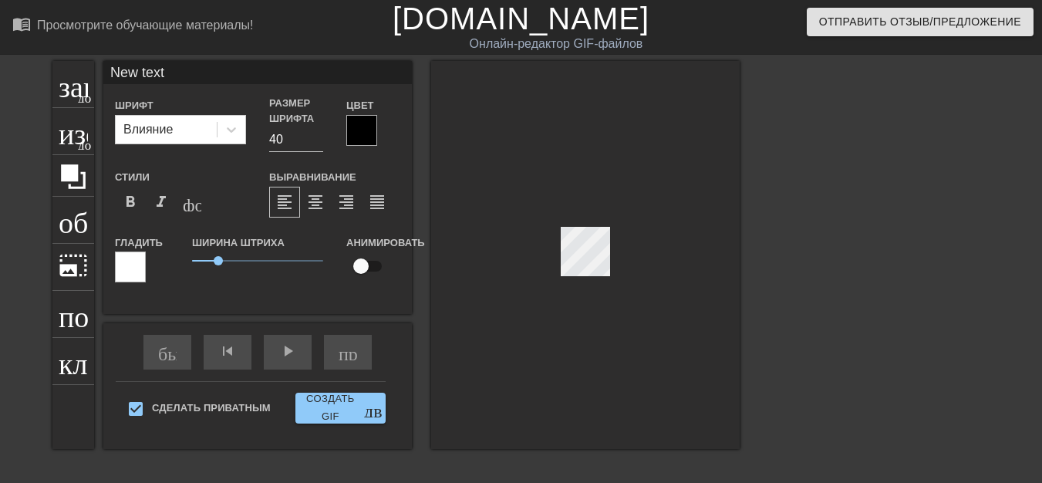
type textarea "New text"
type input "New tex"
type textarea "New tex"
type input "New te"
type textarea "New te"
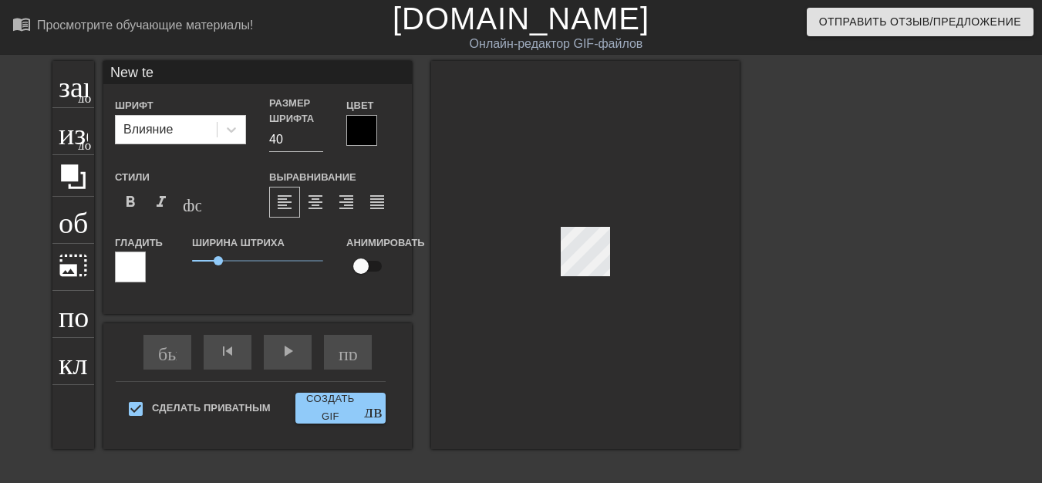
type input "New t"
type textarea "New t"
type input "New"
type textarea "New"
type input "New"
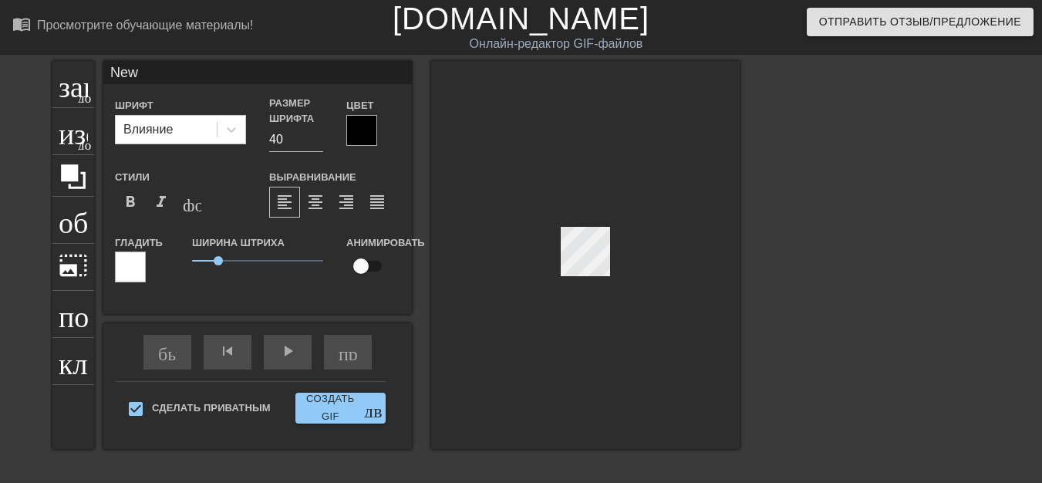
type textarea "New"
type input "Ne"
type textarea "Ne"
type input "N"
type textarea "N"
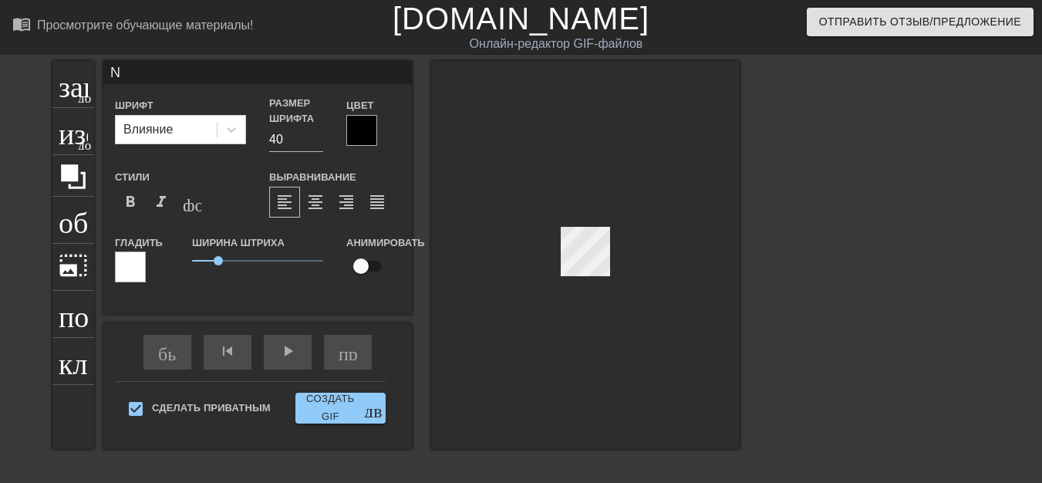
scroll to position [2, 2]
type input "Р"
type textarea "Р"
type input "РЮ"
type textarea "РЮ"
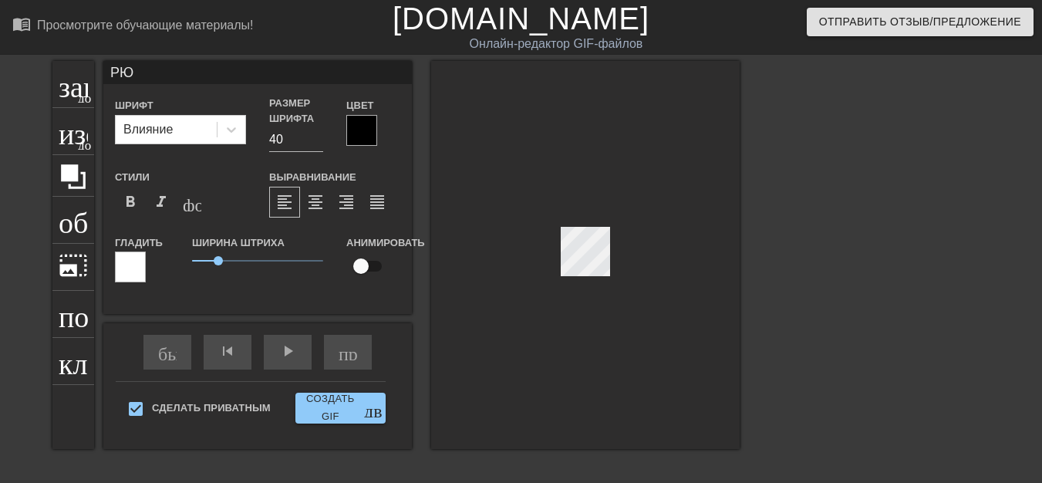
type input "РЮР"
type textarea "РЮР"
type input "РЮРИ"
type textarea "РЮРИ"
type input "РЮРИК"
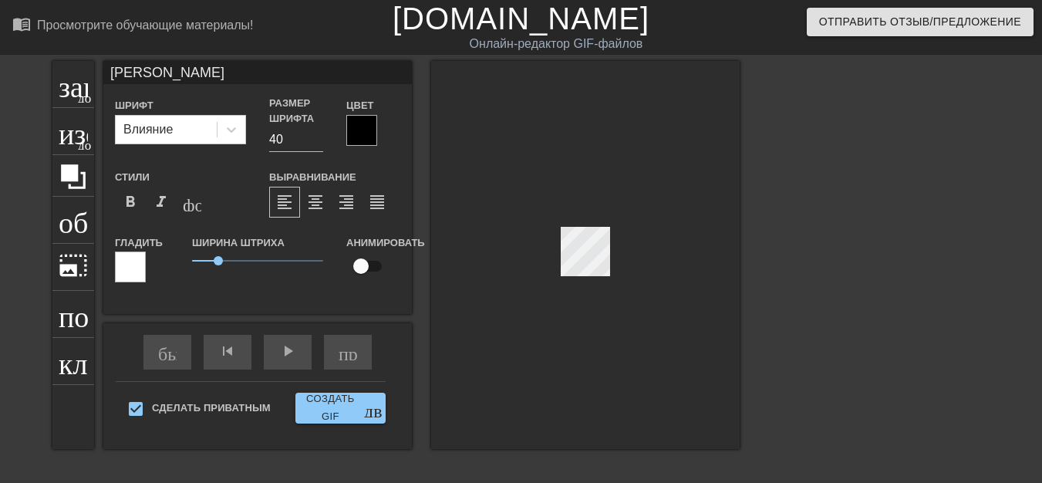
type textarea "РЮРИК"
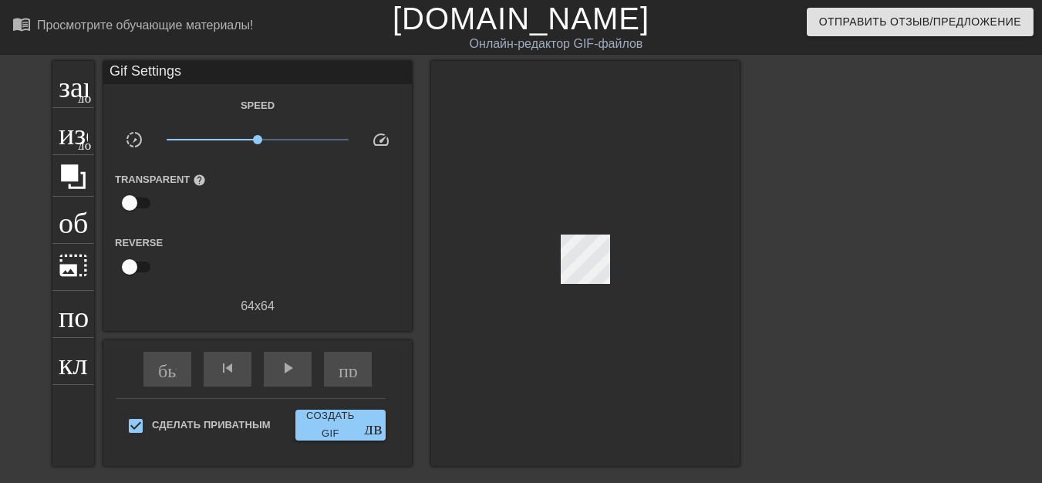
click at [564, 278] on div at bounding box center [585, 263] width 309 height 405
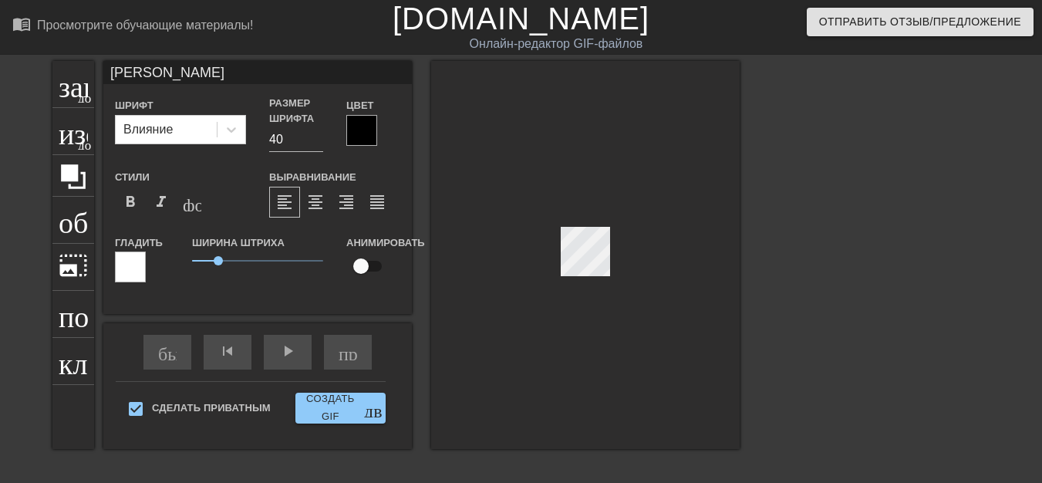
scroll to position [2, 2]
click at [136, 203] on font "format_bold" at bounding box center [130, 202] width 19 height 19
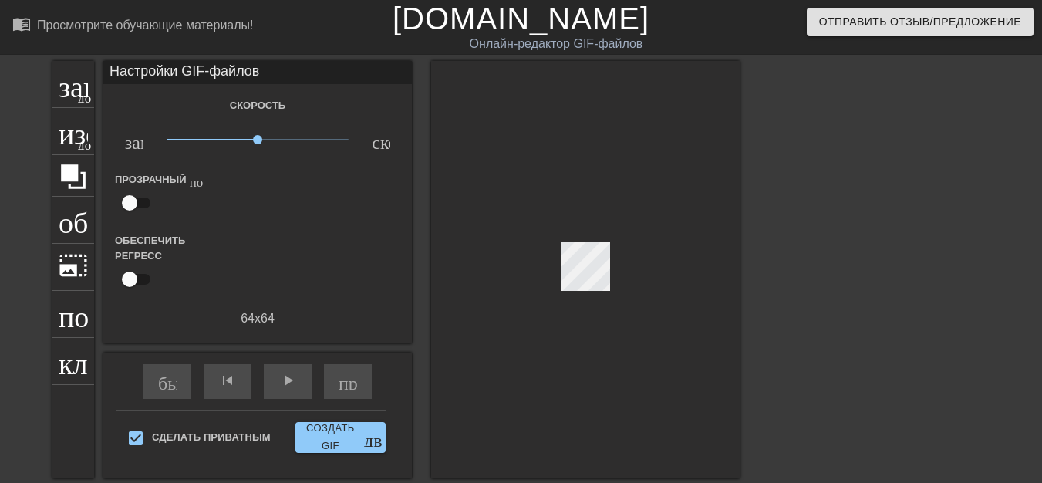
click at [592, 289] on div at bounding box center [585, 269] width 309 height 417
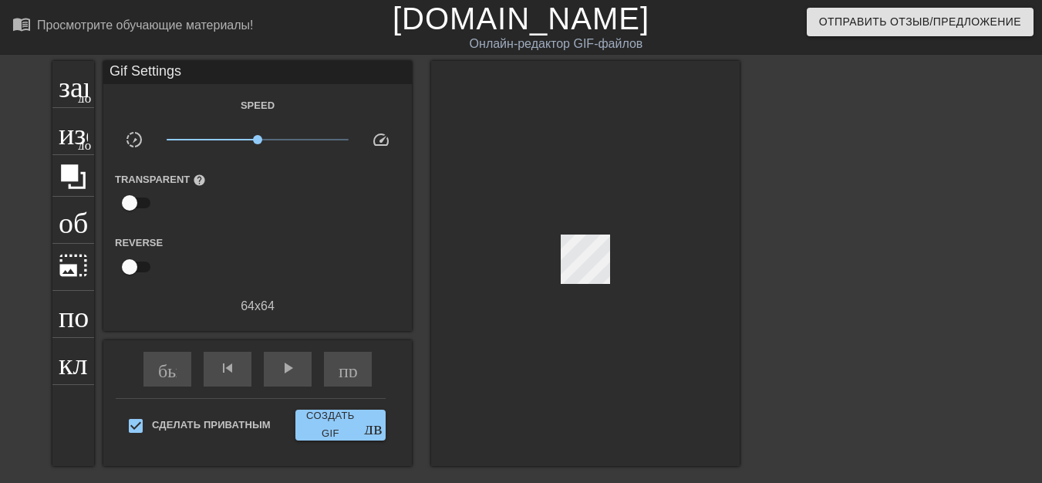
drag, startPoint x: 592, startPoint y: 289, endPoint x: 610, endPoint y: 229, distance: 63.0
click at [608, 230] on div at bounding box center [585, 263] width 309 height 405
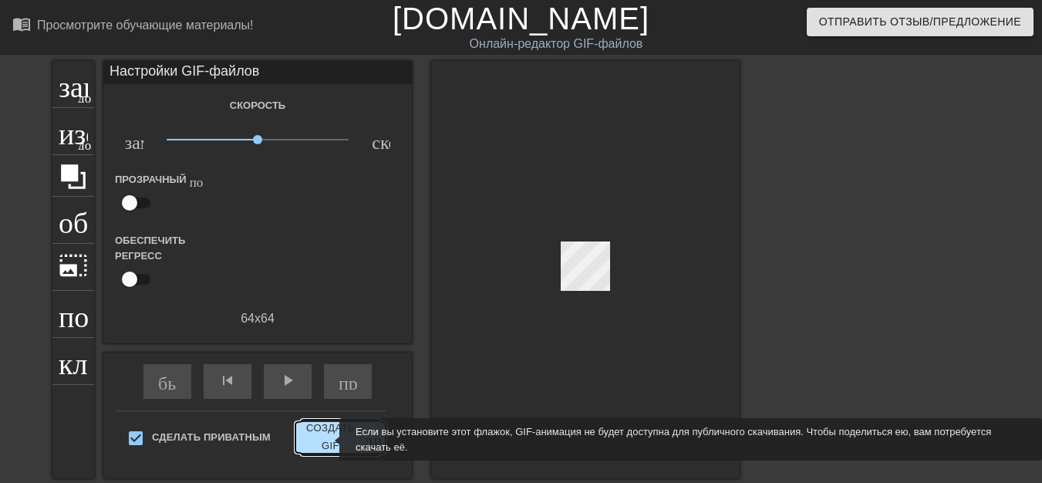
click at [329, 433] on font "Создать GIF" at bounding box center [331, 437] width 58 height 35
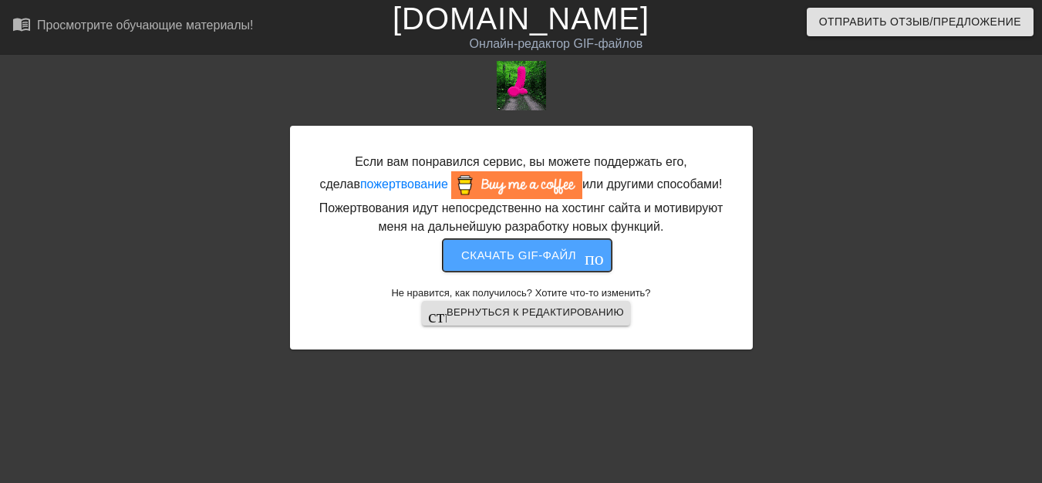
click at [532, 262] on font "Скачать gif-файл" at bounding box center [518, 255] width 115 height 20
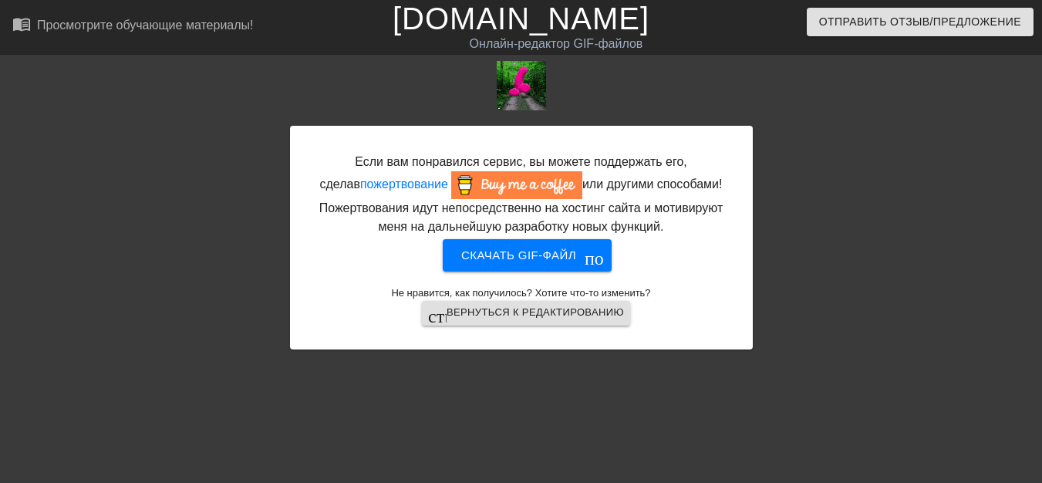
click at [383, 83] on div "Если вам понравился сервис, вы можете поддержать его, сделав пожертвование или …" at bounding box center [521, 205] width 463 height 289
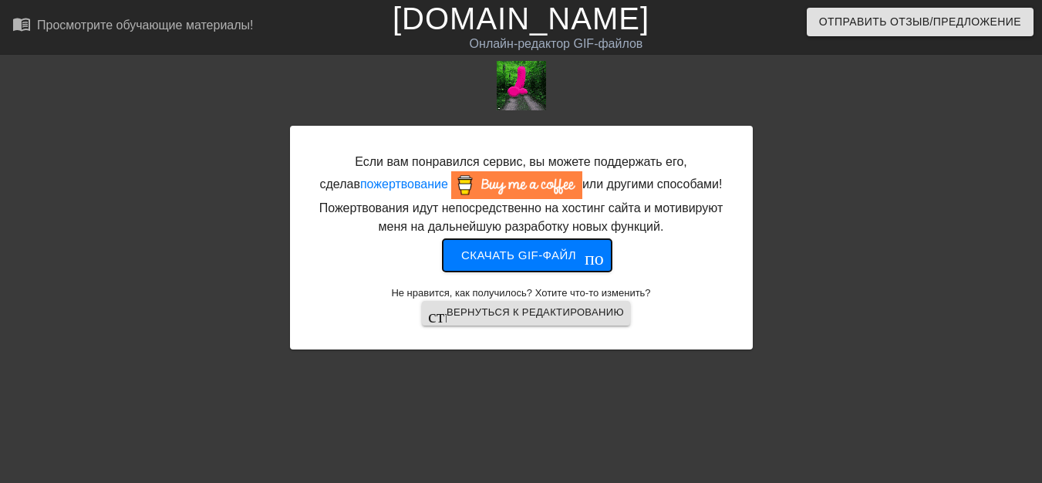
click at [511, 262] on font "Скачать gif-файл" at bounding box center [518, 255] width 115 height 20
